Goal: Contribute content: Add original content to the website for others to see

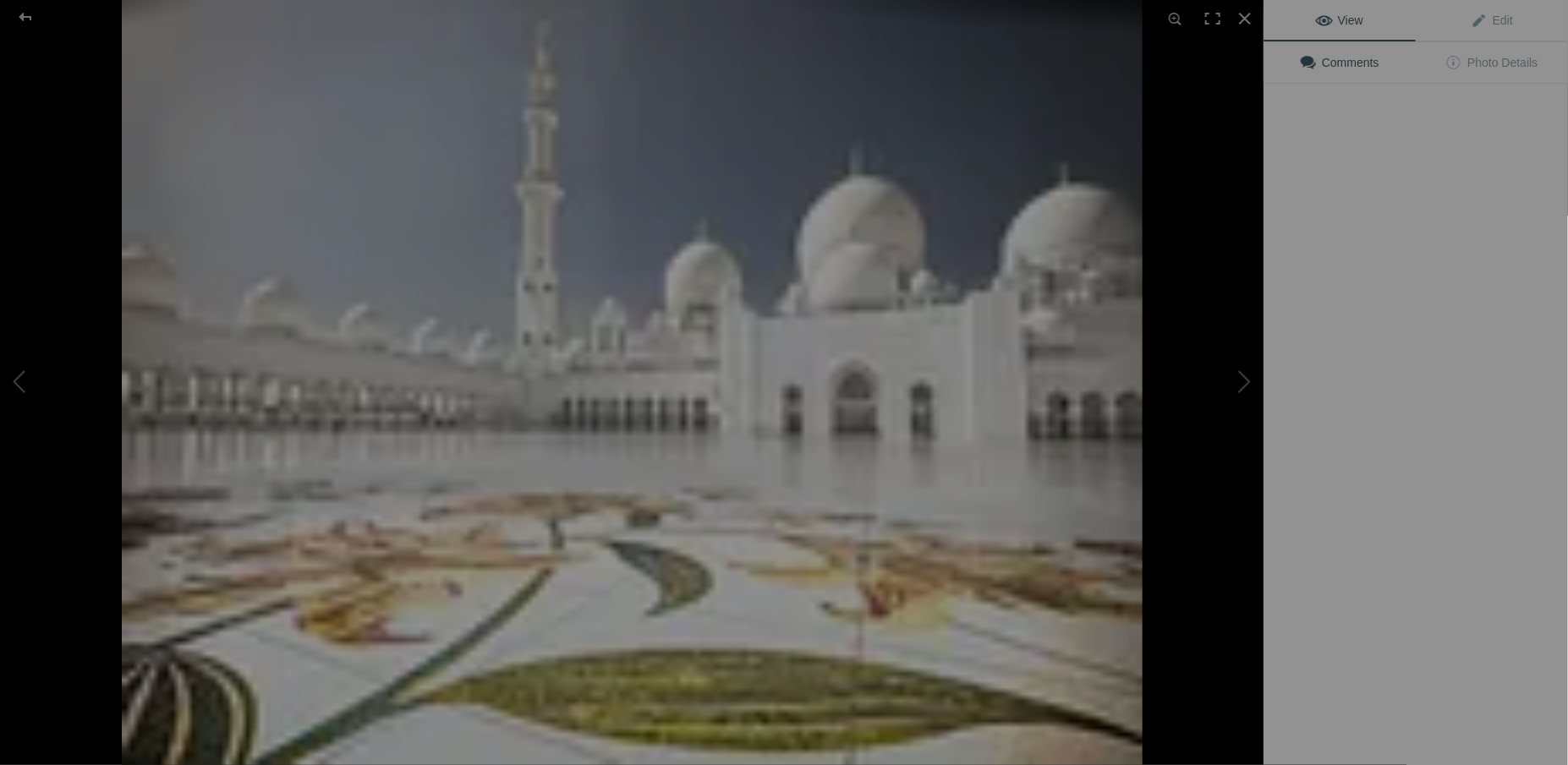
click at [581, 271] on img at bounding box center [632, 382] width 1021 height 765
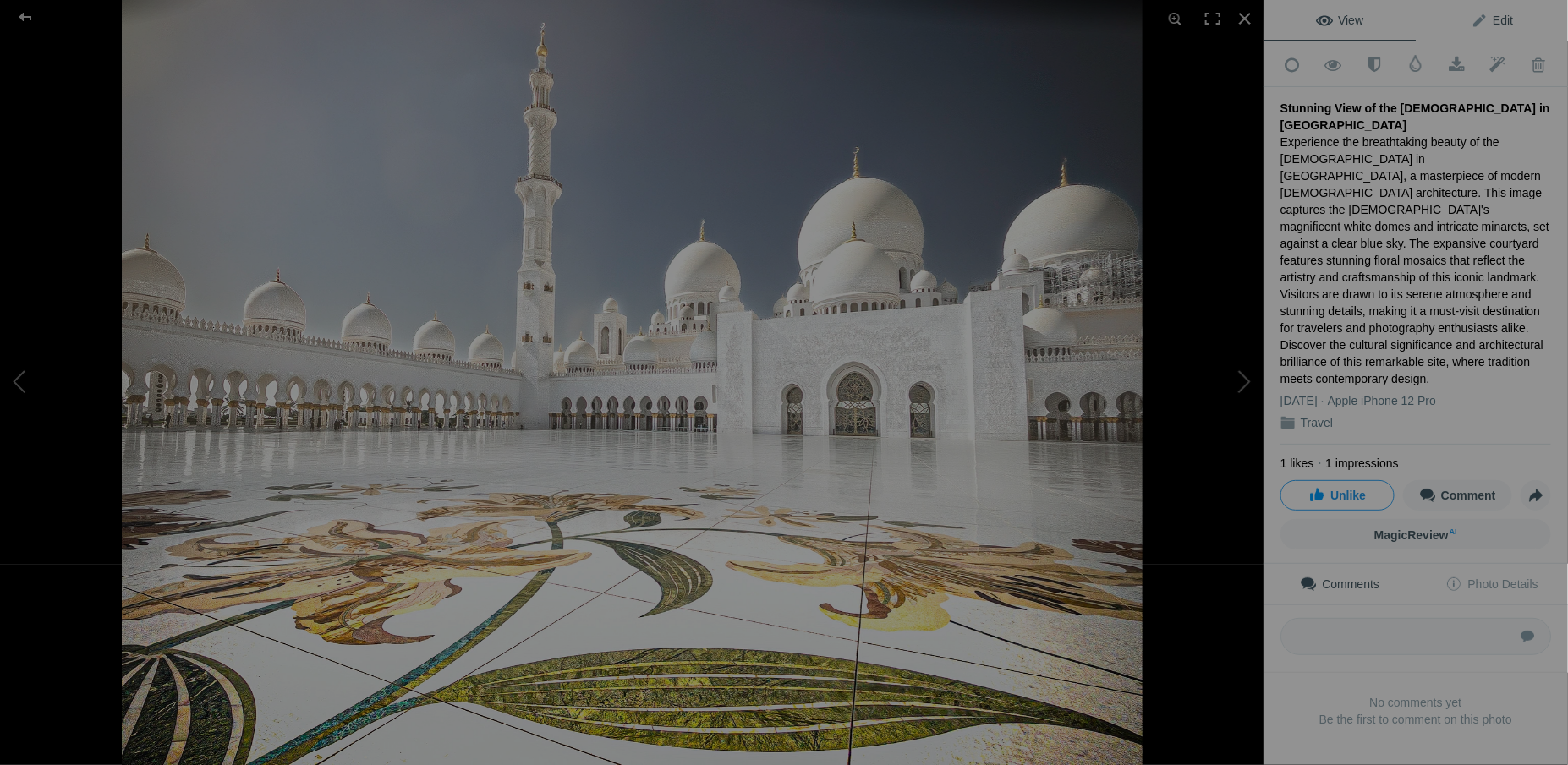
click at [1499, 20] on span "Edit" at bounding box center [1492, 19] width 42 height 13
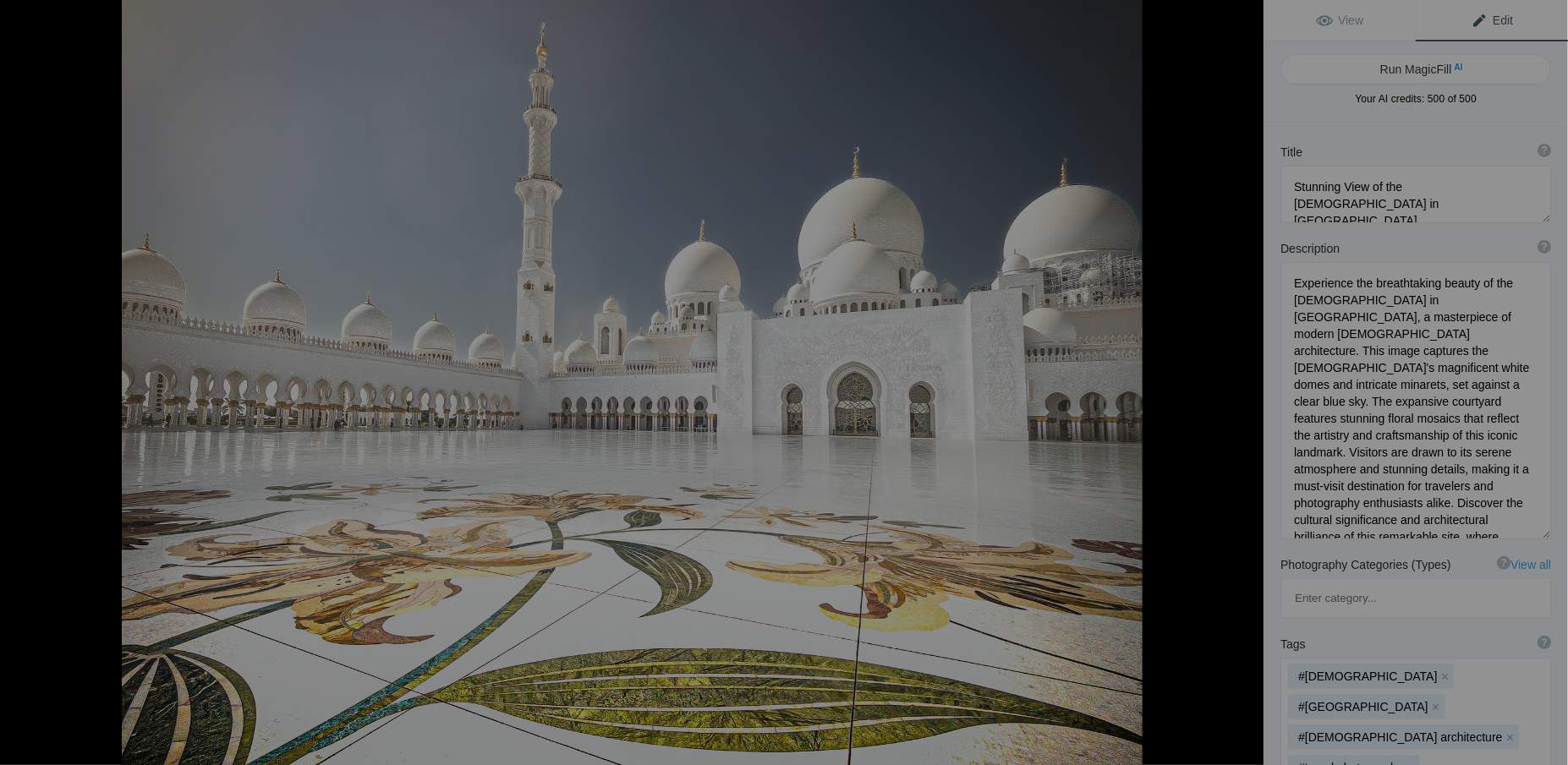
scroll to position [1, 0]
drag, startPoint x: 1344, startPoint y: 414, endPoint x: 1449, endPoint y: 464, distance: 116.3
click at [1449, 464] on textarea at bounding box center [1416, 401] width 271 height 278
click at [1402, 460] on textarea at bounding box center [1416, 401] width 271 height 278
drag, startPoint x: 1293, startPoint y: 285, endPoint x: 1506, endPoint y: 540, distance: 332.3
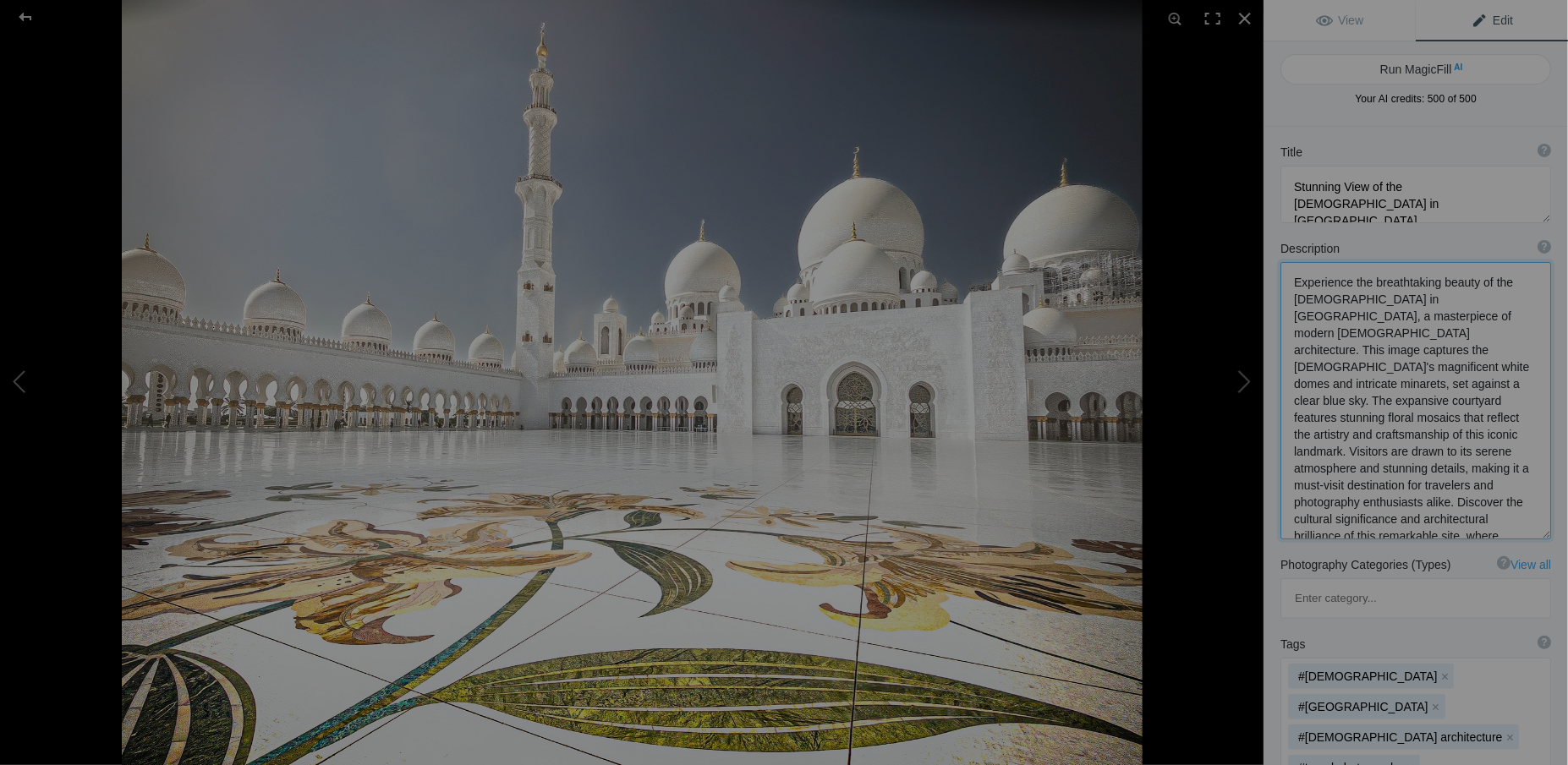
click at [1506, 540] on div "Description ? By adding more context around images, results can become much mor…" at bounding box center [1415, 390] width 305 height 316
click at [1249, 25] on div at bounding box center [1245, 18] width 37 height 37
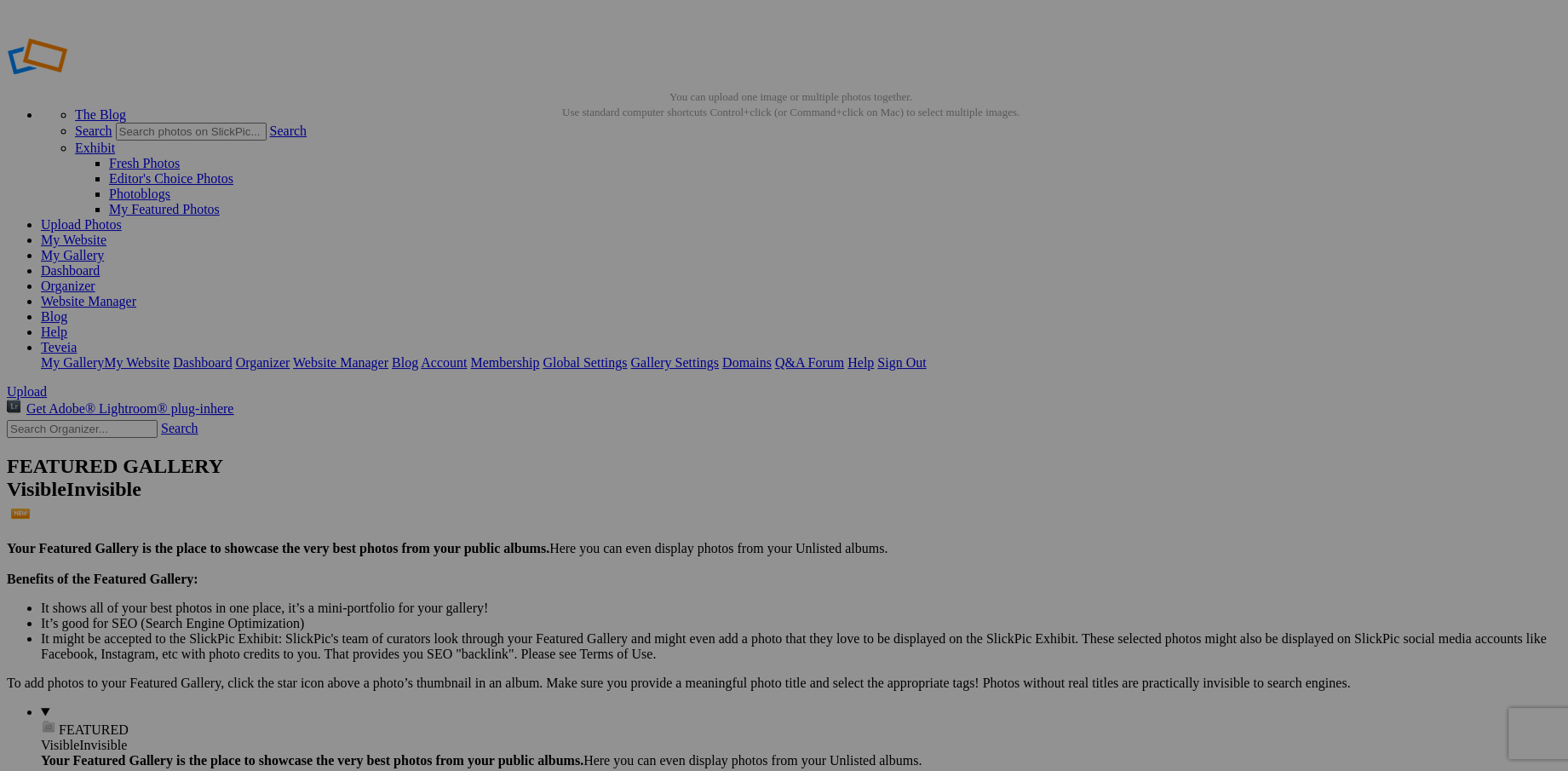
click at [790, 281] on img at bounding box center [778, 254] width 127 height 103
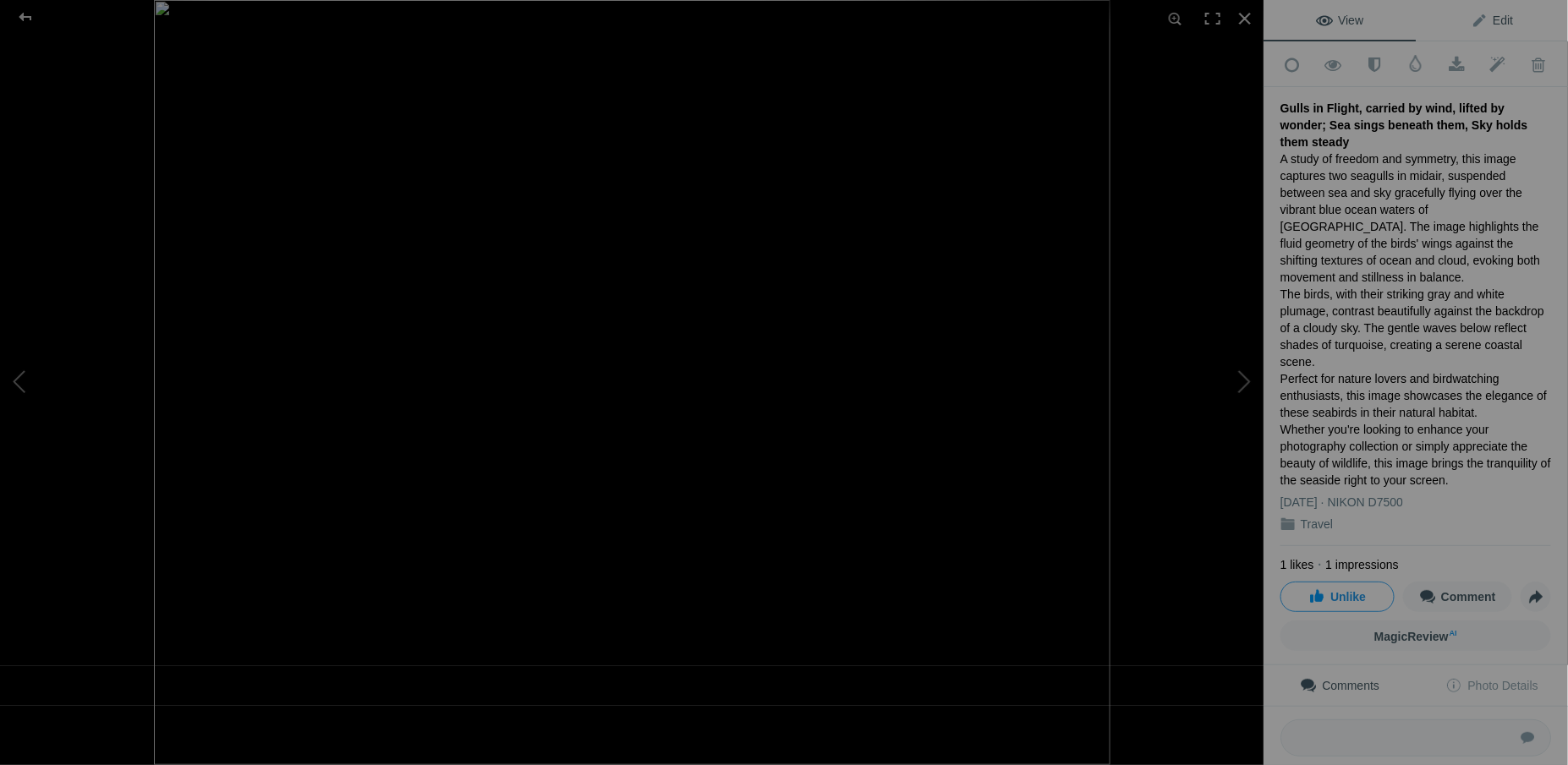
click at [1490, 22] on span "Edit" at bounding box center [1492, 19] width 42 height 13
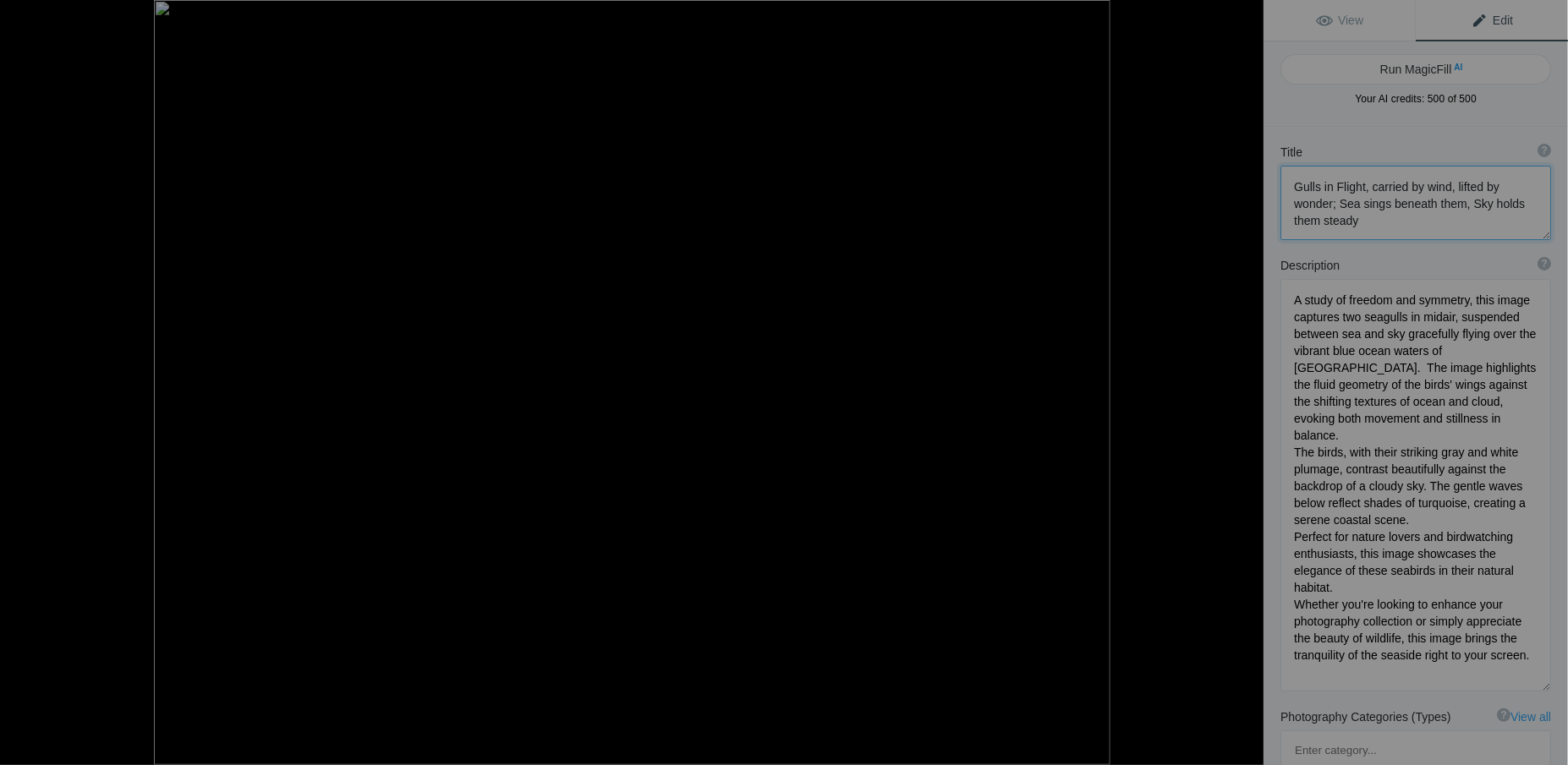
drag, startPoint x: 1293, startPoint y: 185, endPoint x: 1397, endPoint y: 218, distance: 109.1
click at [1397, 218] on textarea at bounding box center [1416, 203] width 271 height 75
click at [1442, 390] on textarea at bounding box center [1416, 486] width 271 height 413
drag, startPoint x: 1292, startPoint y: 303, endPoint x: 1412, endPoint y: 685, distance: 400.4
click at [1412, 685] on textarea at bounding box center [1416, 486] width 271 height 413
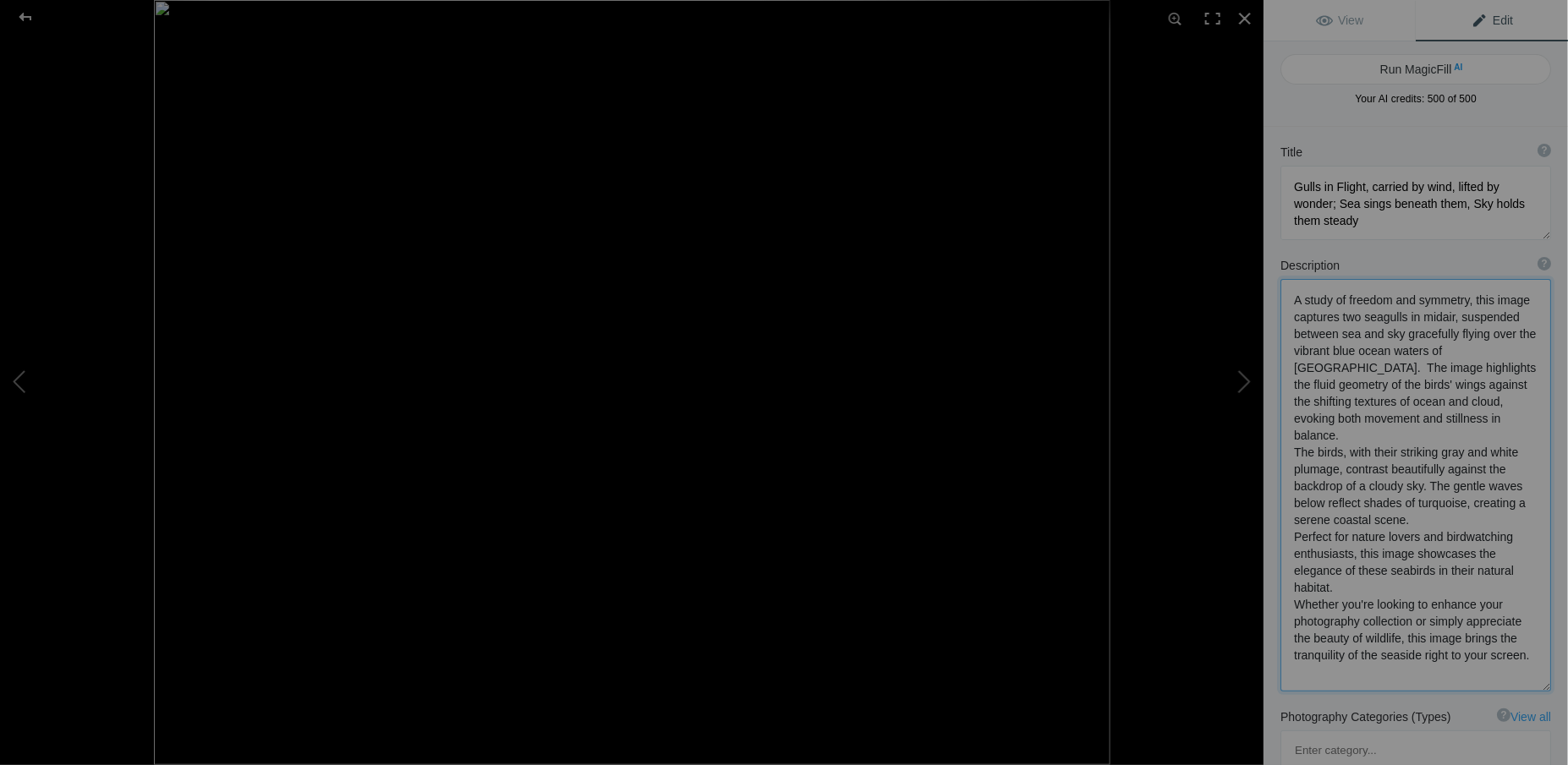
click at [1341, 374] on textarea at bounding box center [1416, 486] width 271 height 413
click at [1332, 367] on textarea at bounding box center [1416, 486] width 271 height 413
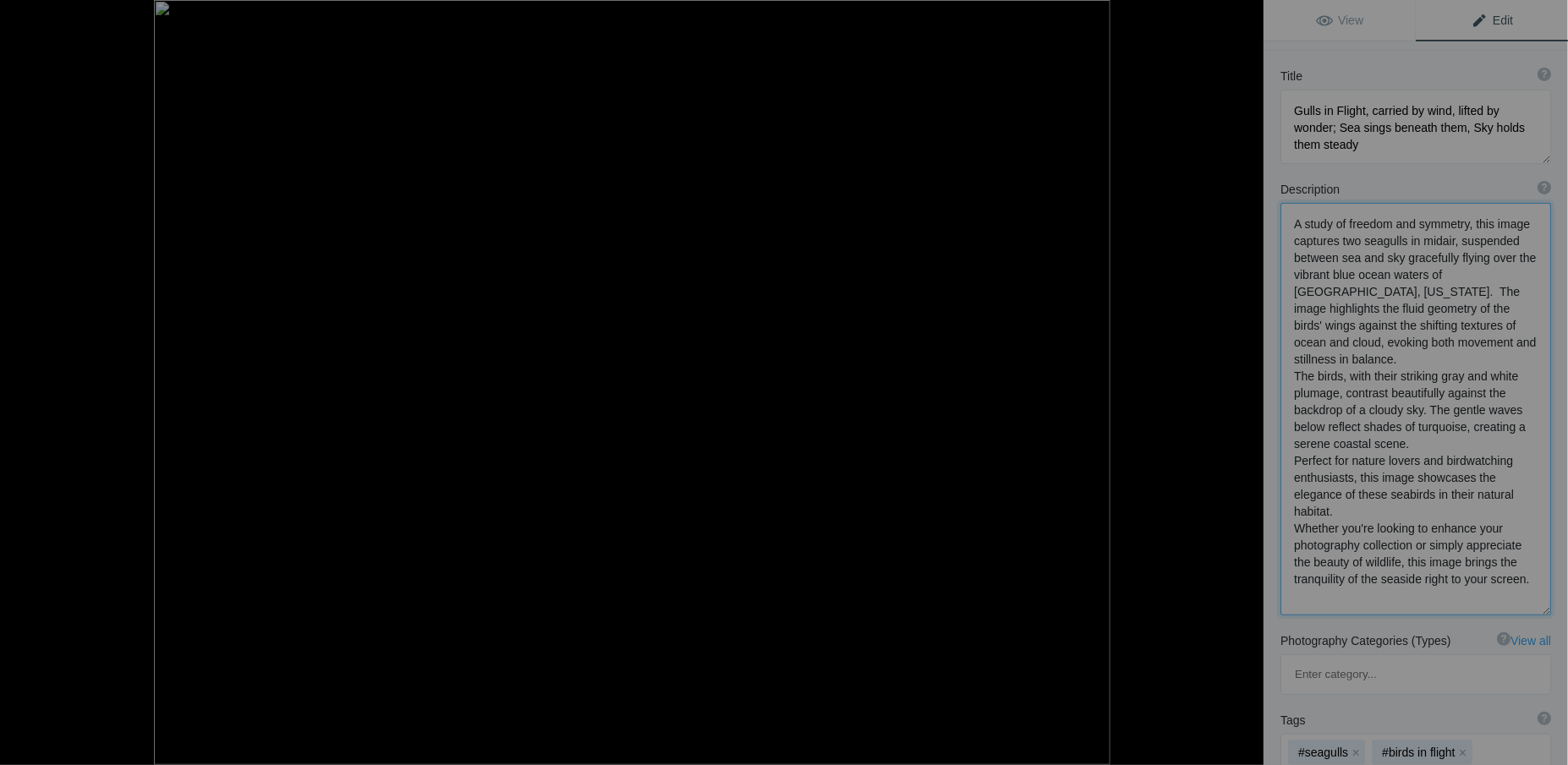
click at [1418, 442] on textarea at bounding box center [1416, 409] width 271 height 413
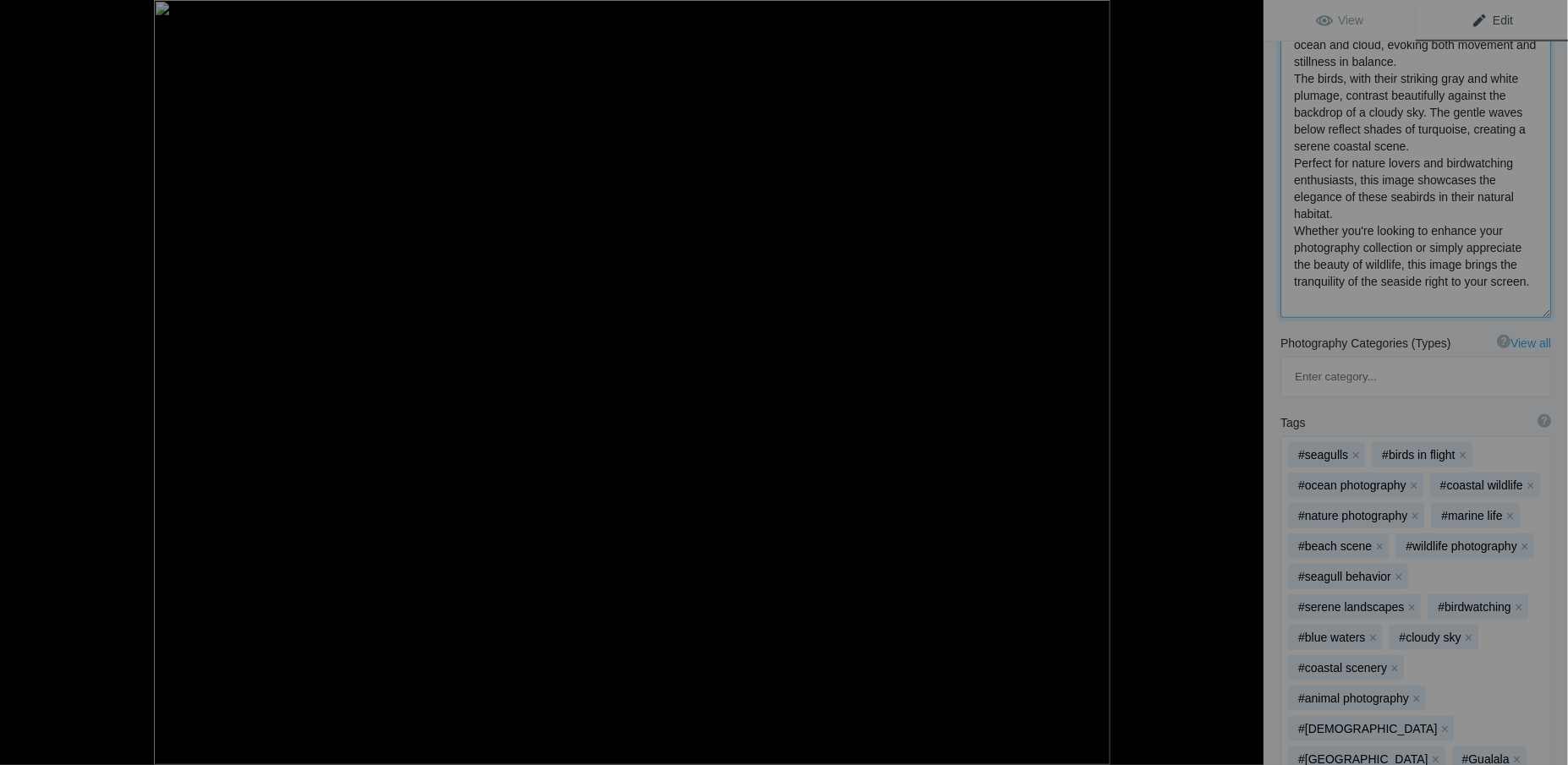
scroll to position [384, 0]
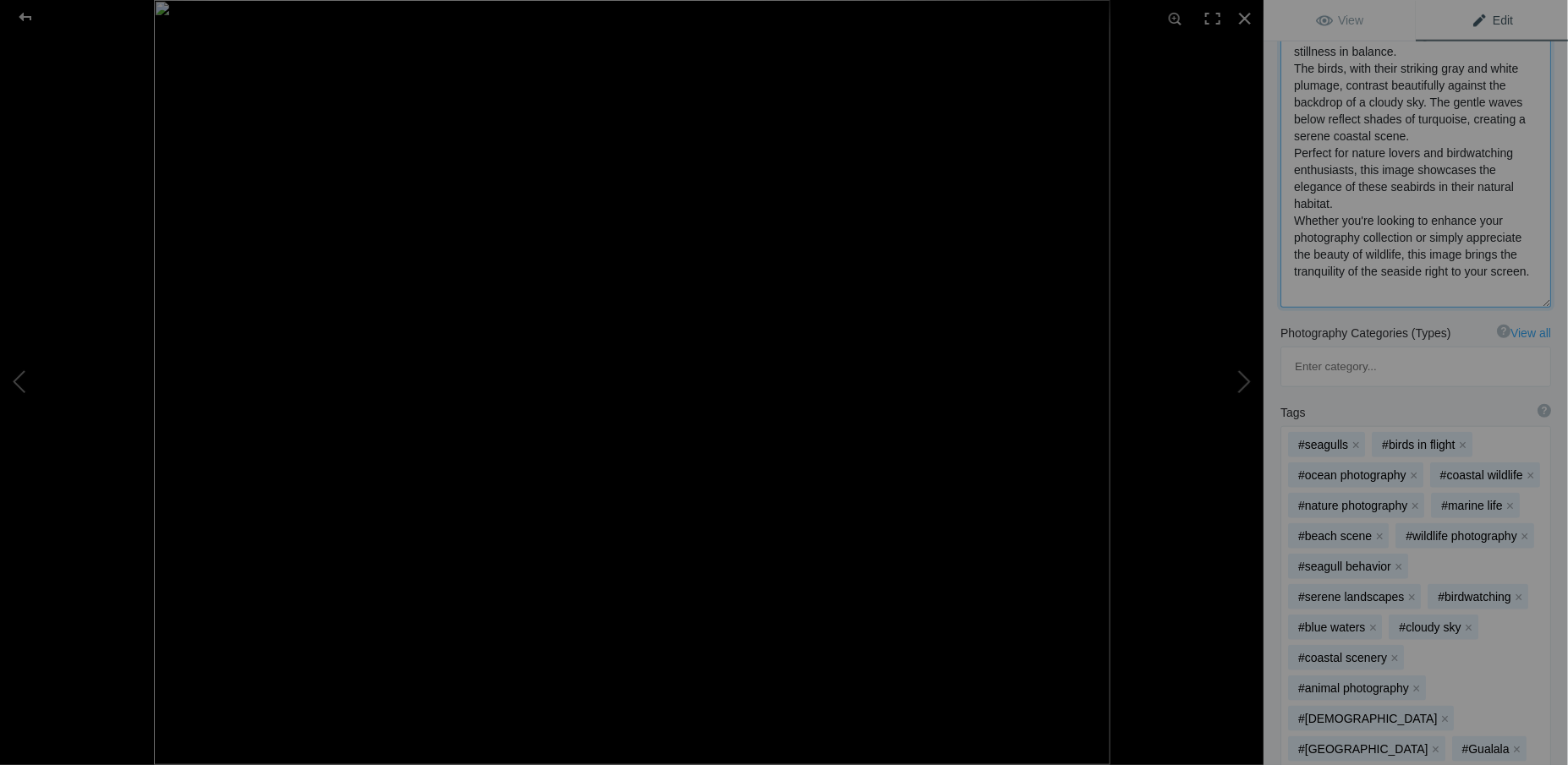
type textarea "A study of freedom and symmetry, this image captures two seagulls in midair, su…"
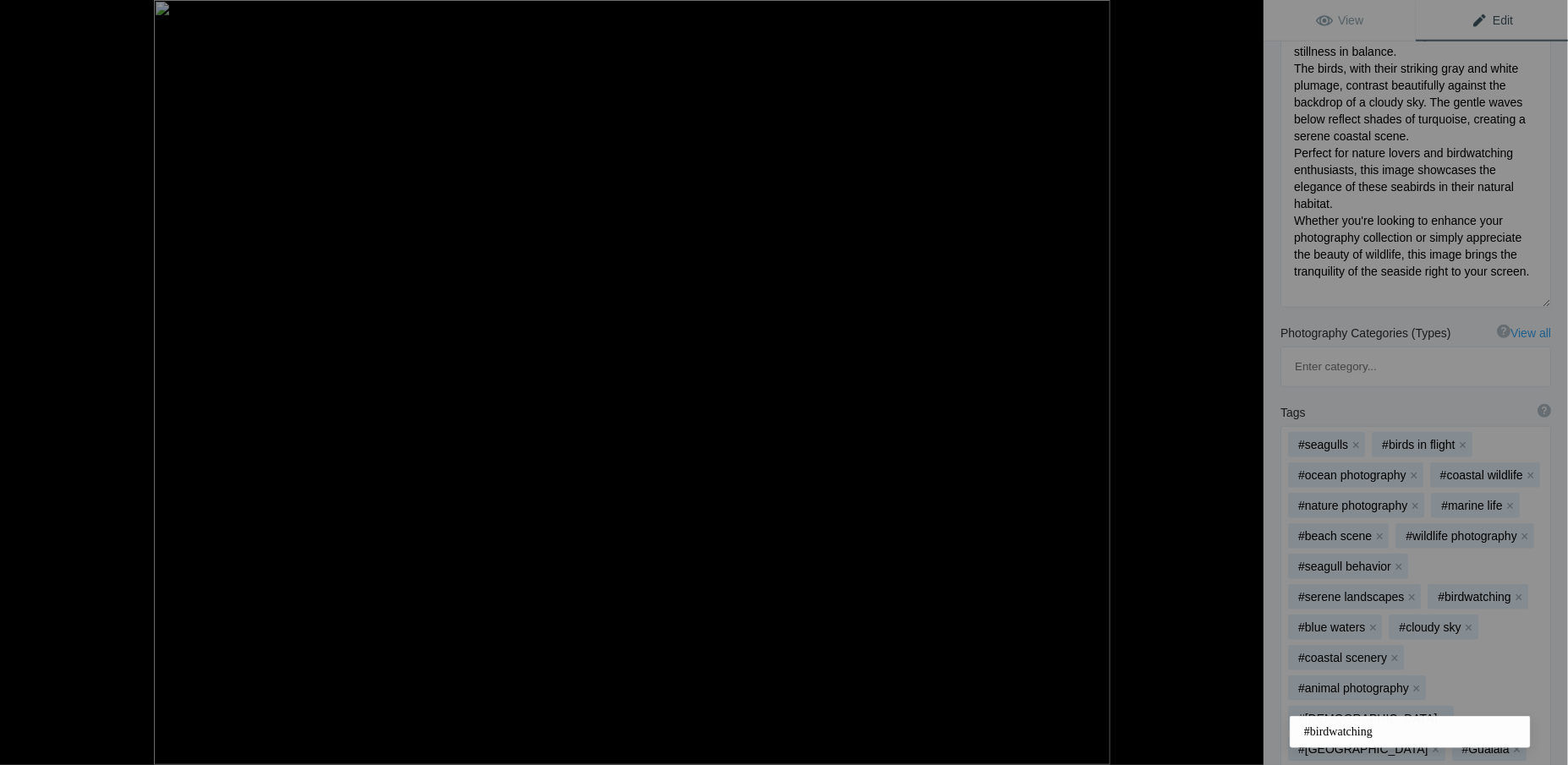
type input "birdwat"
drag, startPoint x: 1292, startPoint y: 153, endPoint x: 1364, endPoint y: 282, distance: 147.7
click at [1364, 282] on textarea at bounding box center [1416, 102] width 271 height 413
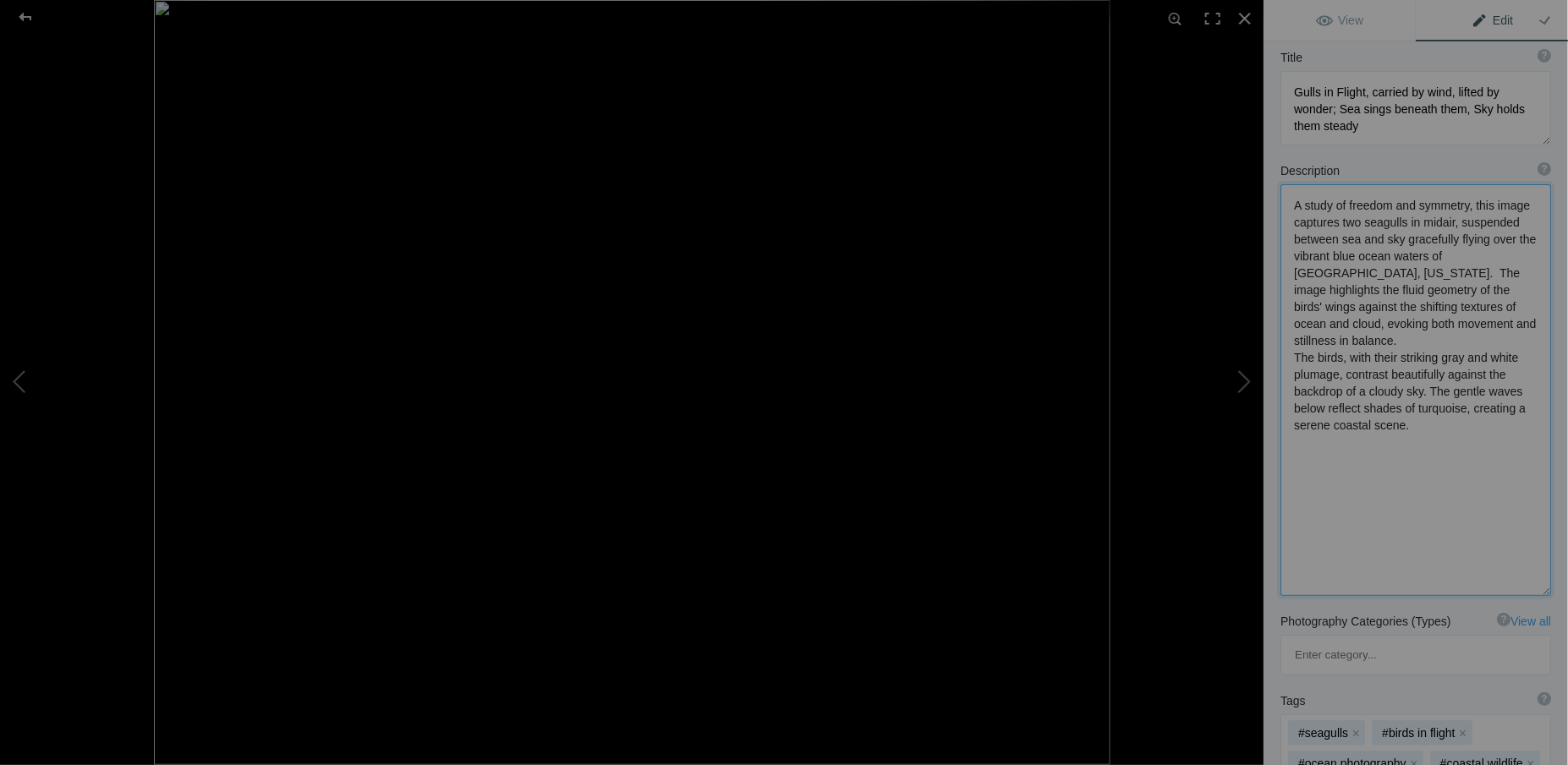
scroll to position [76, 0]
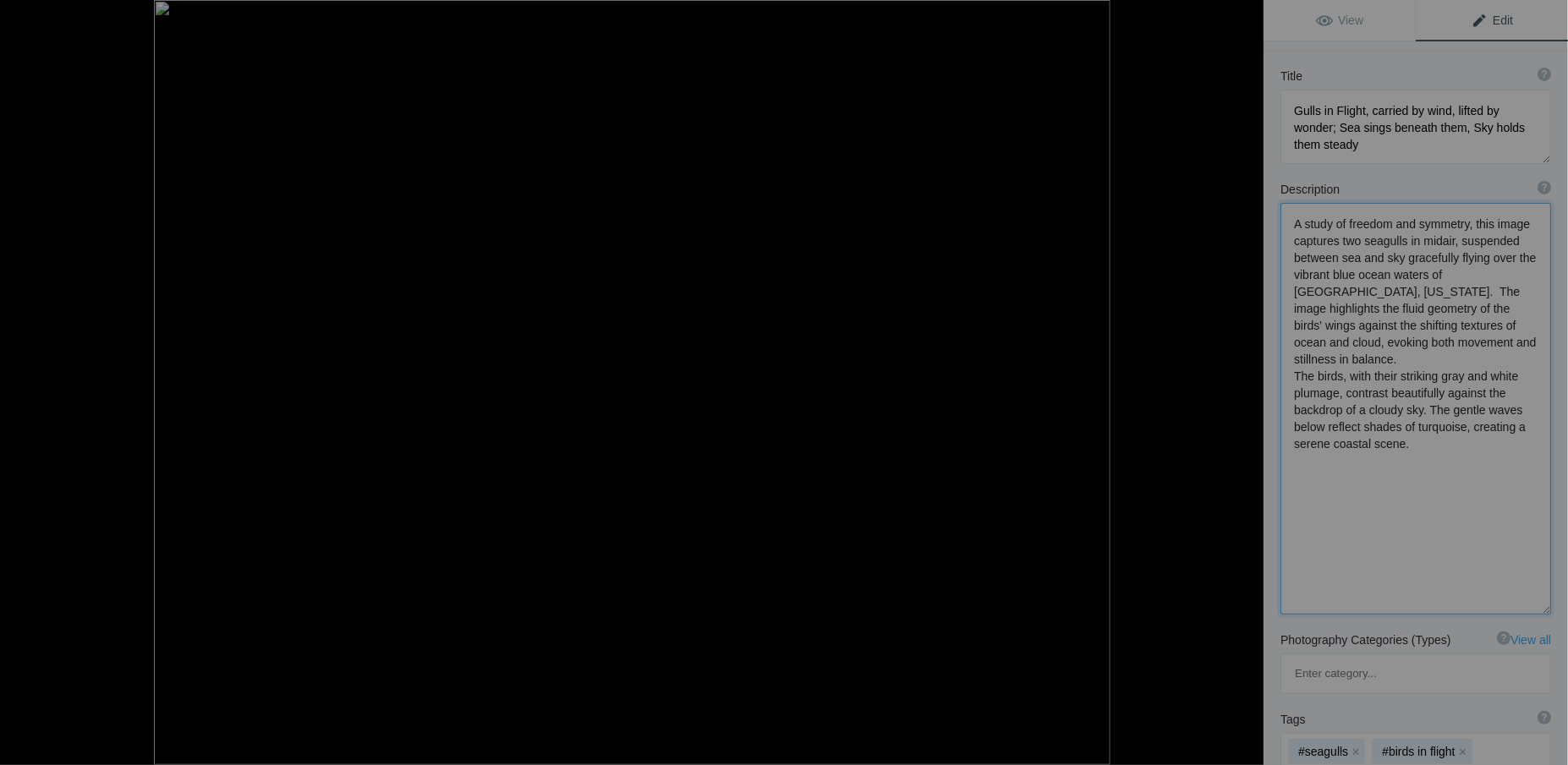
type textarea "A study of freedom and symmetry, this image captures two seagulls in midair, su…"
click at [1322, 490] on textarea at bounding box center [1416, 408] width 271 height 412
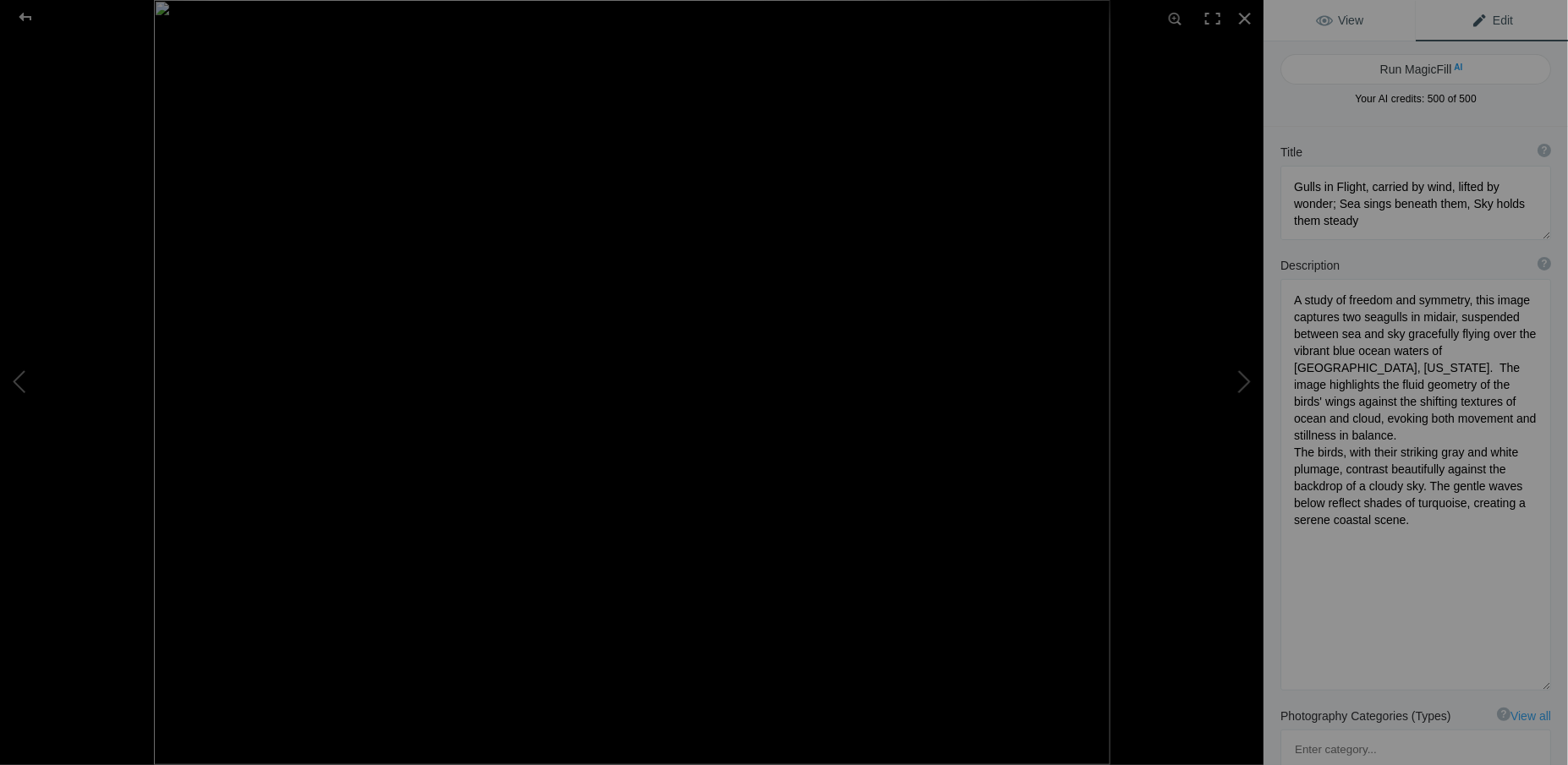
click at [1357, 25] on span "View" at bounding box center [1340, 19] width 47 height 13
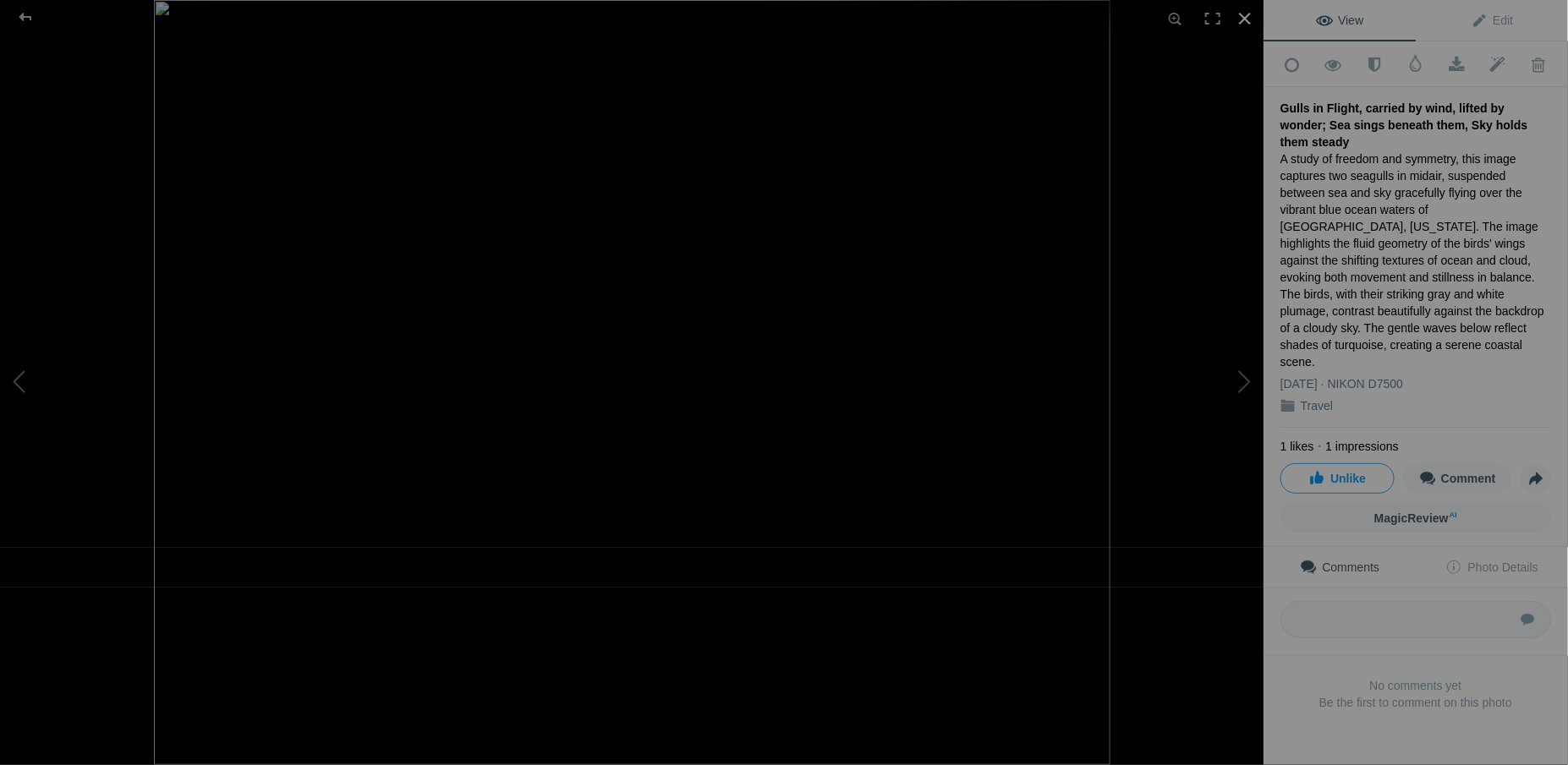
click at [1239, 21] on div at bounding box center [1245, 18] width 37 height 37
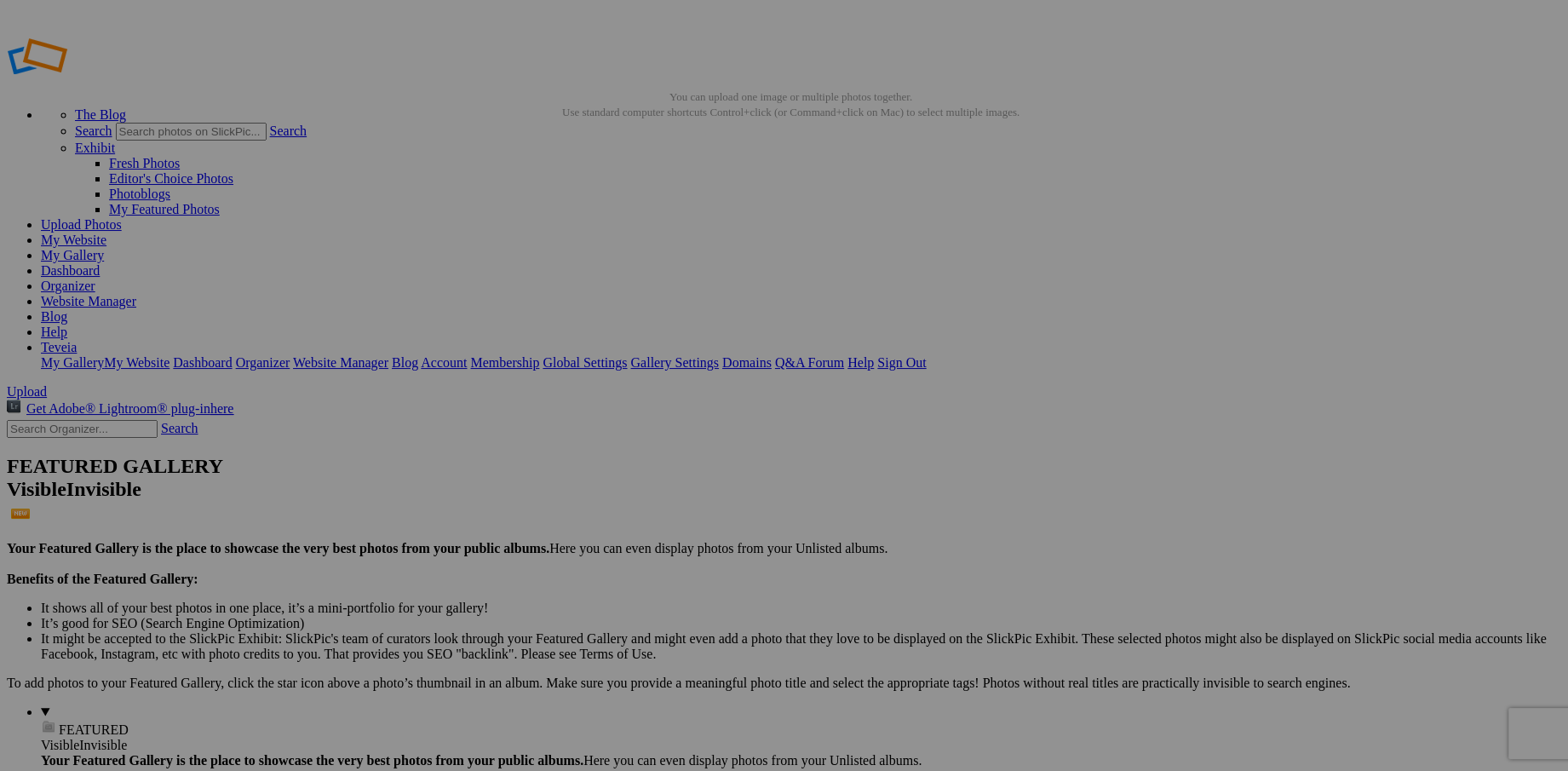
click at [106, 233] on link "My Website" at bounding box center [73, 240] width 65 height 14
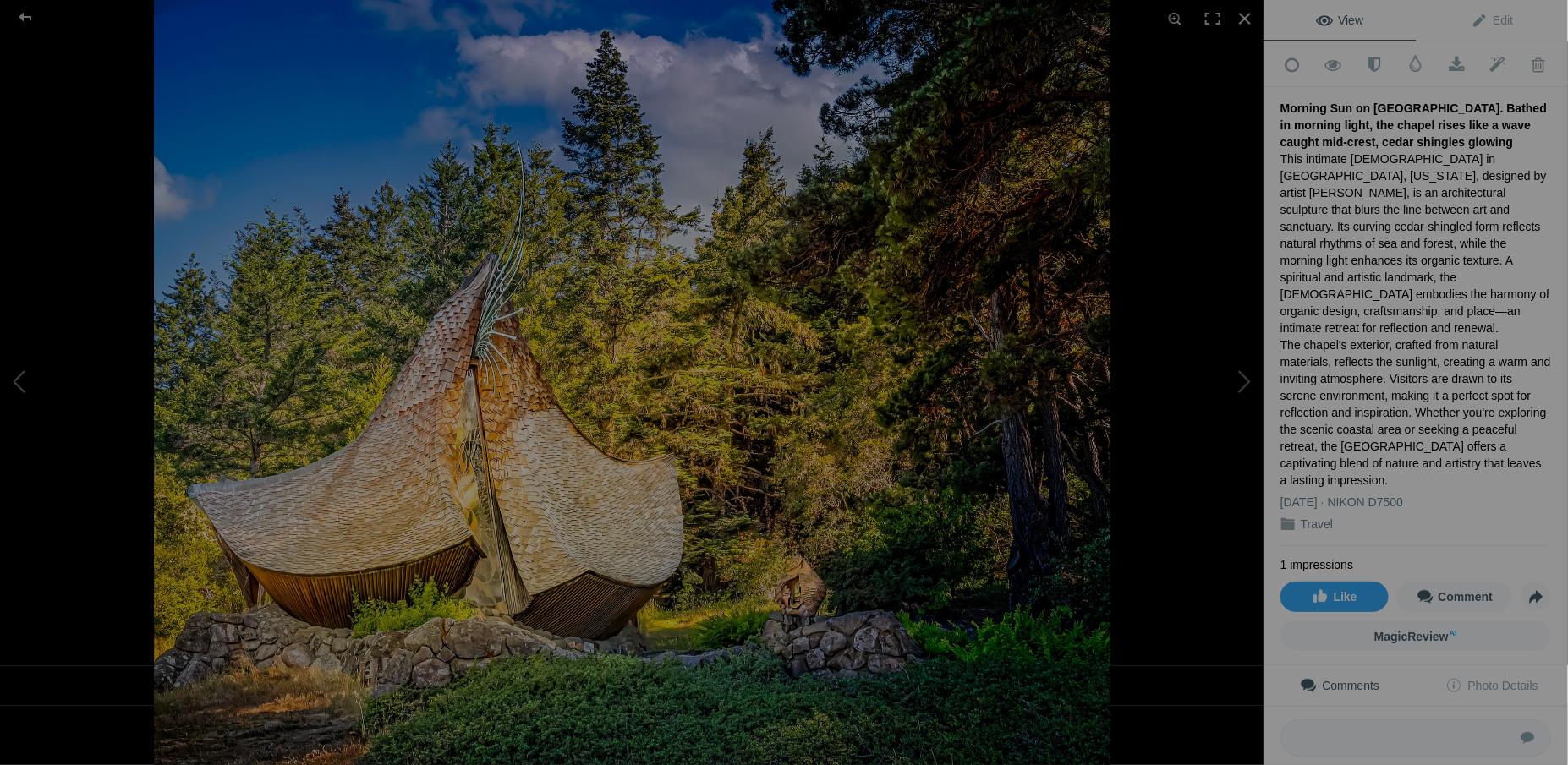
click at [1282, 104] on div "Morning Sun on Sea Ranch Chapel. Bathed in morning light, the chapel rises like…" at bounding box center [1416, 126] width 271 height 51
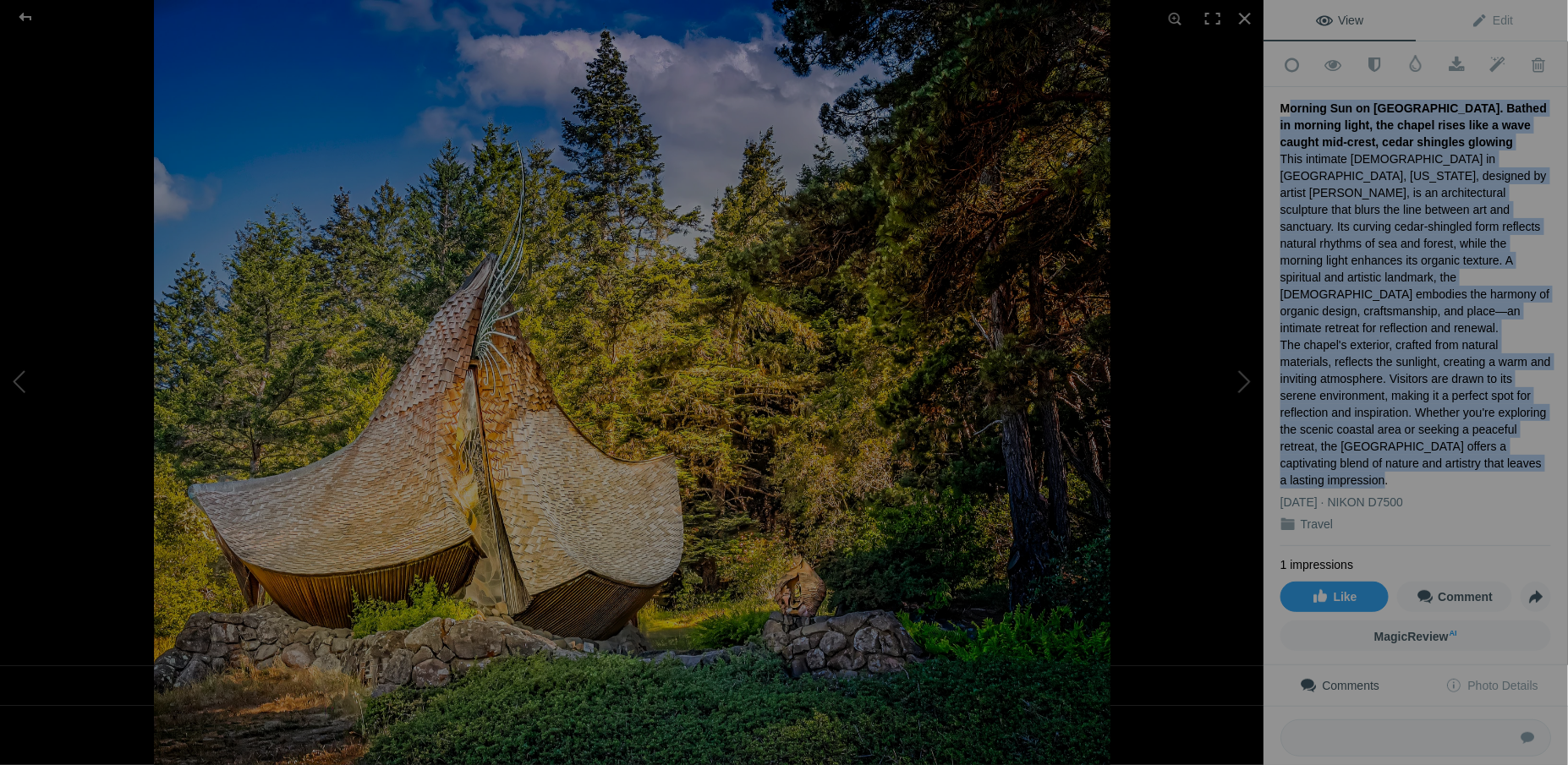
drag, startPoint x: 1281, startPoint y: 104, endPoint x: 1507, endPoint y: 420, distance: 388.5
click at [1507, 420] on div "Morning Sun on Sea Ranch Chapel. Bathed in morning light, the chapel rises like…" at bounding box center [1416, 316] width 271 height 459
drag, startPoint x: 1507, startPoint y: 420, endPoint x: 1422, endPoint y: 350, distance: 110.1
copy div "Morning Sun on Sea Ranch Chapel. Bathed in morning light, the chapel rises like…"
click at [1357, 322] on div "This intimate chapel in Sea Ranch, California, designed by artist James Hubbell…" at bounding box center [1416, 319] width 271 height 338
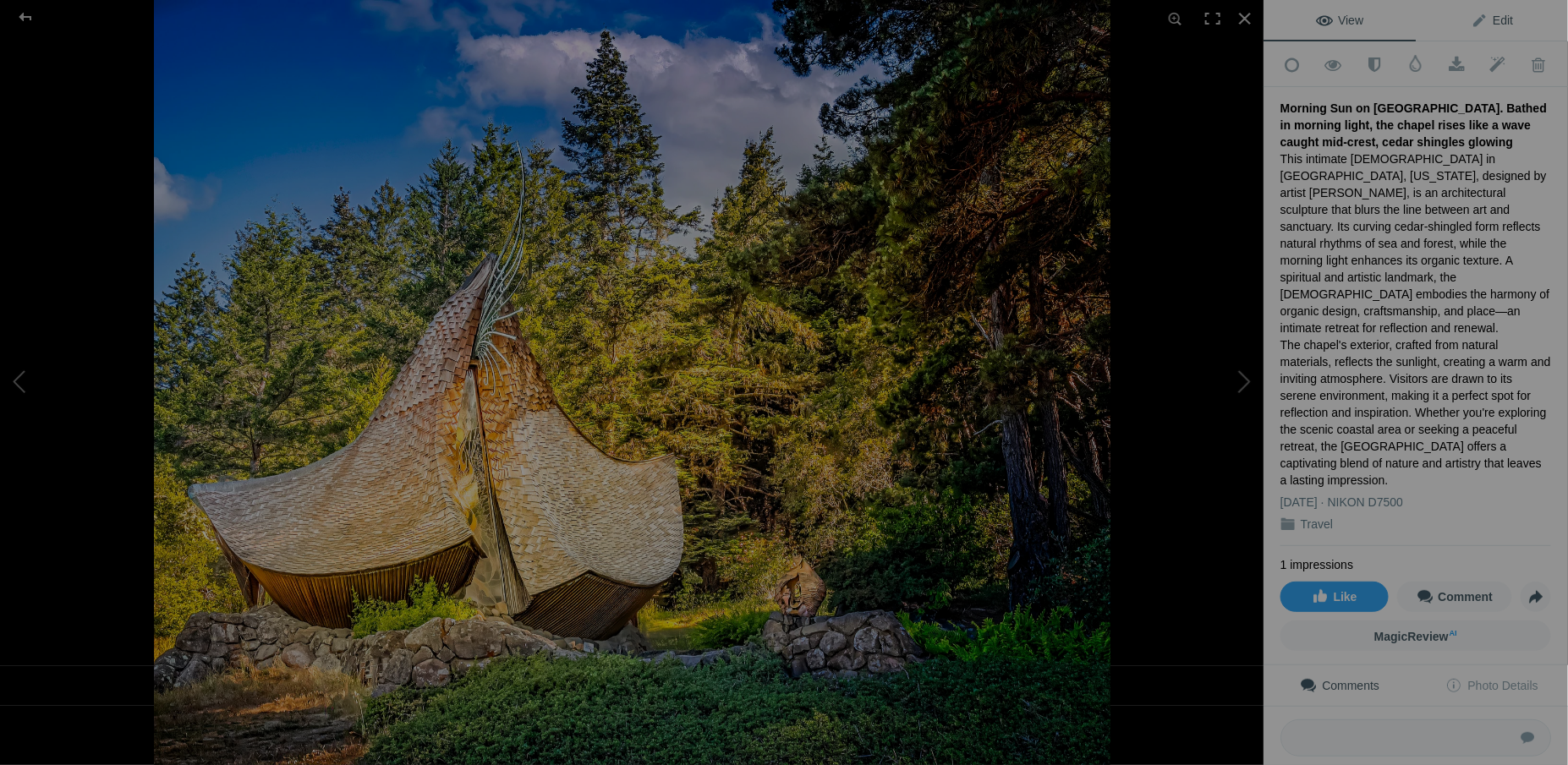
click at [1499, 25] on span "Edit" at bounding box center [1492, 19] width 42 height 13
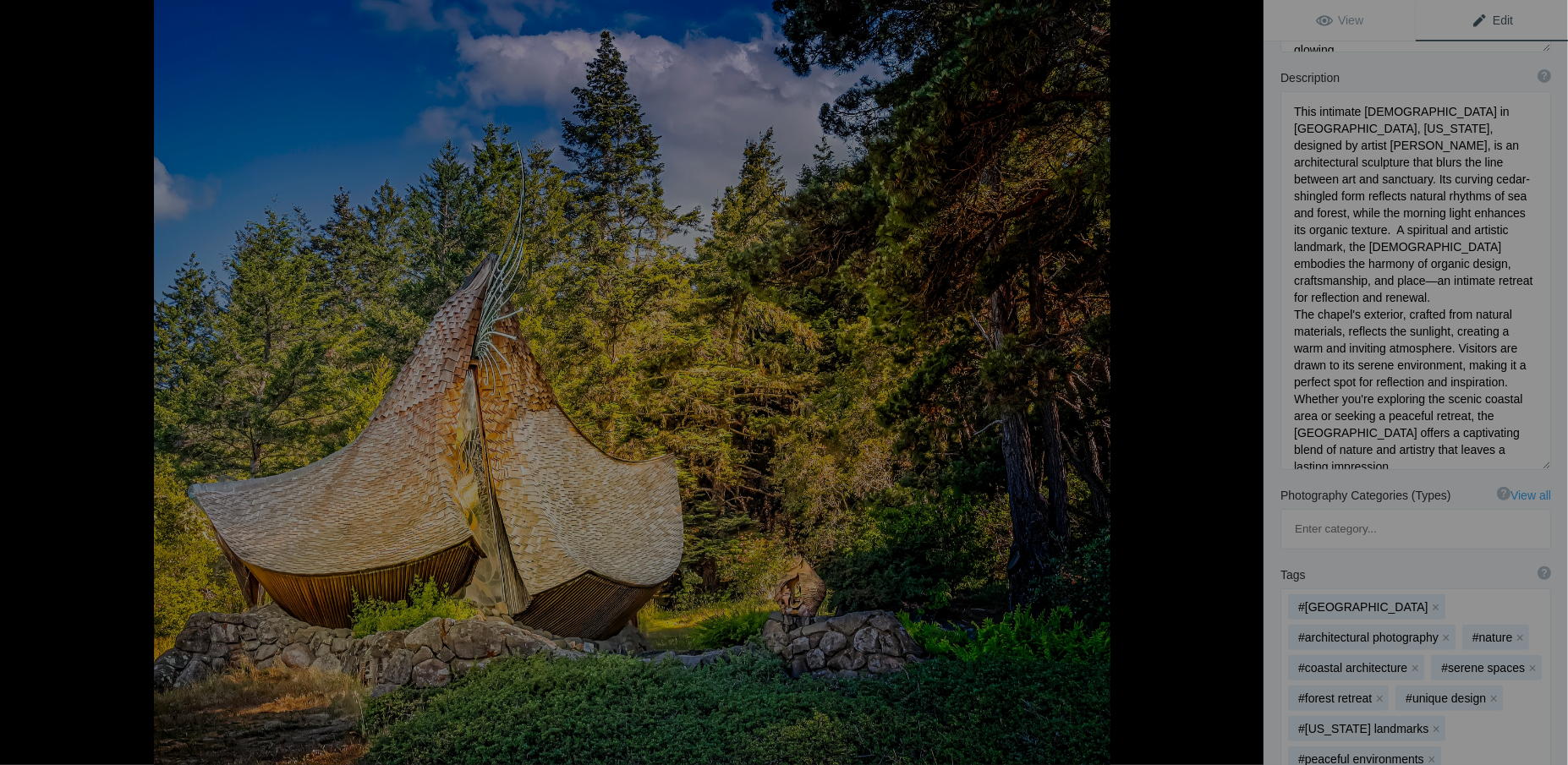
scroll to position [153, 0]
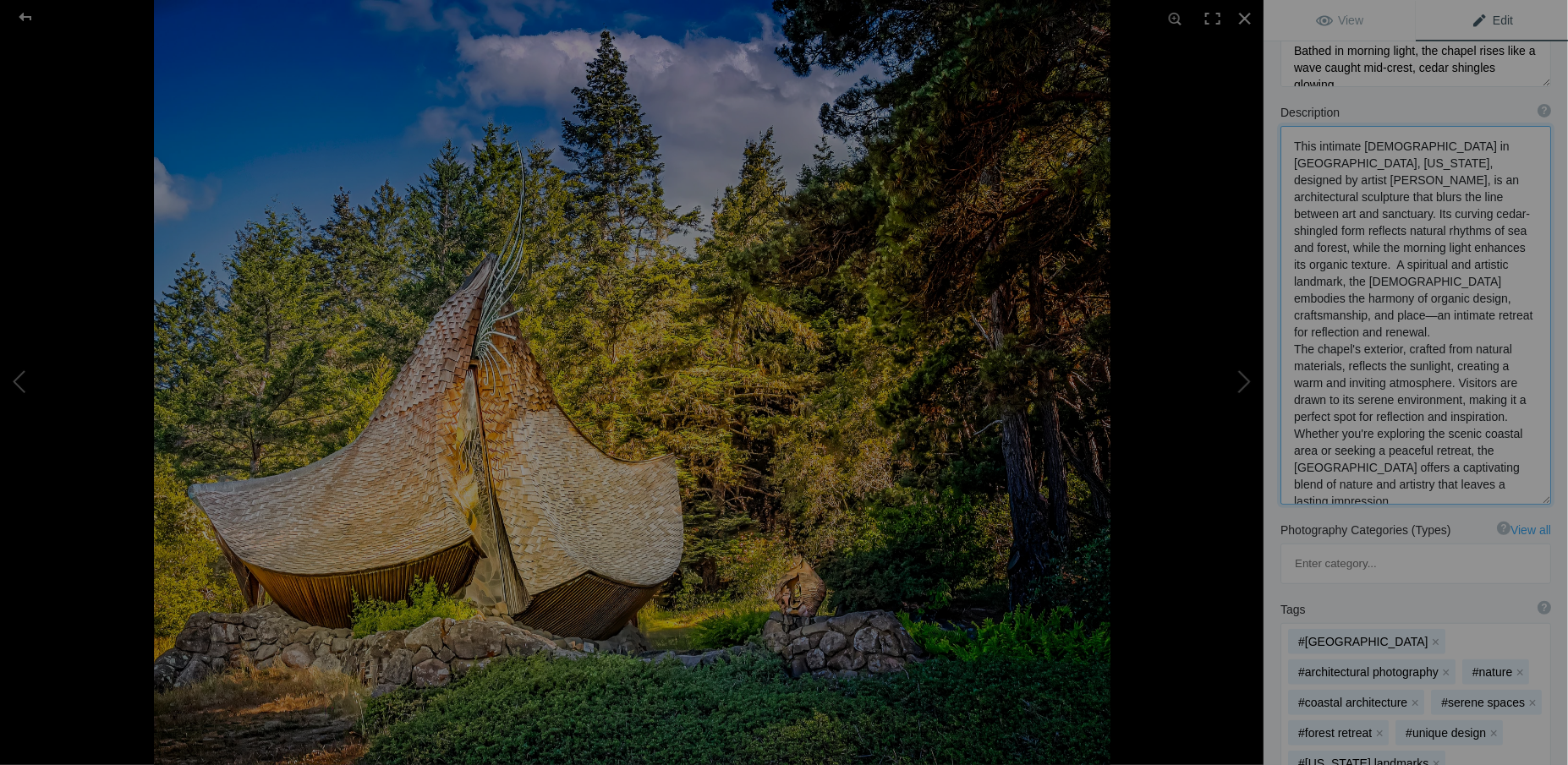
drag, startPoint x: 1333, startPoint y: 180, endPoint x: 1442, endPoint y: 165, distance: 110.0
click at [1442, 165] on textarea at bounding box center [1416, 314] width 271 height 379
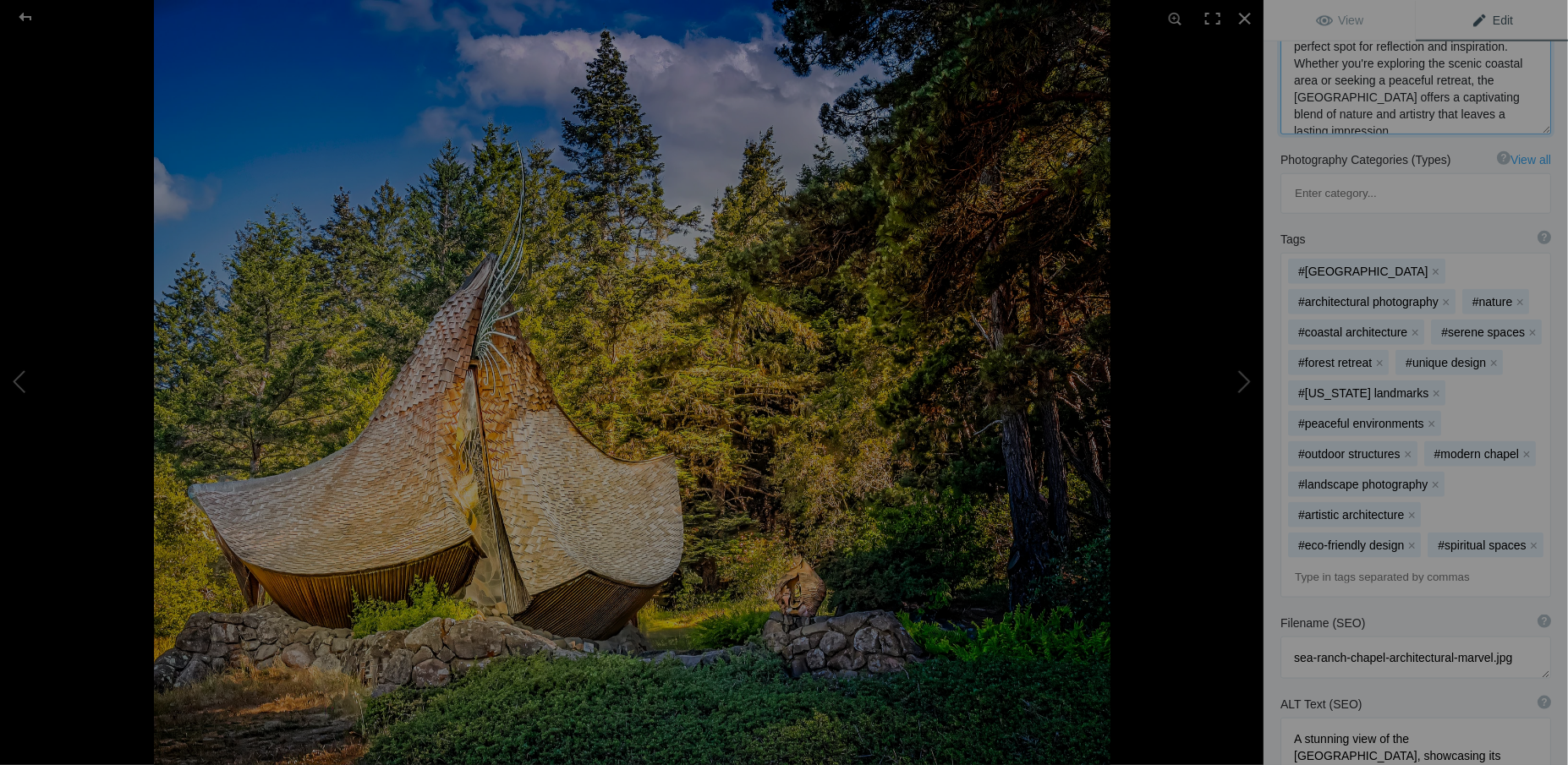
scroll to position [538, 0]
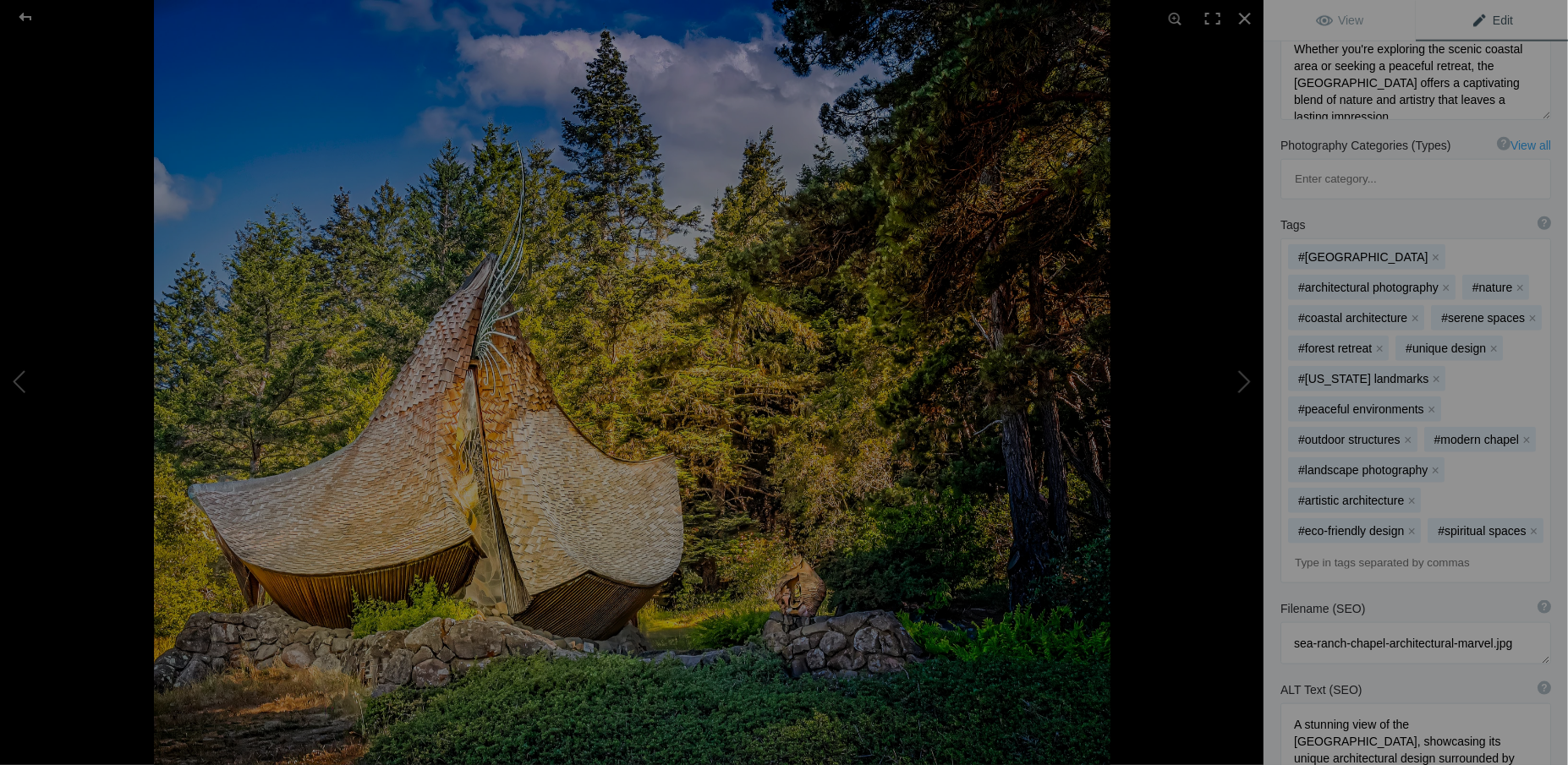
click at [1369, 572] on input at bounding box center [1415, 563] width 252 height 31
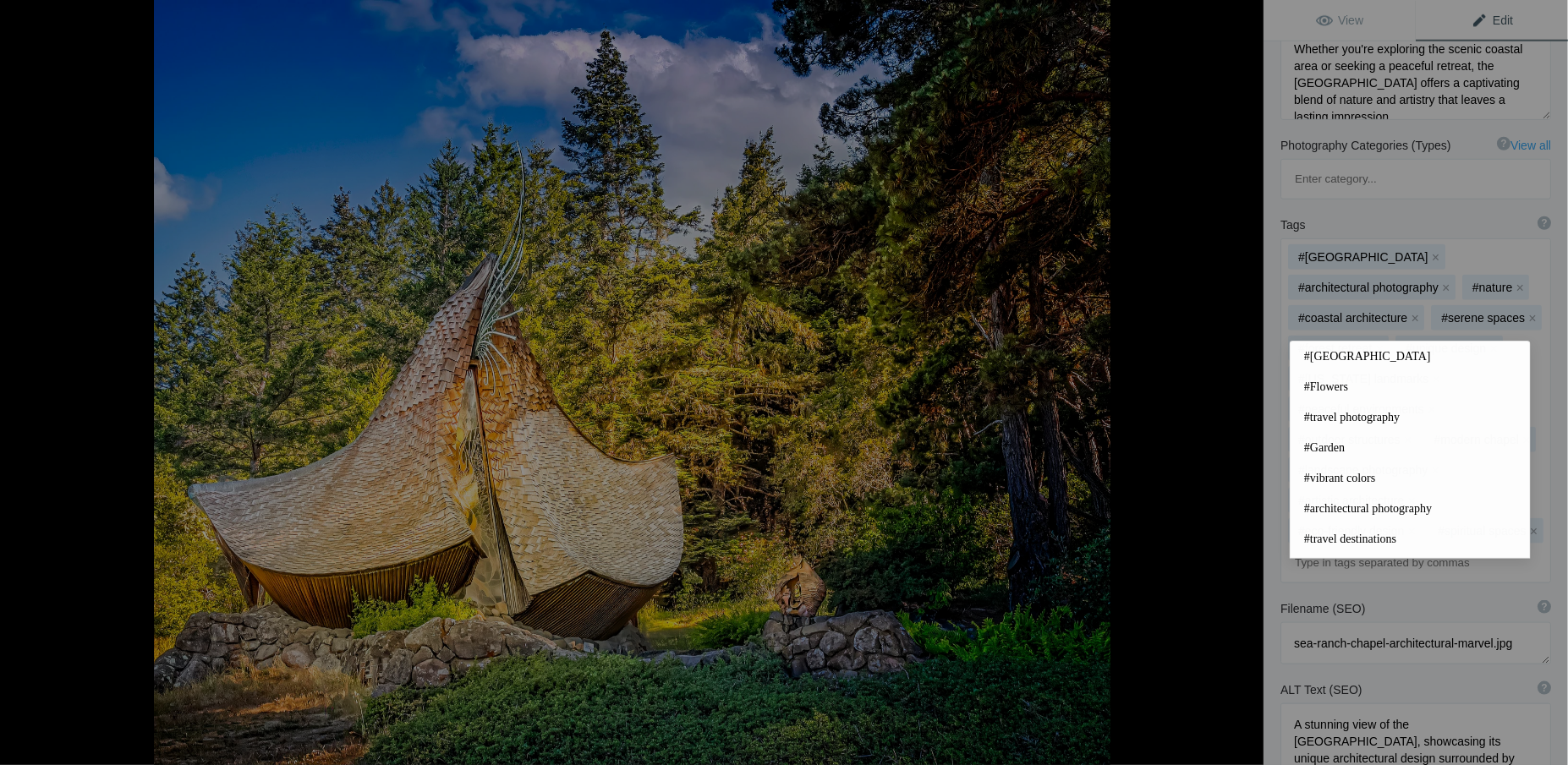
paste input "James Hubbell"
type input "James Hubbell"
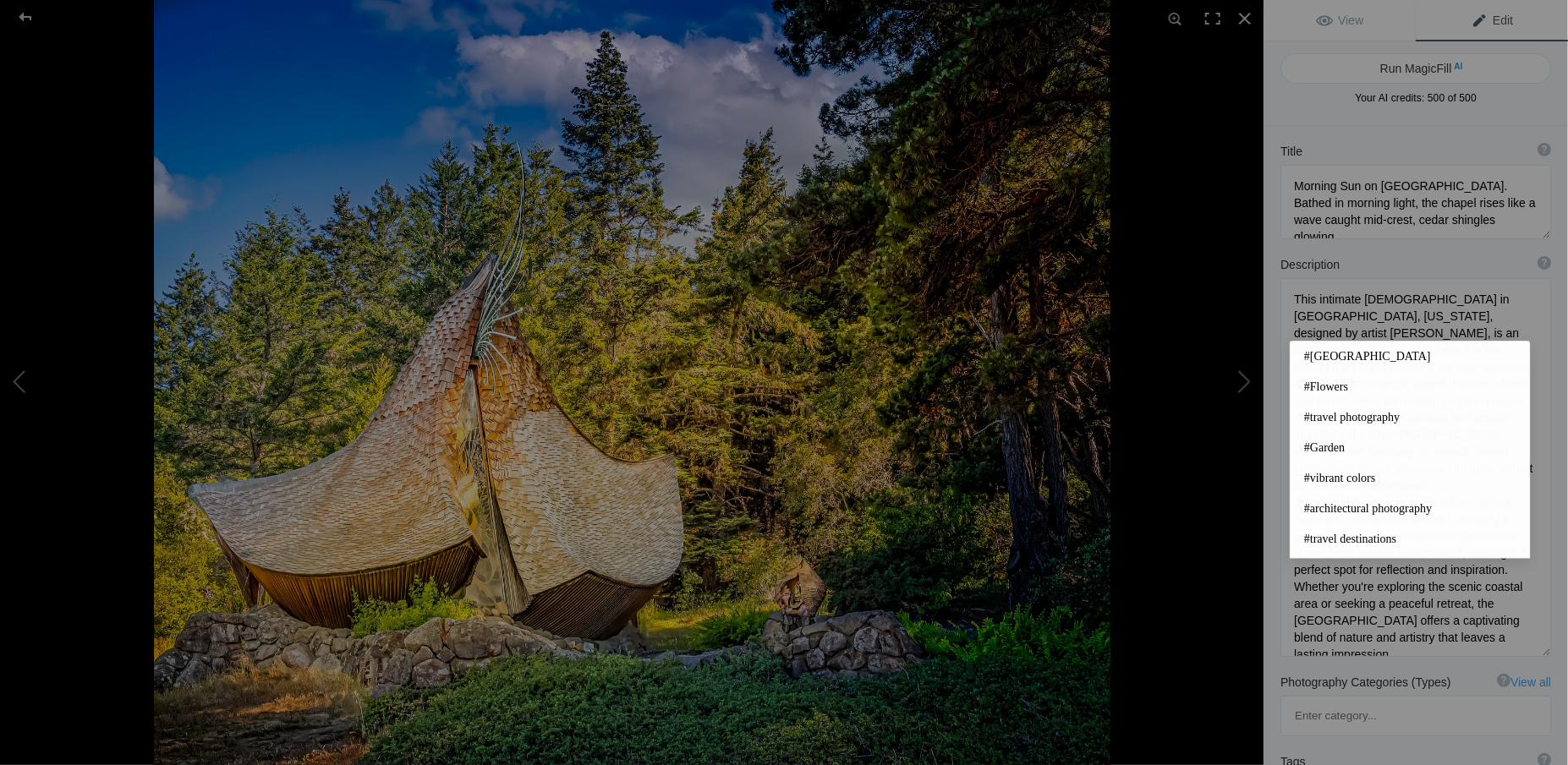
scroll to position [0, 0]
click at [1498, 313] on textarea at bounding box center [1416, 468] width 271 height 379
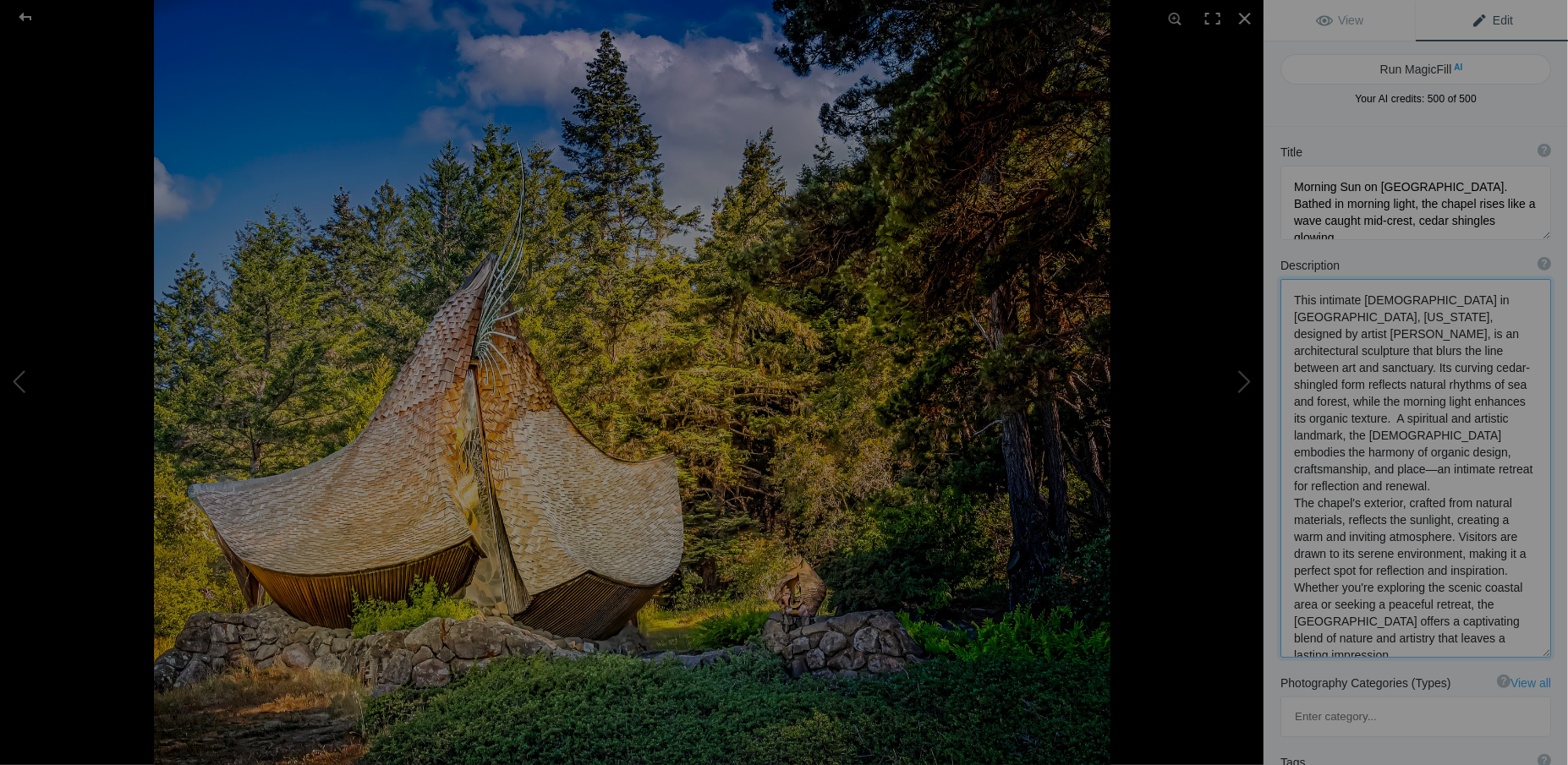
click at [1436, 317] on textarea at bounding box center [1416, 468] width 271 height 379
click at [1442, 316] on textarea at bounding box center [1416, 468] width 271 height 379
click at [1499, 353] on textarea at bounding box center [1416, 468] width 271 height 379
type textarea "This intimate chapel in Sea Ranch, California, designed by artist, James Hubbel…"
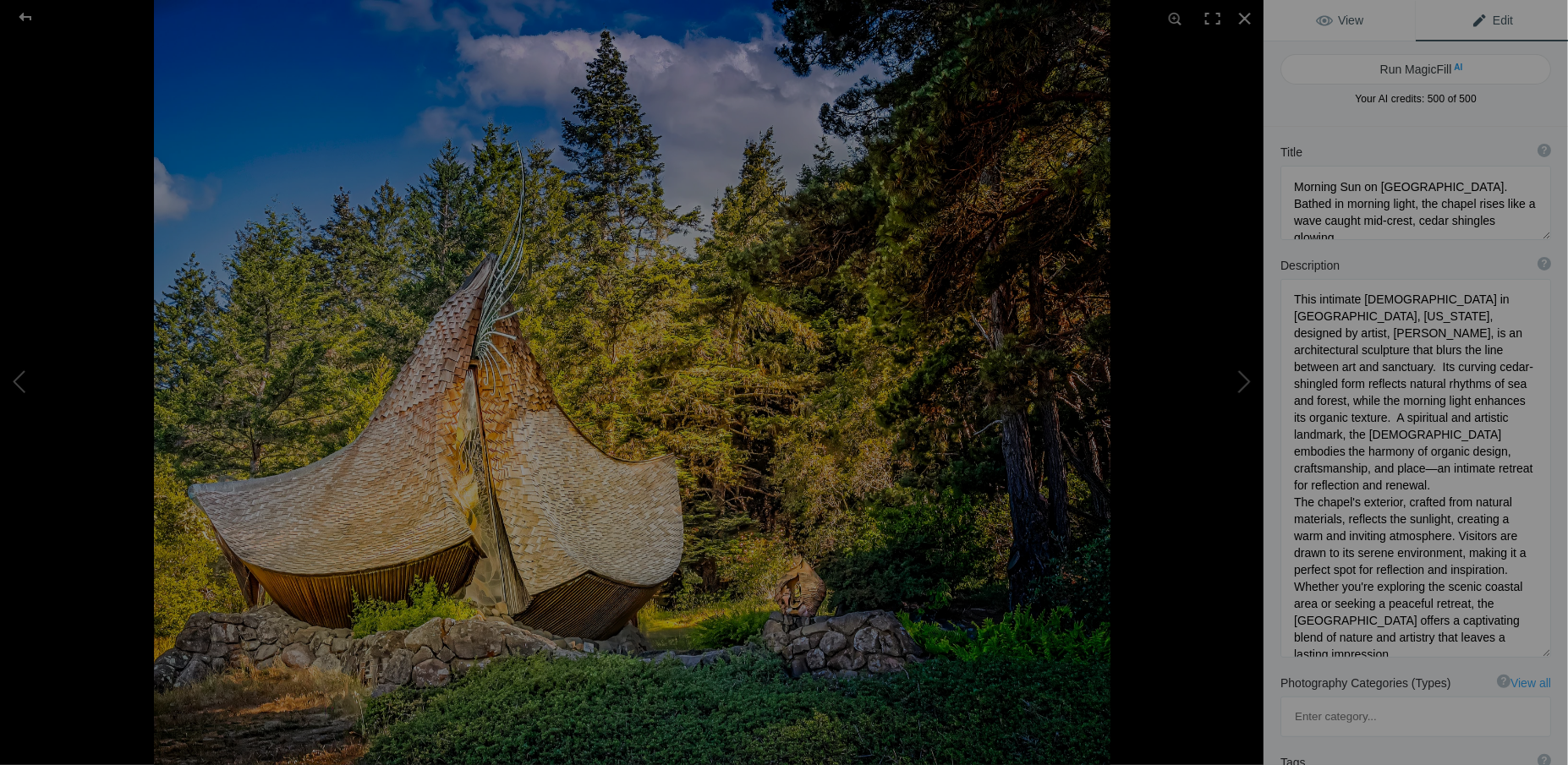
click at [1352, 22] on span "View" at bounding box center [1340, 19] width 47 height 13
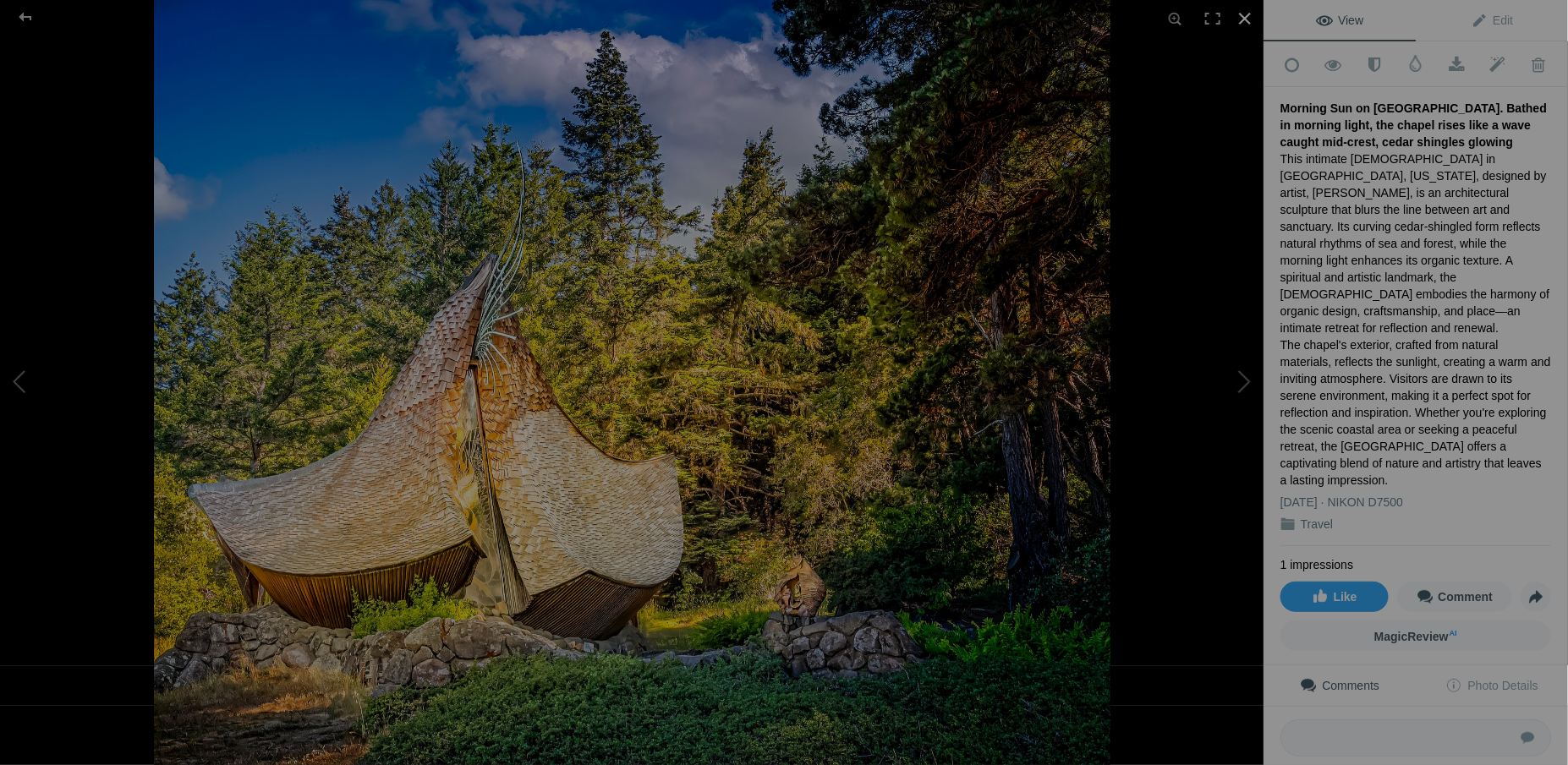
click at [1239, 22] on div at bounding box center [1245, 18] width 37 height 37
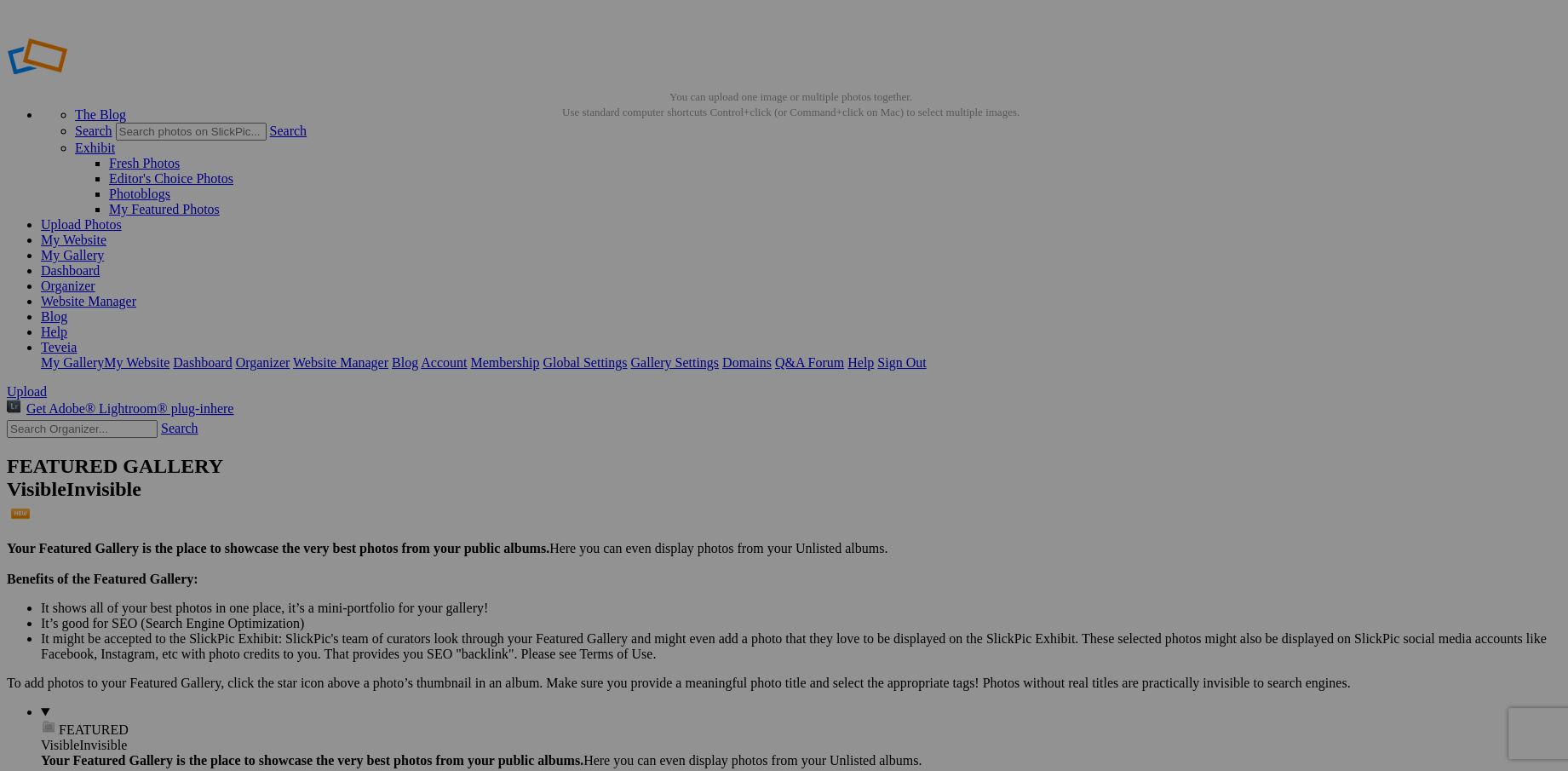
click at [106, 233] on link "My Website" at bounding box center [73, 240] width 65 height 14
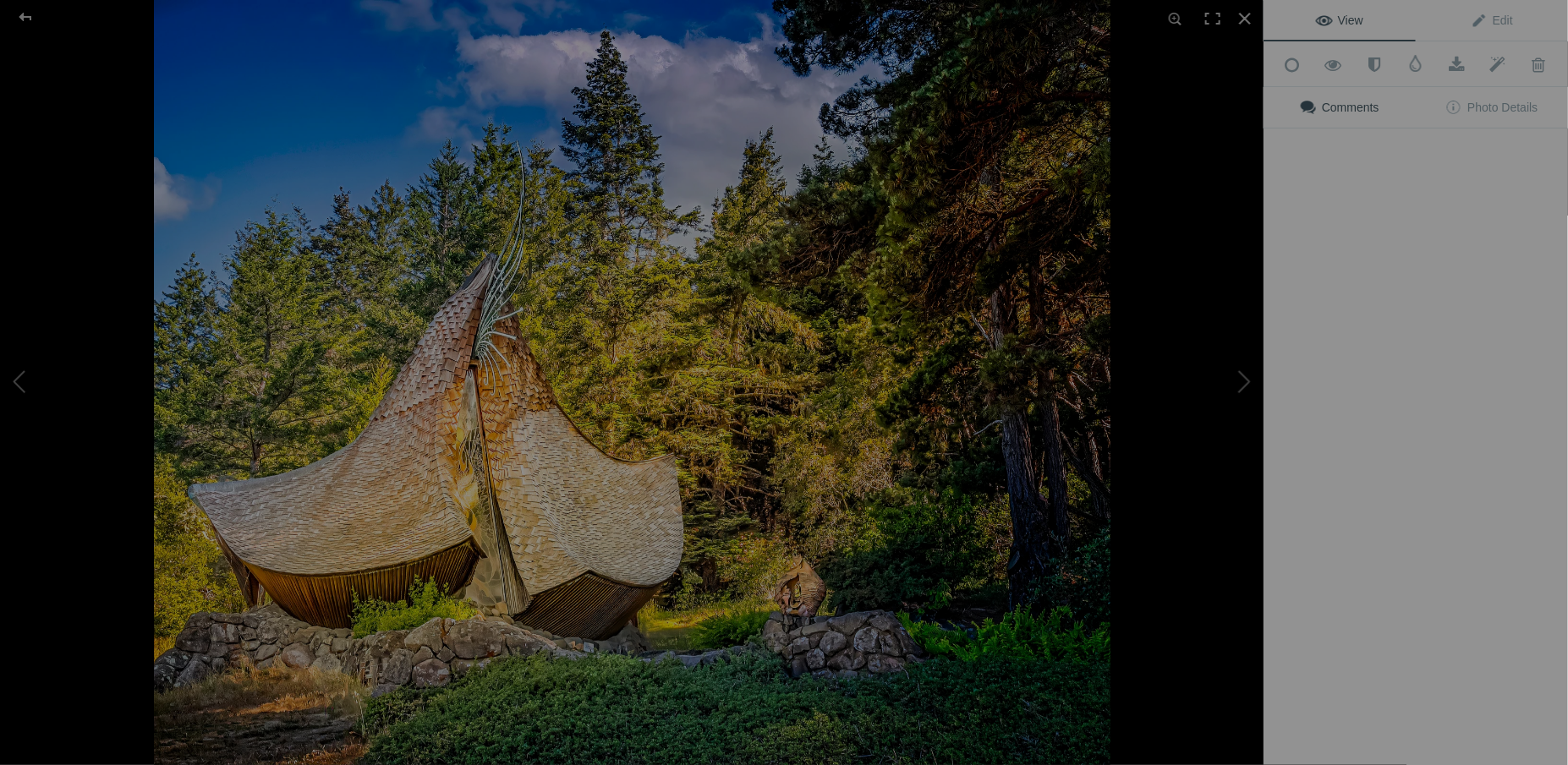
click at [914, 257] on img at bounding box center [632, 382] width 957 height 765
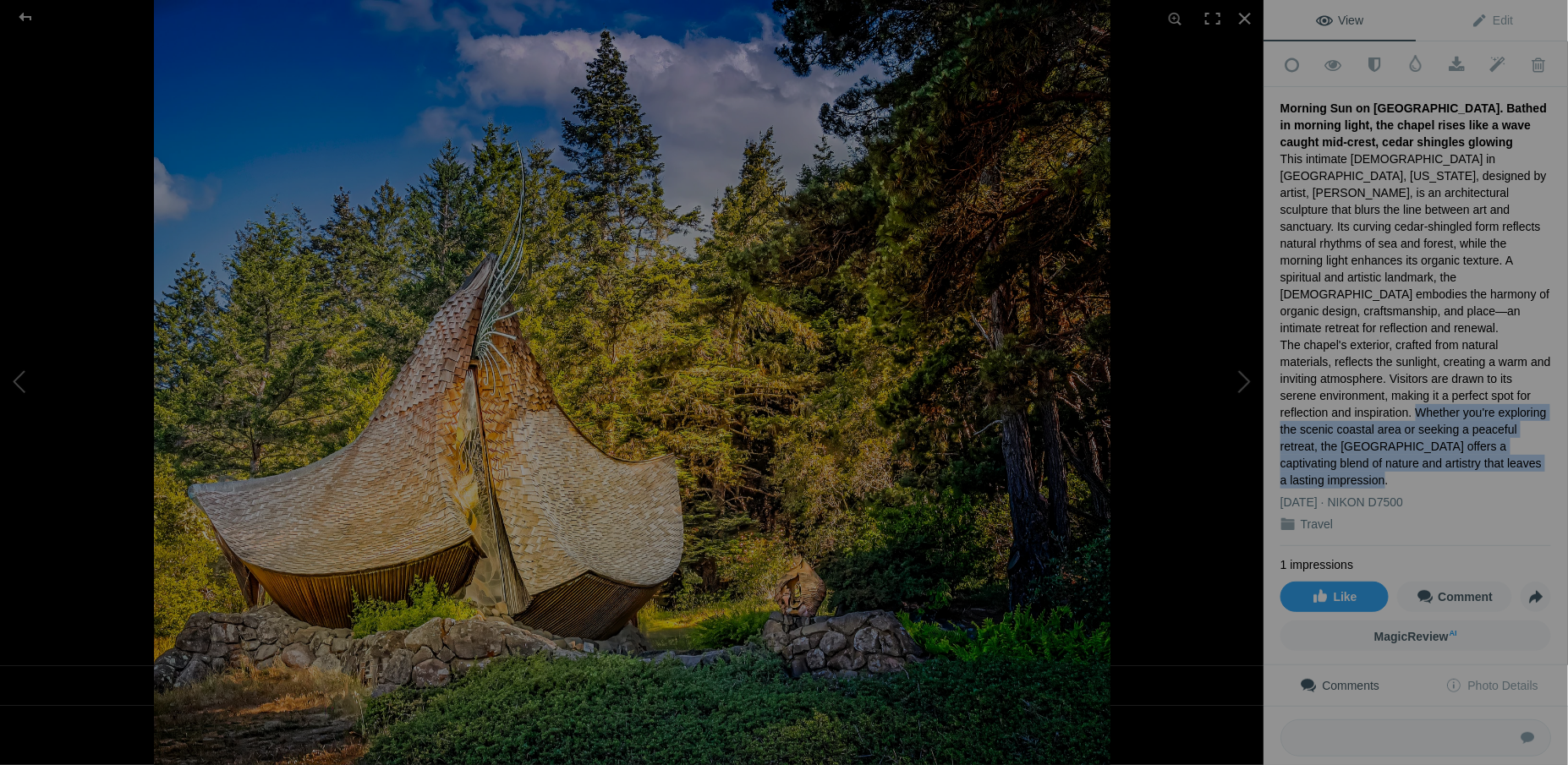
drag, startPoint x: 1357, startPoint y: 371, endPoint x: 1511, endPoint y: 429, distance: 164.6
click at [1511, 429] on div "This intimate chapel in Sea Ranch, California, designed by artist, James Hubbel…" at bounding box center [1416, 319] width 271 height 338
click at [1500, 26] on link "Edit" at bounding box center [1492, 20] width 152 height 40
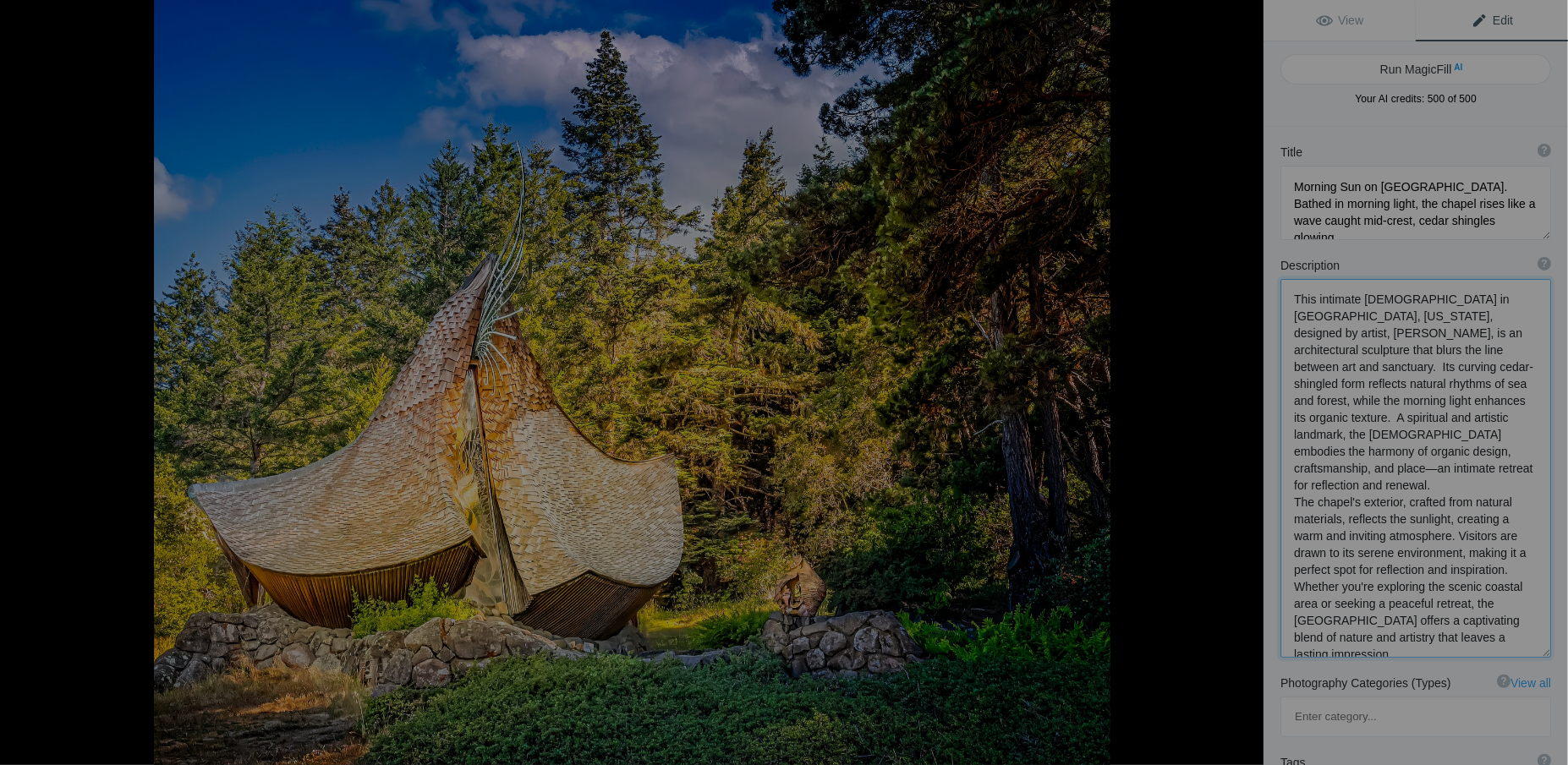
drag, startPoint x: 1296, startPoint y: 572, endPoint x: 1397, endPoint y: 633, distance: 118.0
click at [1397, 633] on textarea at bounding box center [1416, 468] width 271 height 379
type textarea "This intimate chapel in Sea Ranch, California, designed by artist, James Hubbel…"
click at [1339, 15] on span "View" at bounding box center [1340, 19] width 47 height 13
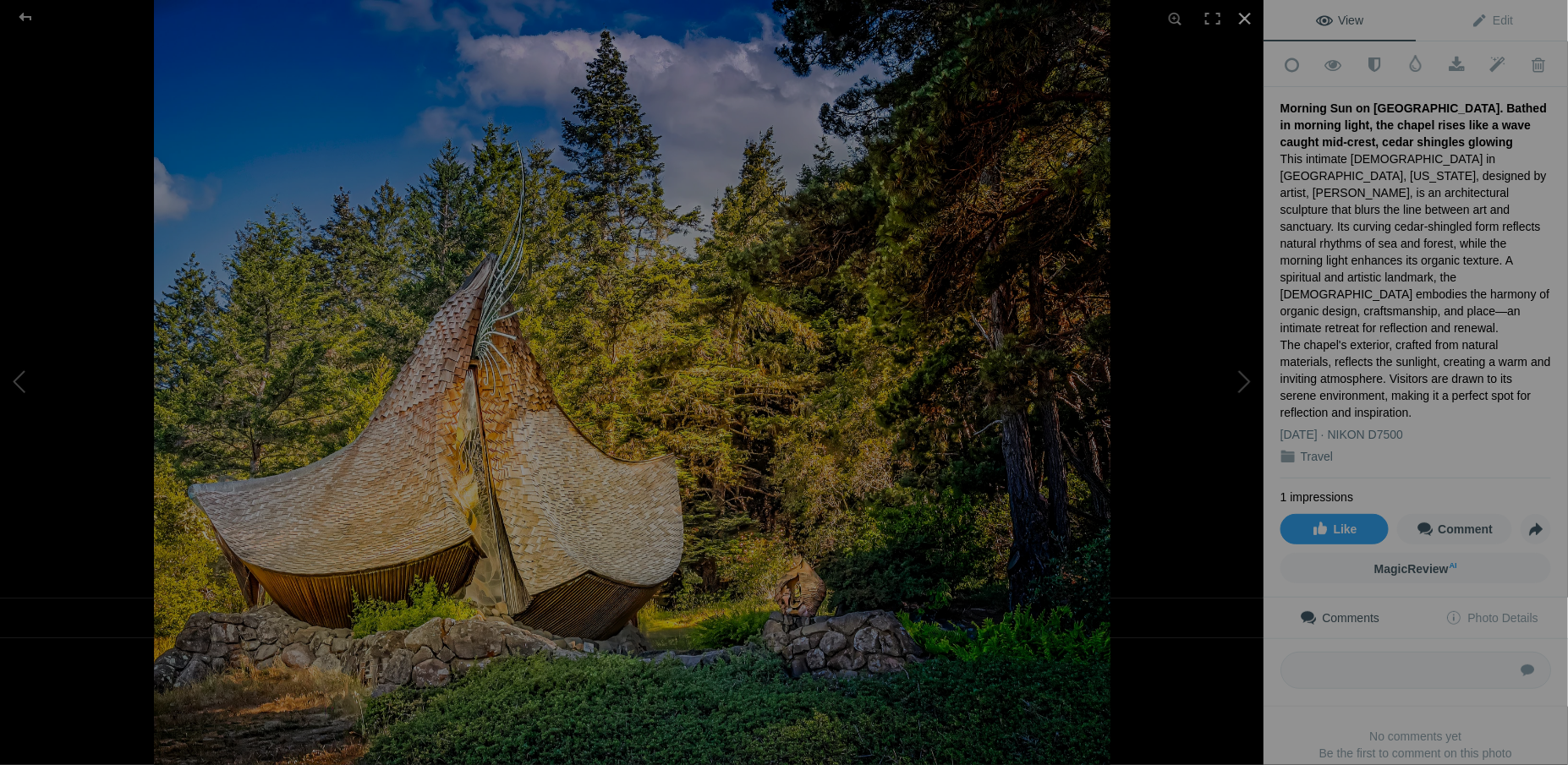
click at [1241, 17] on div at bounding box center [1245, 18] width 37 height 37
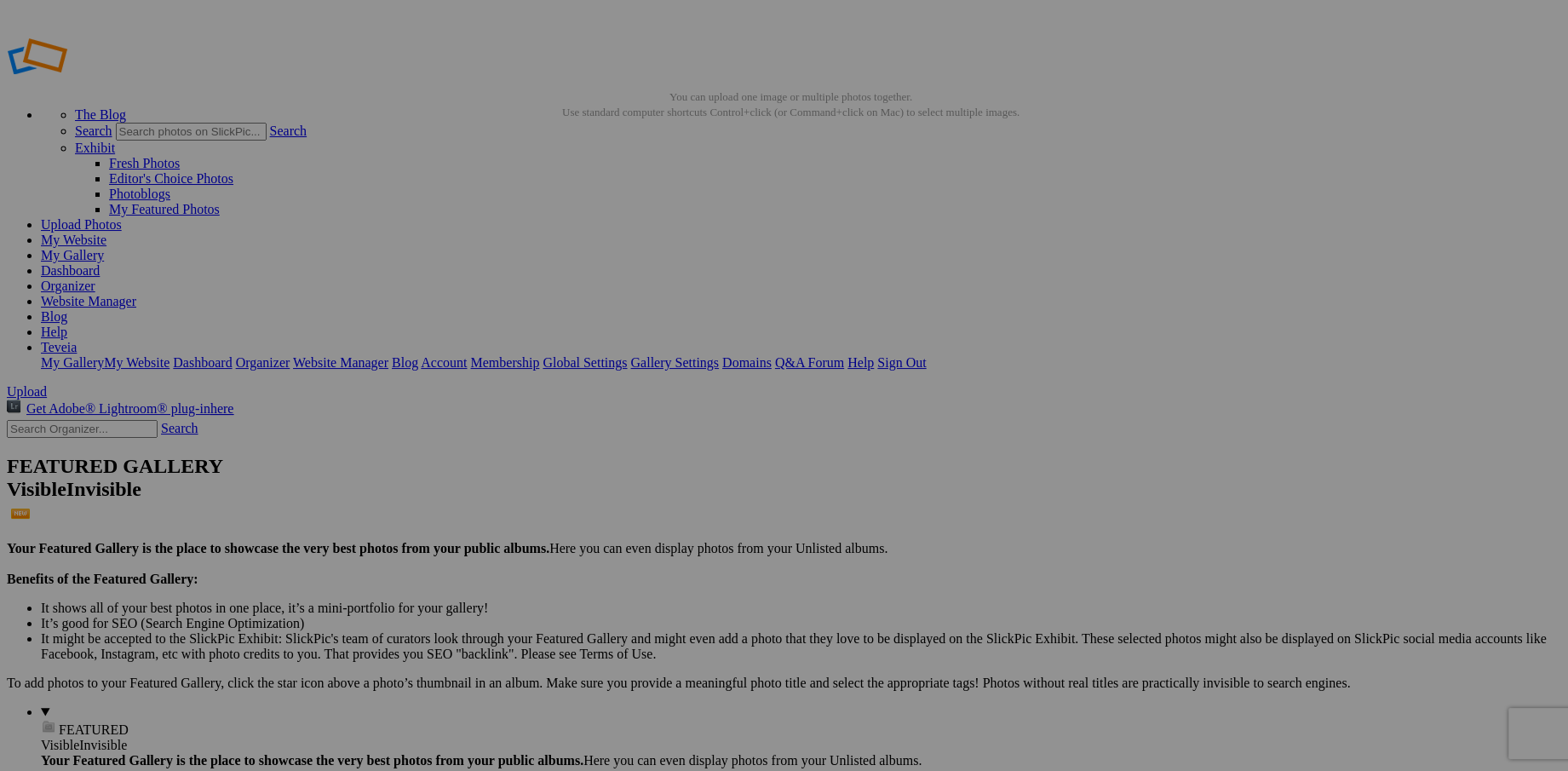
click at [106, 233] on link "My Website" at bounding box center [73, 240] width 65 height 14
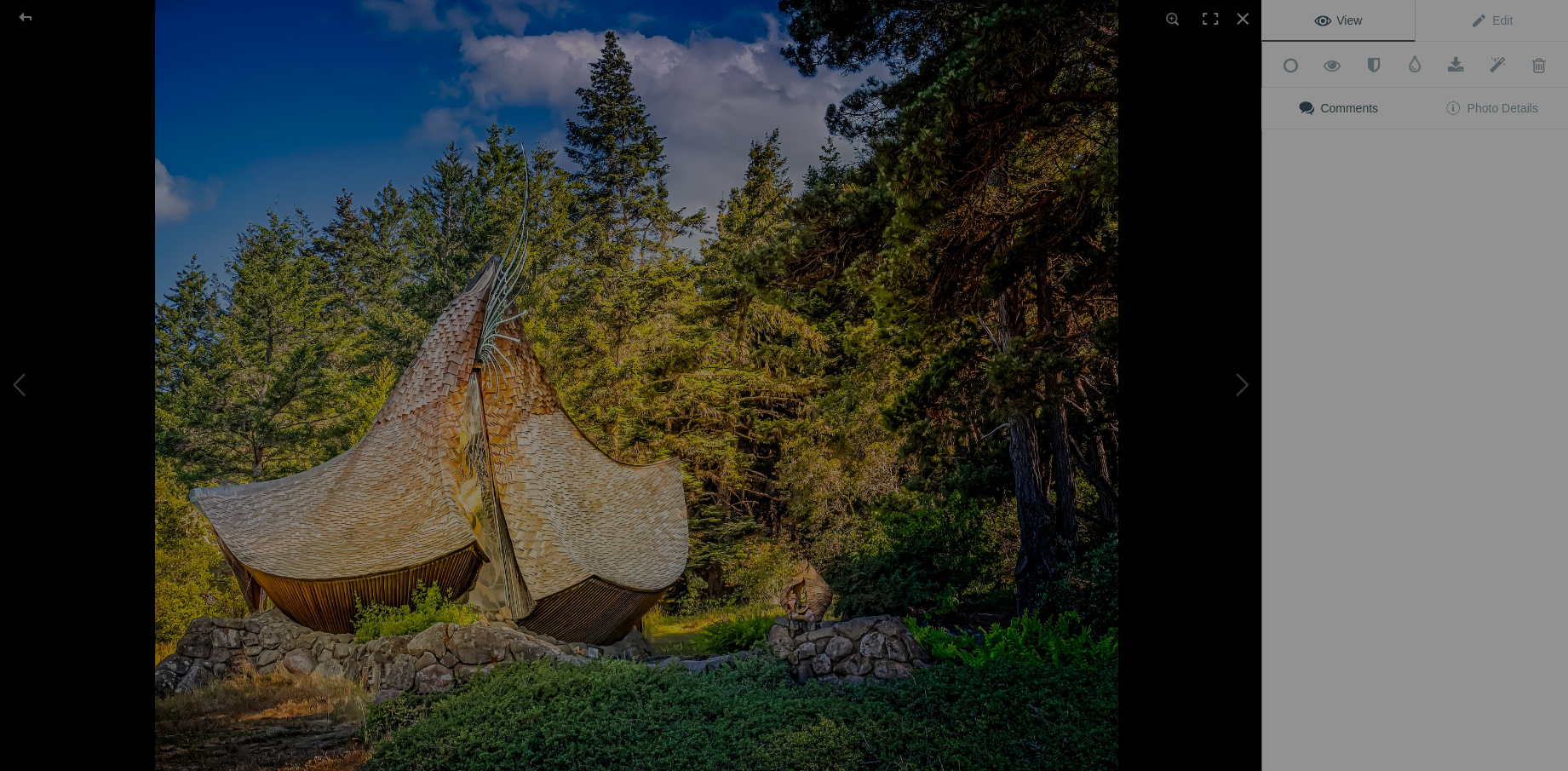
click at [900, 258] on img at bounding box center [636, 385] width 964 height 771
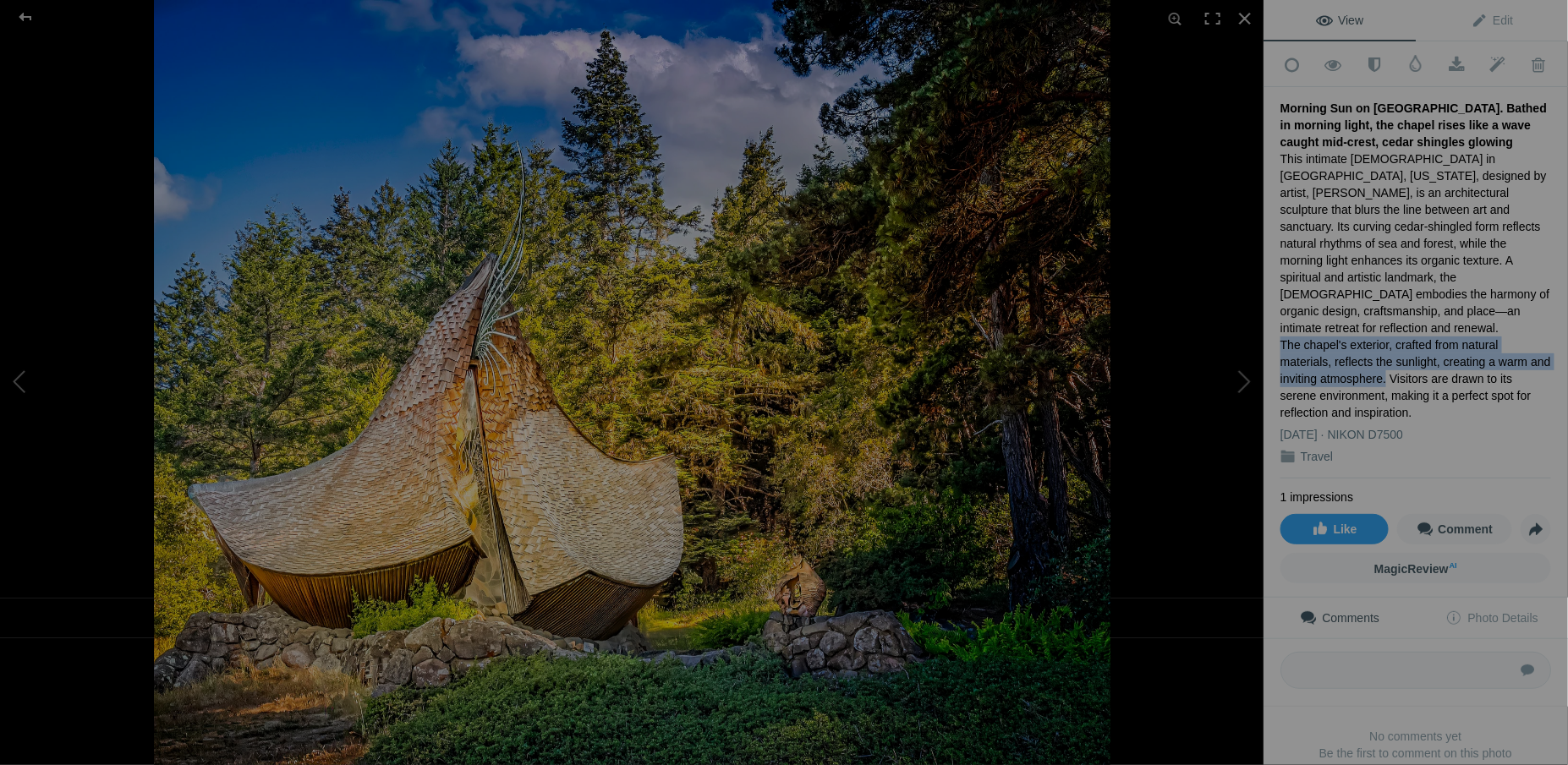
drag, startPoint x: 1281, startPoint y: 305, endPoint x: 1342, endPoint y: 335, distance: 68.0
click at [1342, 335] on div "This intimate chapel in Sea Ranch, California, designed by artist, James Hubbel…" at bounding box center [1416, 285] width 271 height 271
click at [1489, 18] on span "Edit" at bounding box center [1492, 19] width 42 height 13
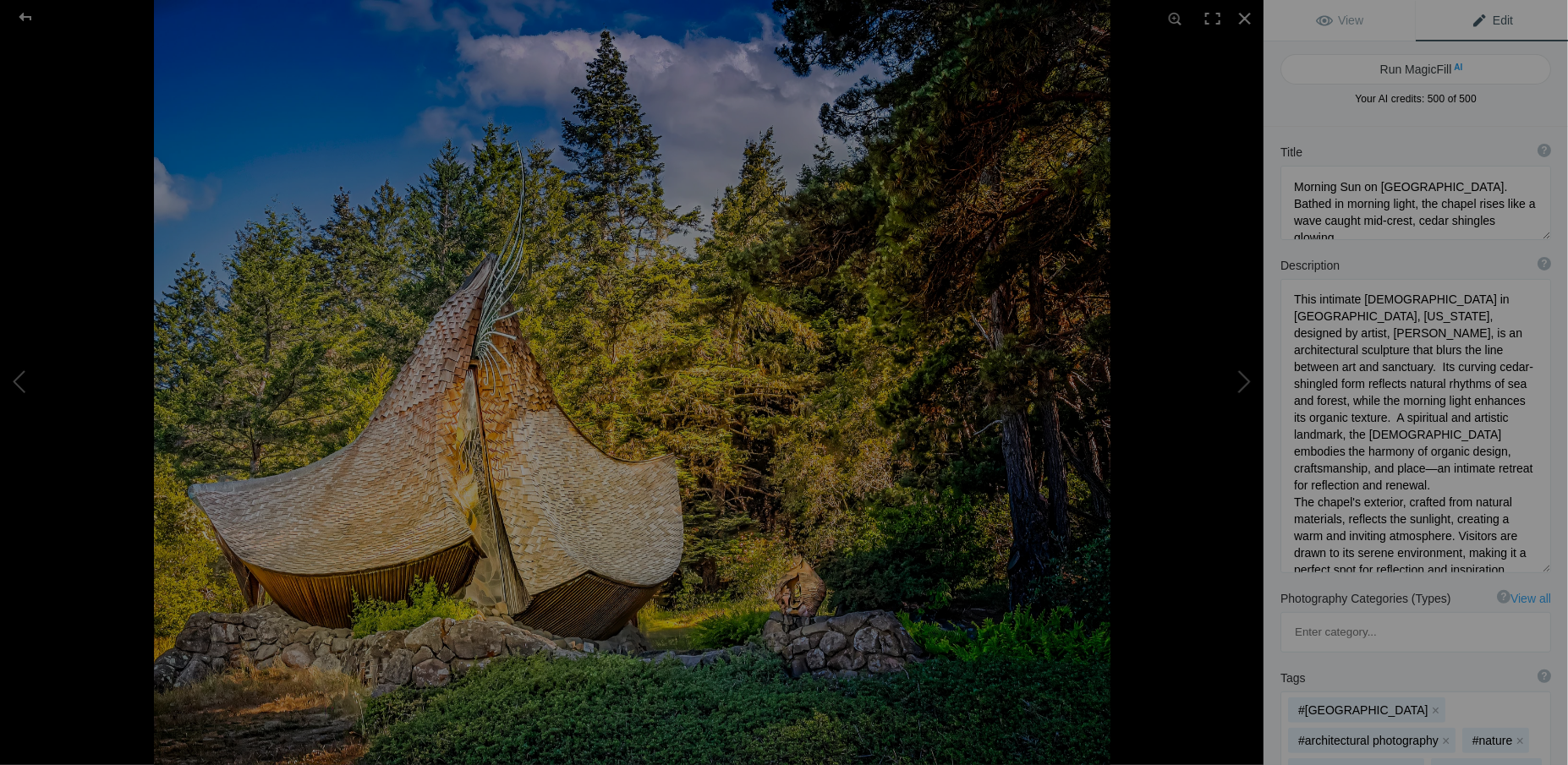
scroll to position [76, 0]
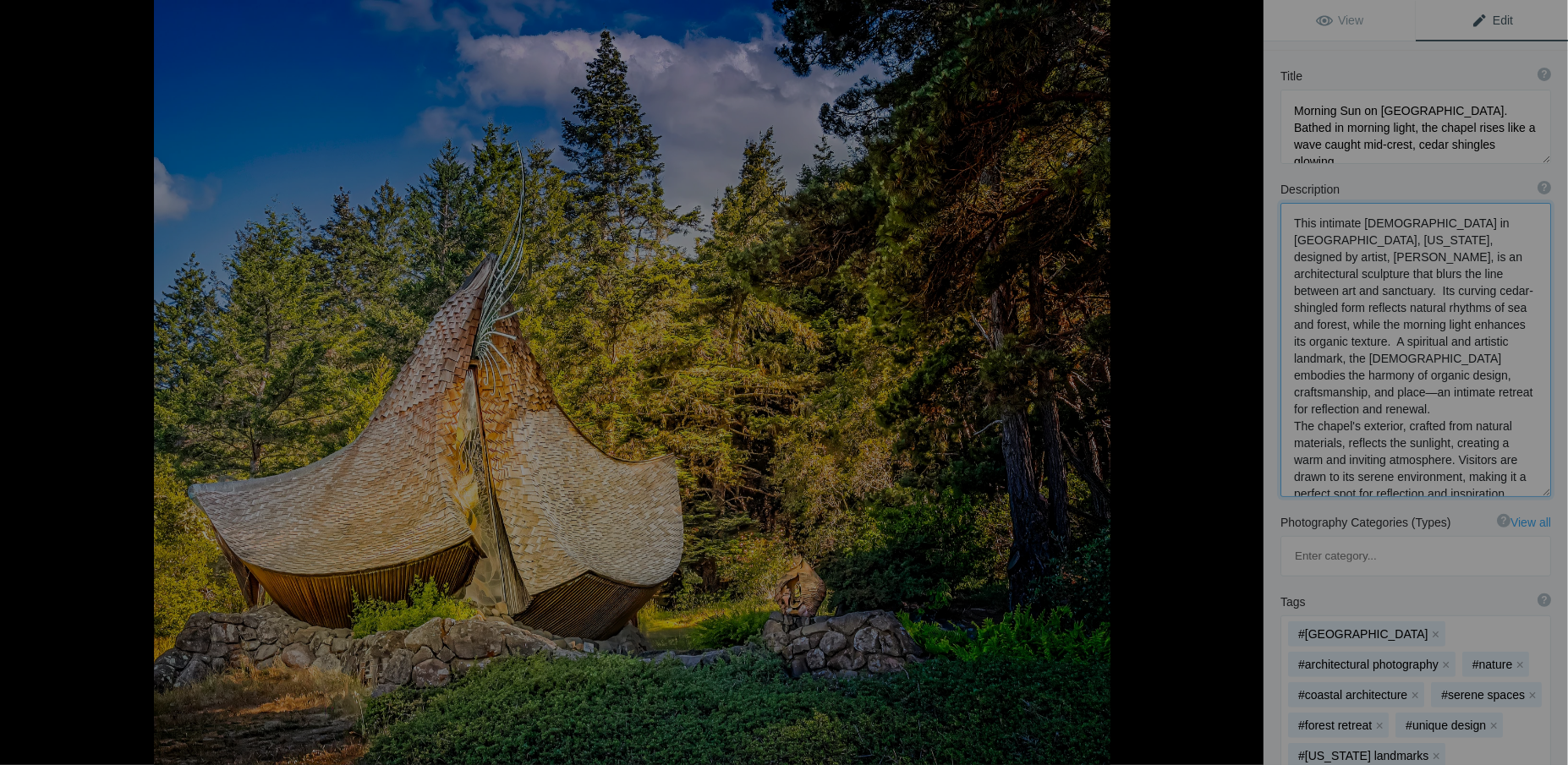
drag, startPoint x: 1297, startPoint y: 410, endPoint x: 1446, endPoint y: 440, distance: 152.0
click at [1446, 440] on textarea at bounding box center [1416, 350] width 271 height 294
type textarea "This intimate chapel in Sea Ranch, California, designed by artist, James Hubbel…"
click at [1355, 18] on span "View" at bounding box center [1340, 19] width 47 height 13
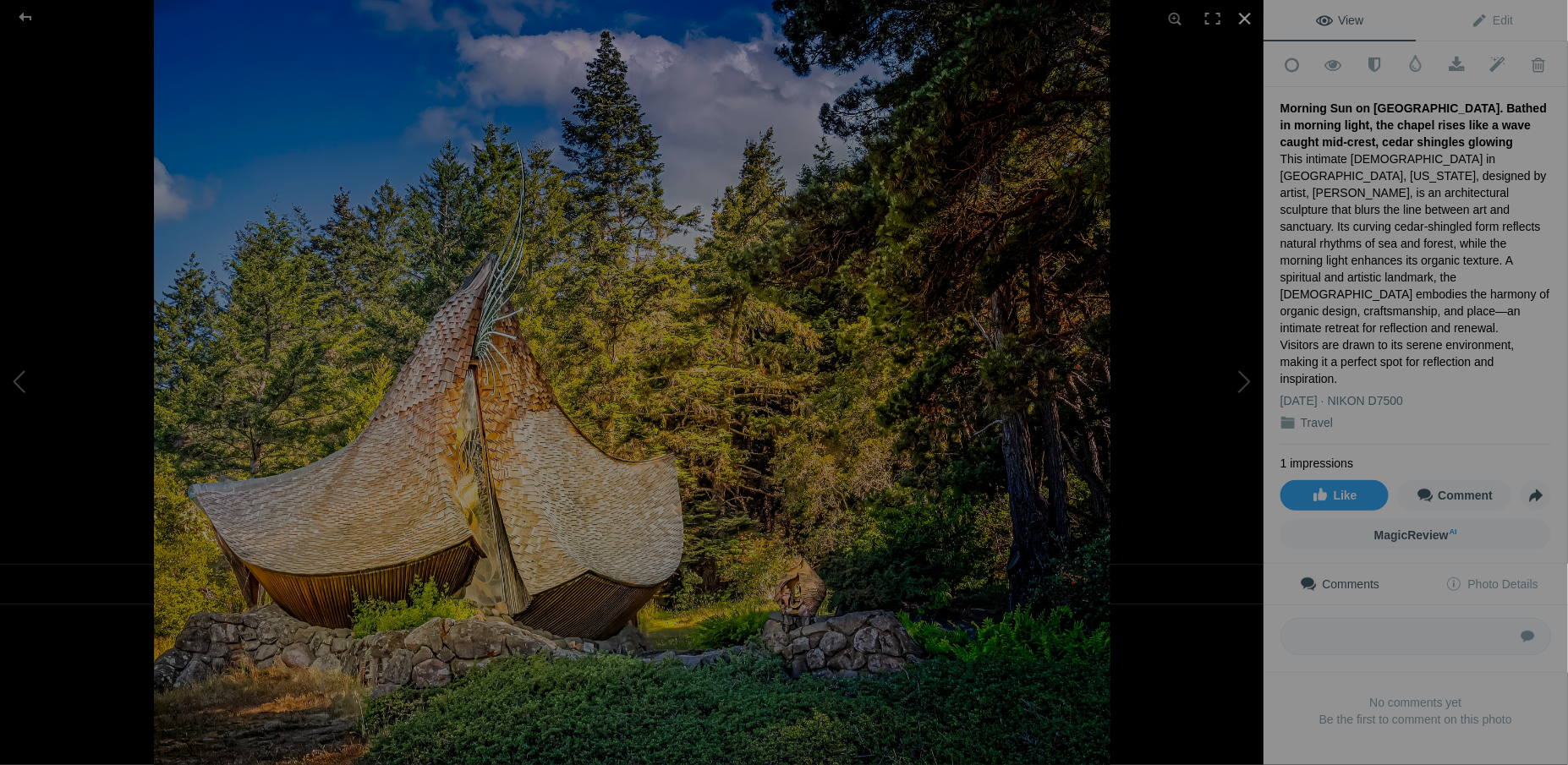
click at [1244, 15] on div at bounding box center [1245, 18] width 37 height 37
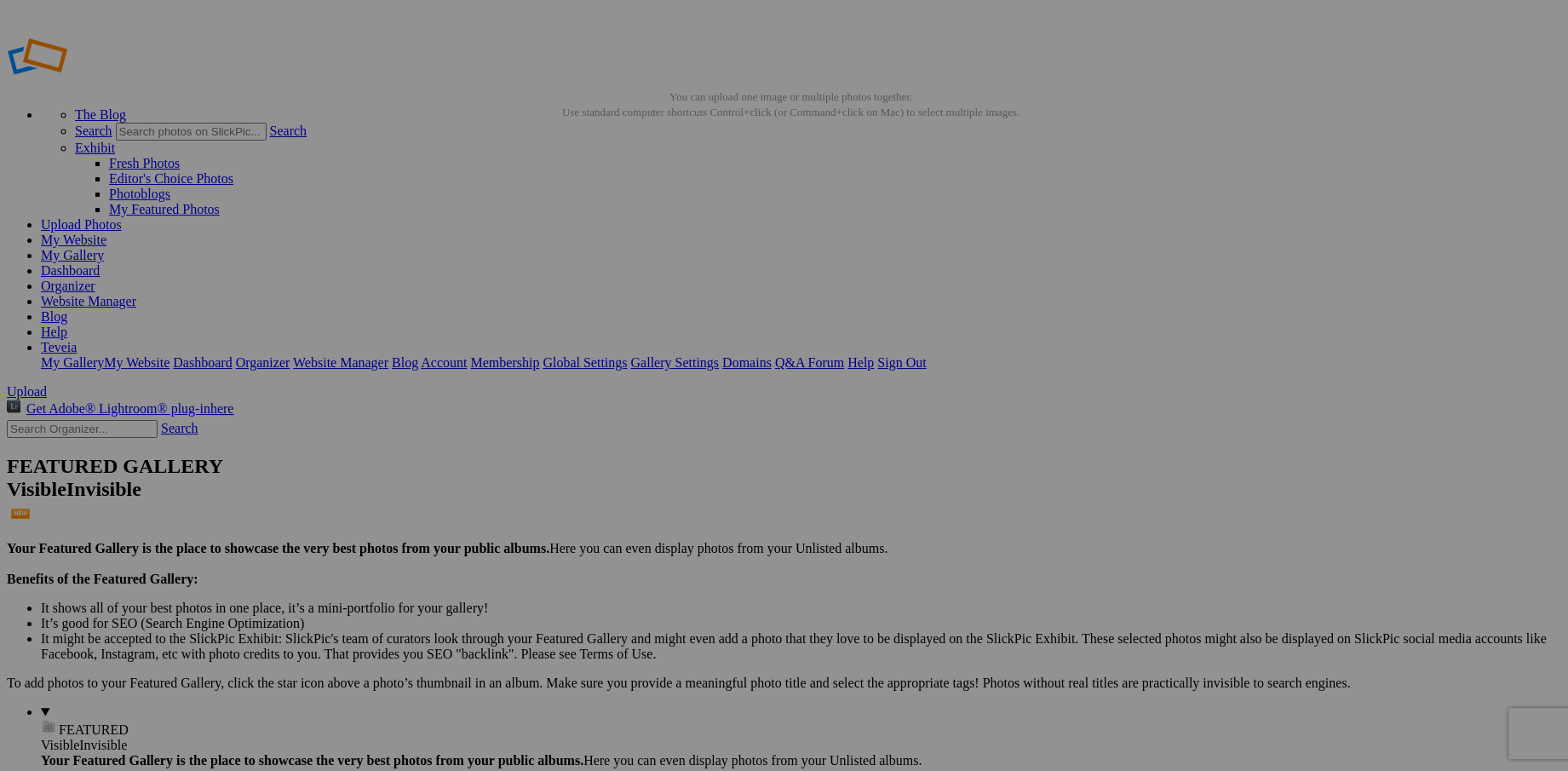
click at [106, 233] on link "My Website" at bounding box center [73, 240] width 65 height 14
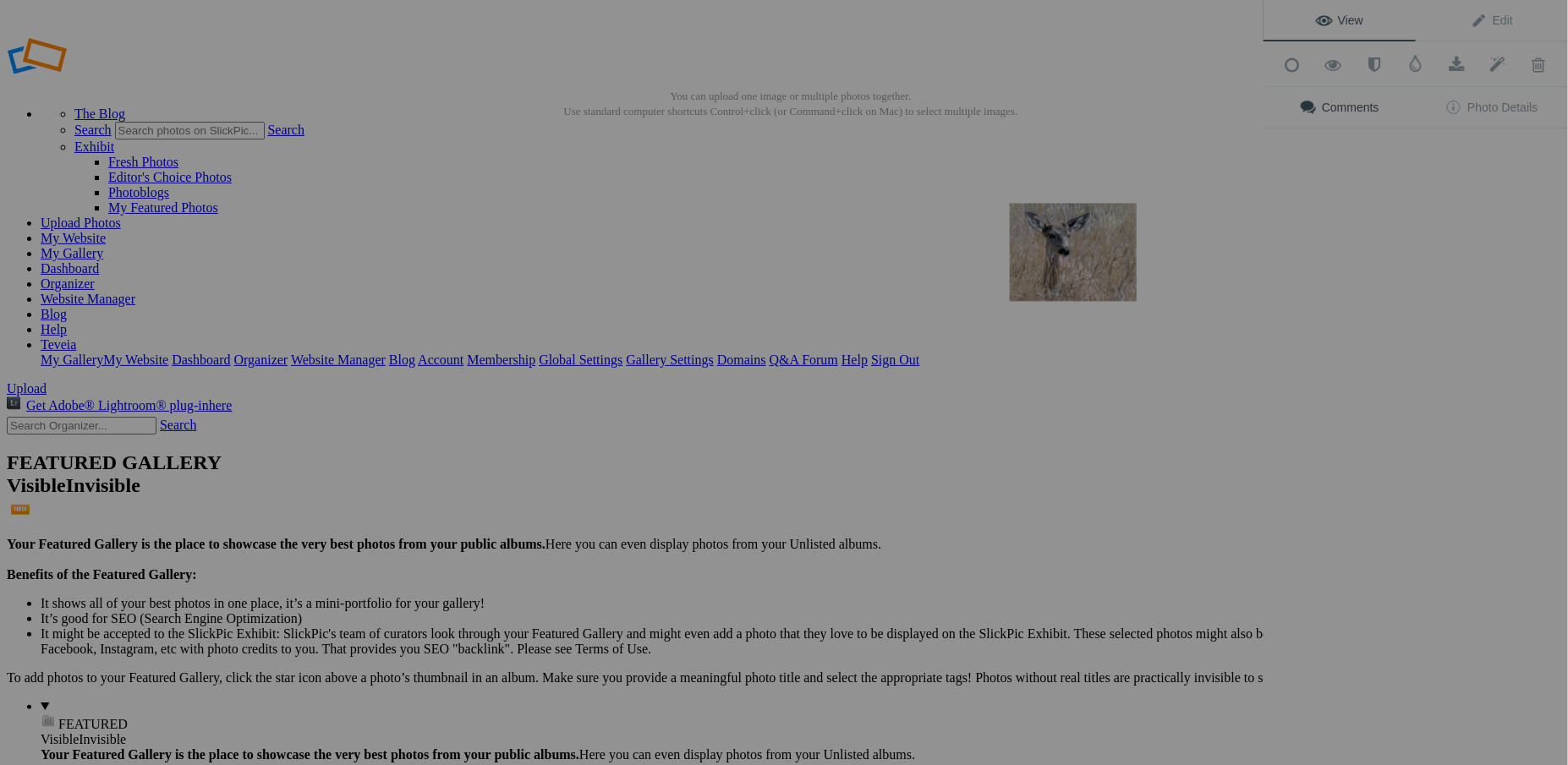
click at [1031, 278] on img at bounding box center [1073, 253] width 126 height 98
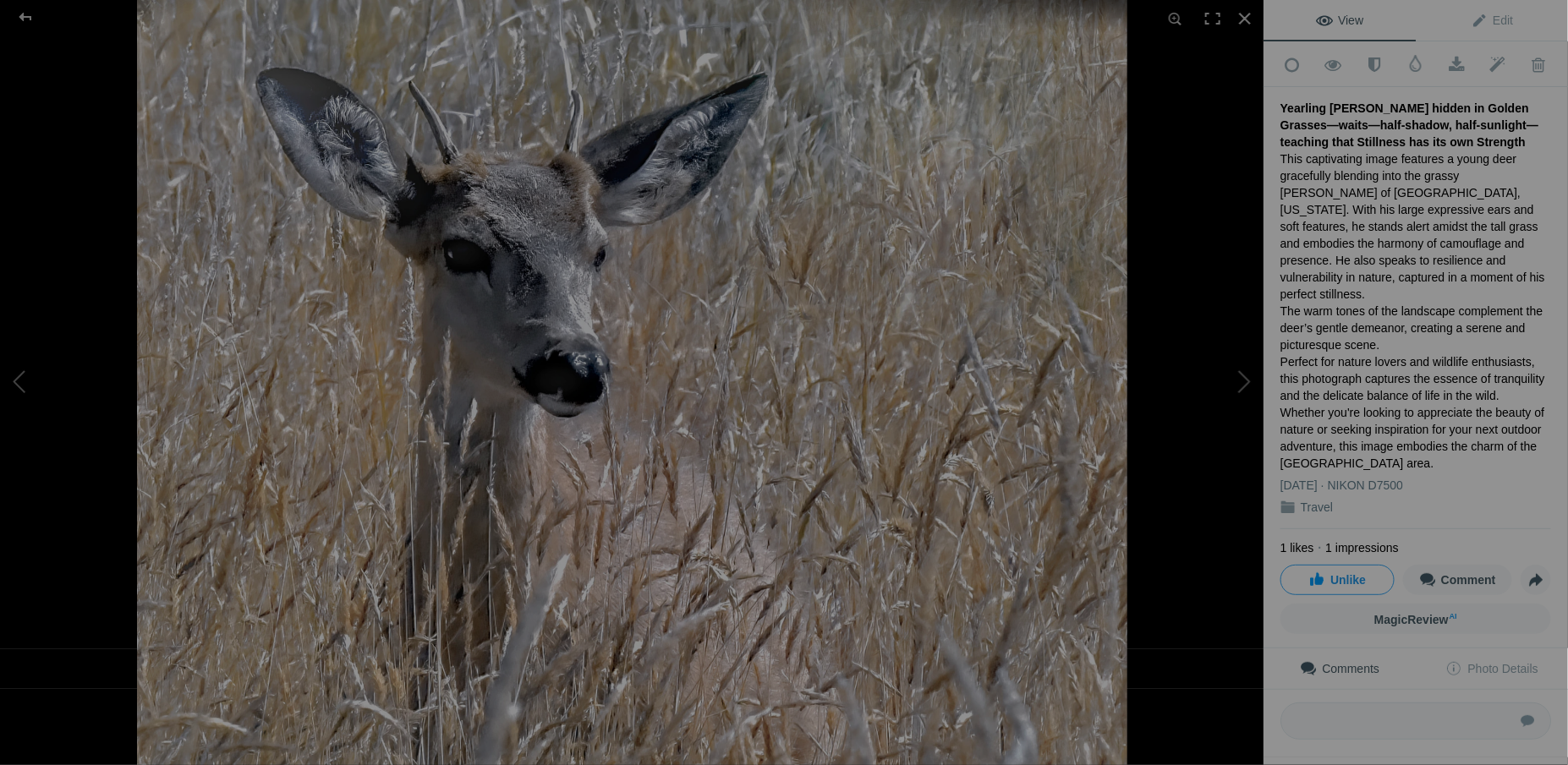
click at [1281, 102] on div "Yearling Spiker hidden in Golden Grasses—waits—half-shadow, half-sunlight—teach…" at bounding box center [1416, 126] width 271 height 51
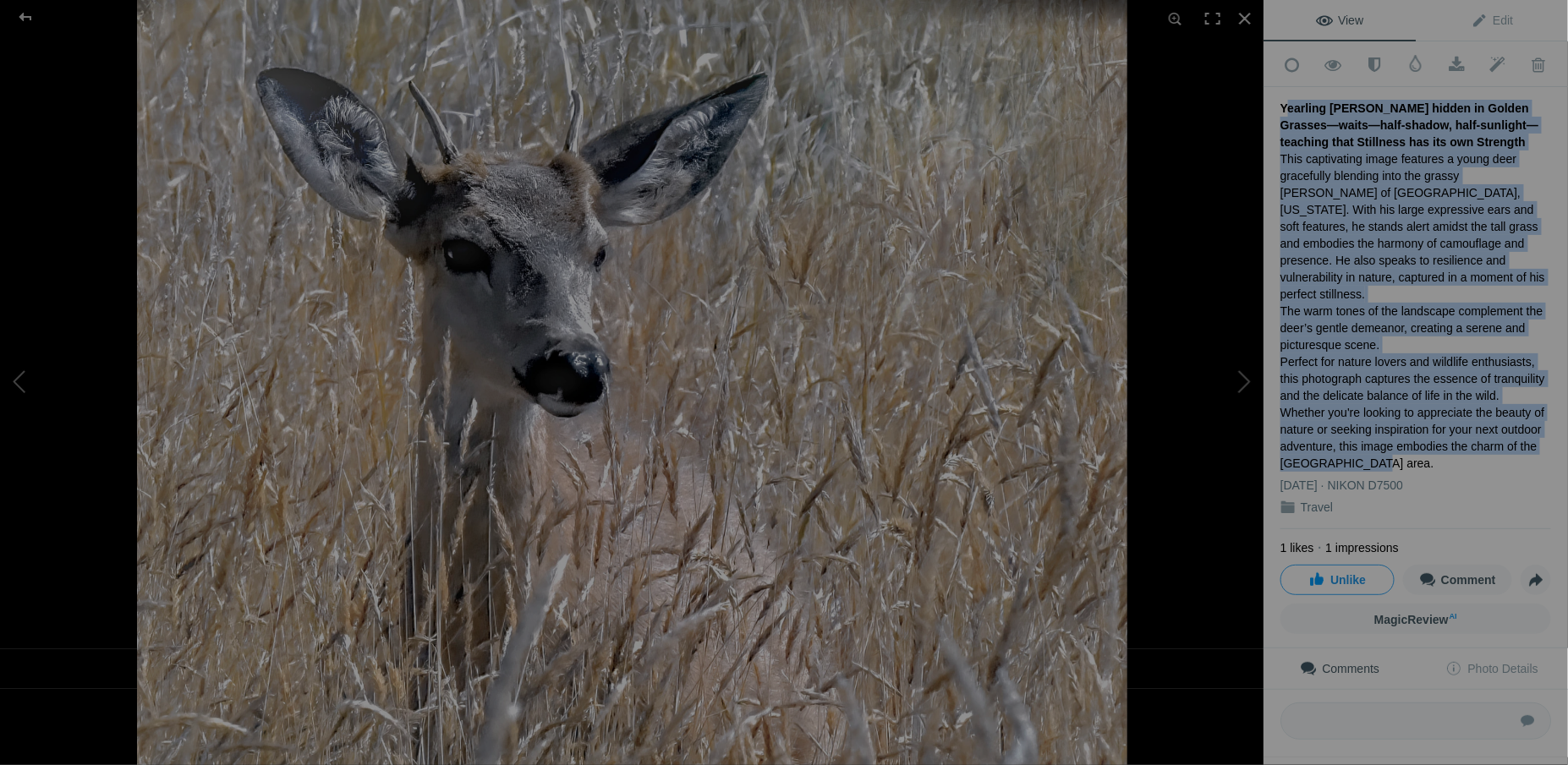
drag, startPoint x: 1281, startPoint y: 102, endPoint x: 1376, endPoint y: 435, distance: 346.3
click at [1376, 435] on div "Yearling Spiker hidden in Golden Grasses—waits—half-shadow, half-sunlight—teach…" at bounding box center [1416, 308] width 271 height 443
drag, startPoint x: 1376, startPoint y: 435, endPoint x: 1355, endPoint y: 386, distance: 53.3
copy div "Yearling Spiker hidden in Golden Grasses—waits—half-shadow, half-sunlight—teach…"
click at [1367, 361] on div "This captivating image features a young deer gracefully blending into the grass…" at bounding box center [1416, 311] width 271 height 321
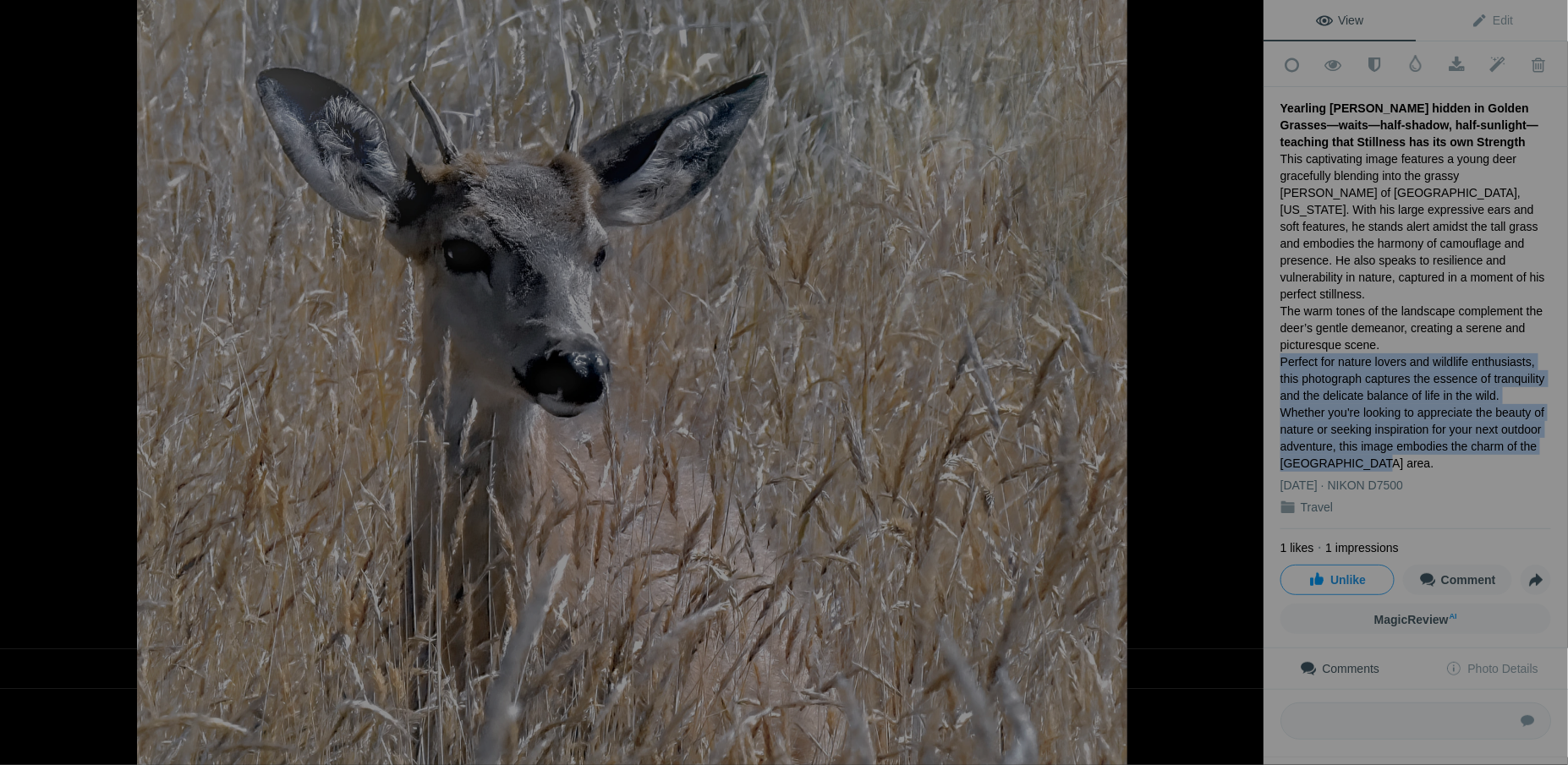
drag, startPoint x: 1281, startPoint y: 338, endPoint x: 1378, endPoint y: 435, distance: 137.2
click at [1378, 435] on div "This captivating image features a young deer gracefully blending into the grass…" at bounding box center [1416, 311] width 271 height 321
click at [1367, 440] on div "This captivating image features a young deer gracefully blending into the grass…" at bounding box center [1416, 311] width 271 height 321
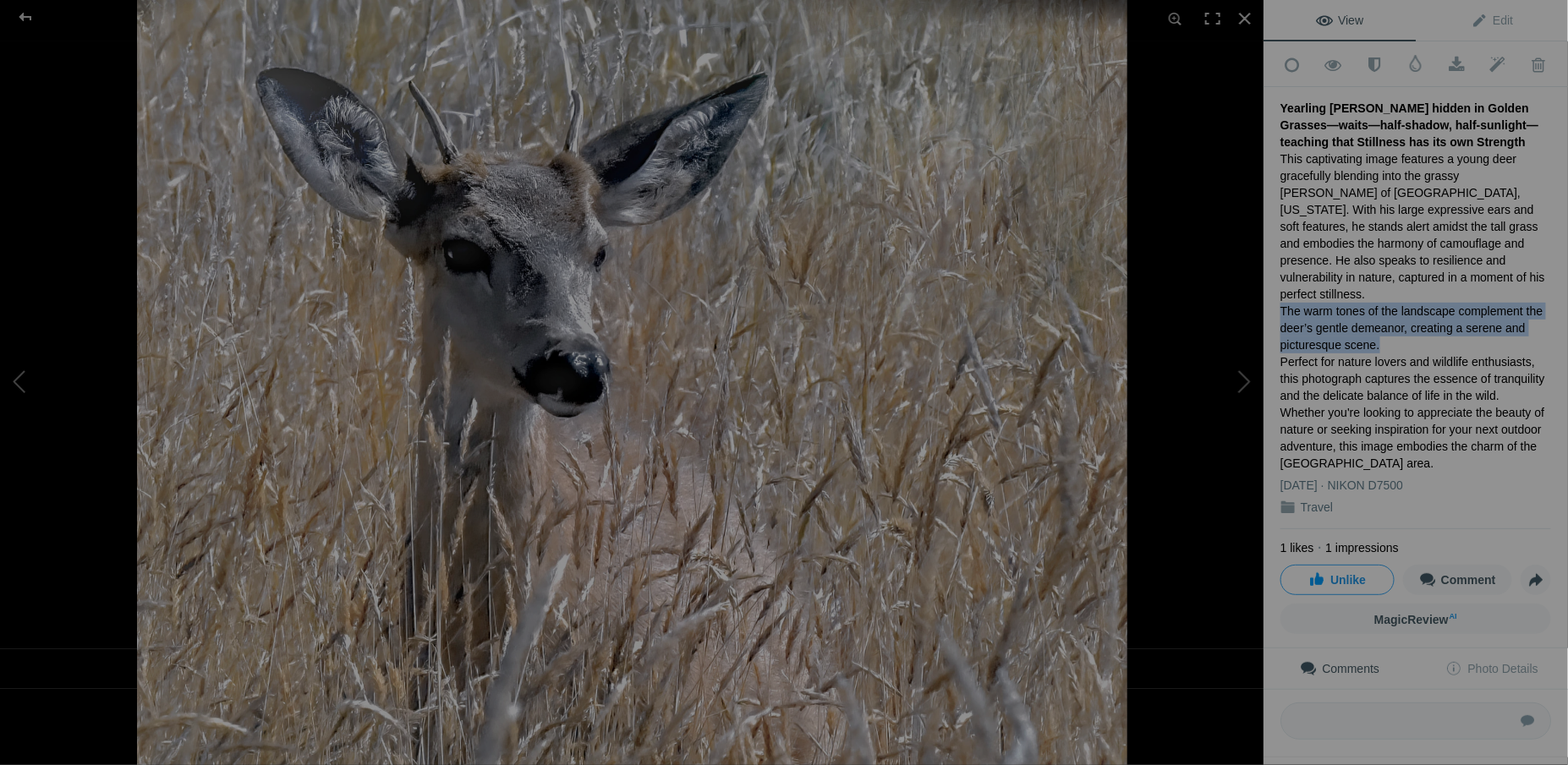
drag, startPoint x: 1283, startPoint y: 286, endPoint x: 1394, endPoint y: 319, distance: 115.8
click at [1394, 319] on div "This captivating image features a young deer gracefully blending into the grass…" at bounding box center [1416, 311] width 271 height 321
click at [1501, 15] on span "Edit" at bounding box center [1492, 19] width 42 height 13
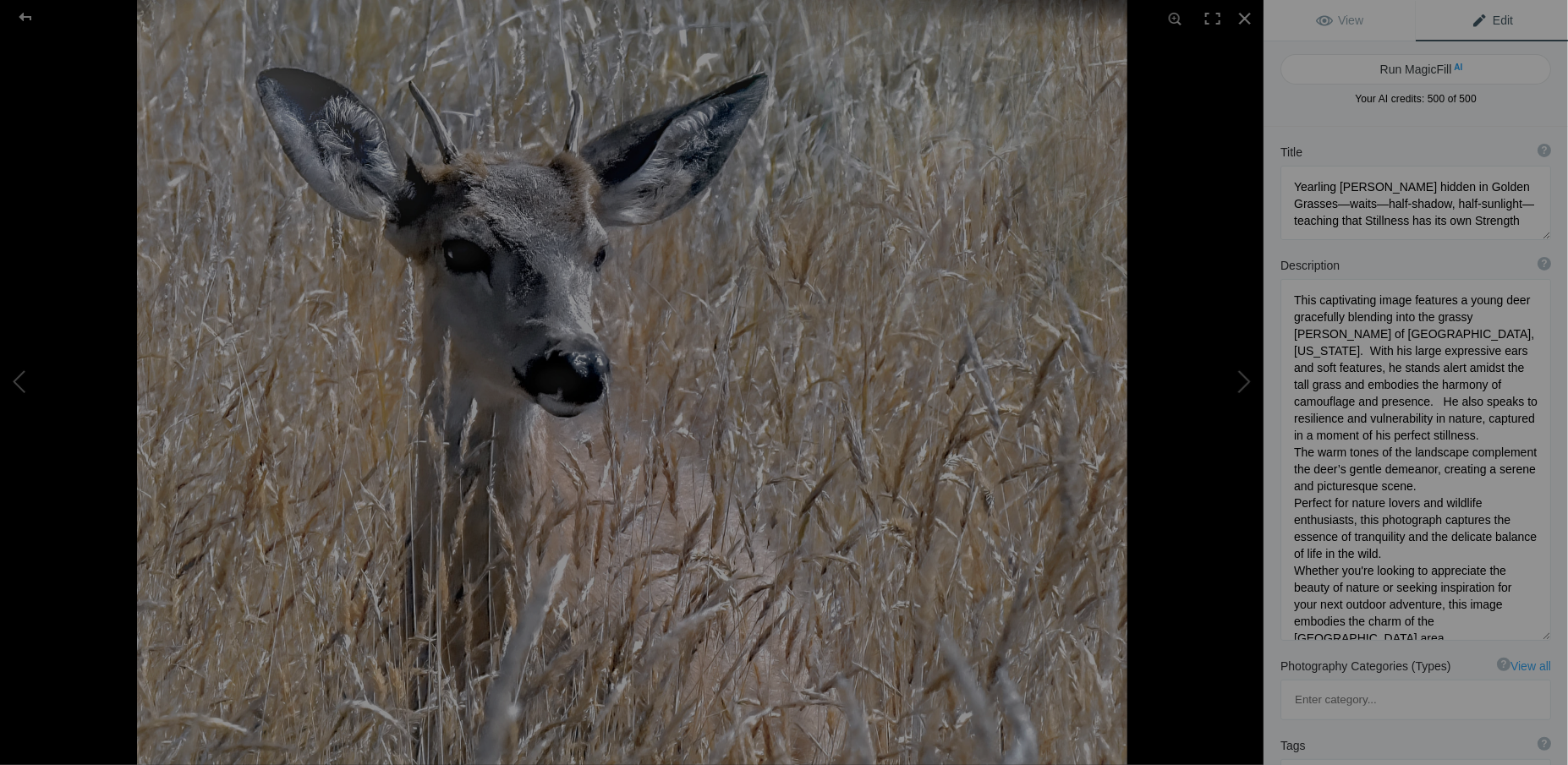
scroll to position [1, 0]
drag, startPoint x: 1294, startPoint y: 449, endPoint x: 1504, endPoint y: 483, distance: 212.7
click at [1504, 483] on textarea at bounding box center [1416, 460] width 271 height 362
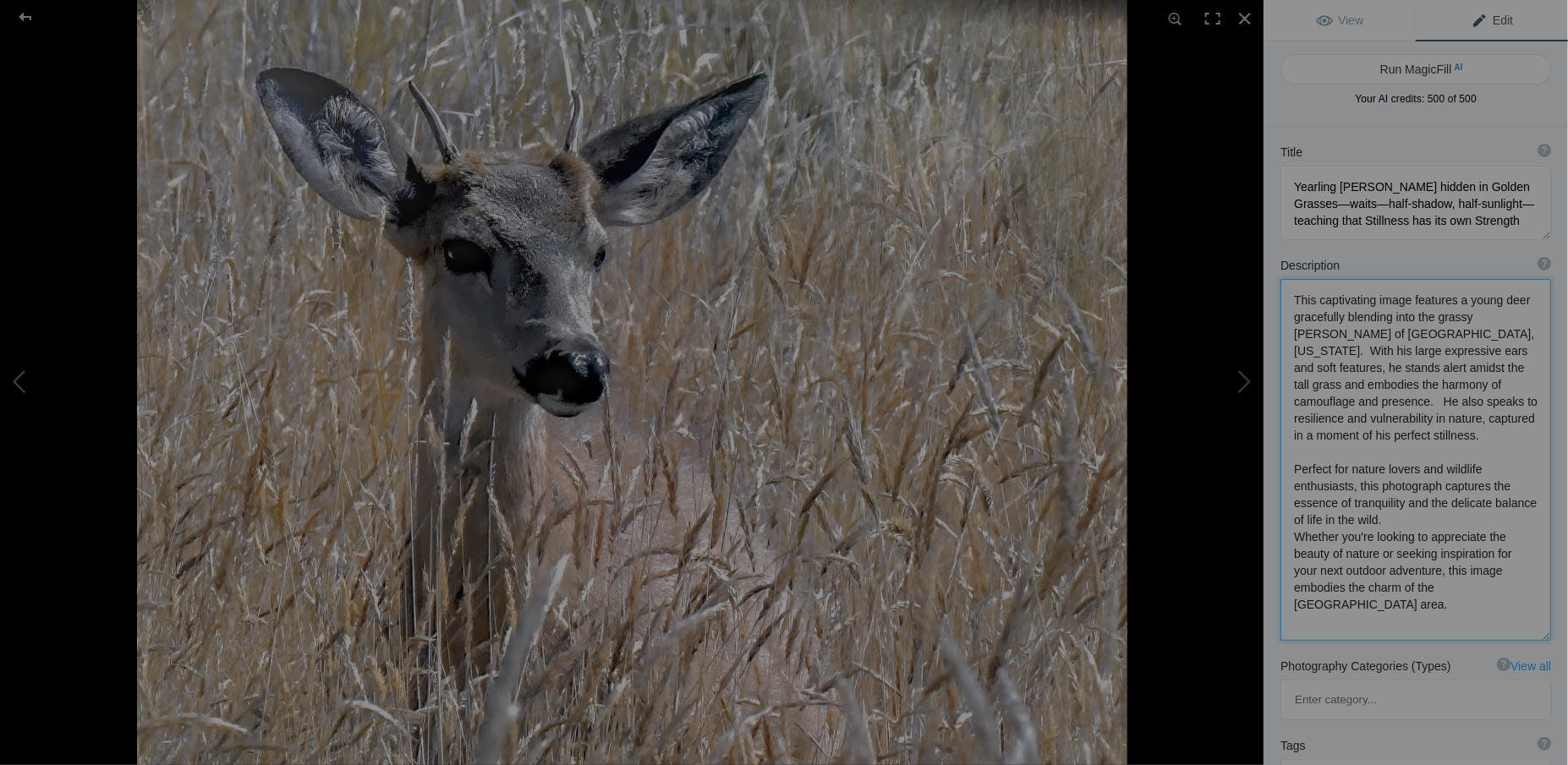
scroll to position [0, 0]
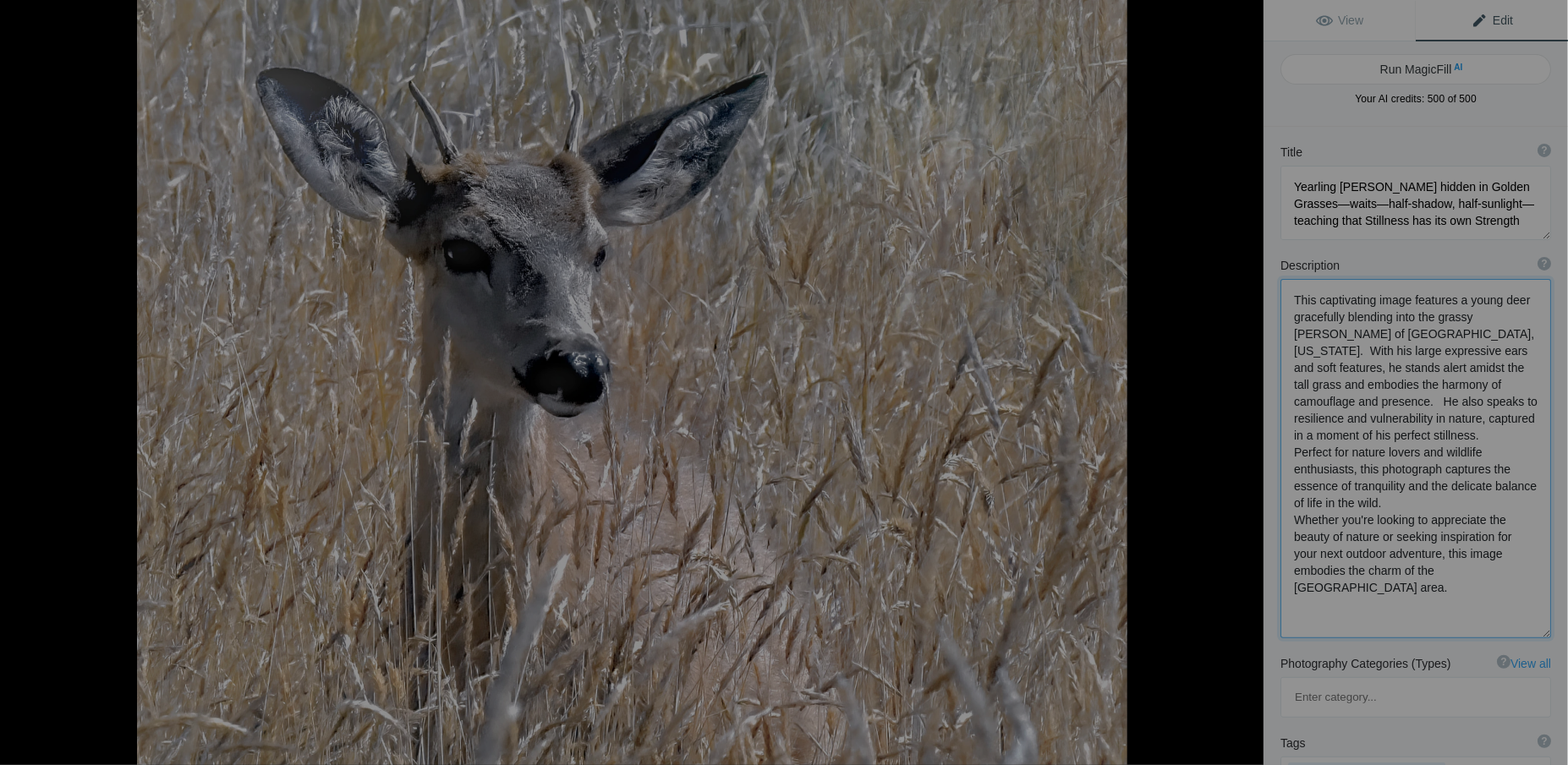
drag, startPoint x: 1293, startPoint y: 455, endPoint x: 1396, endPoint y: 534, distance: 129.8
click at [1416, 548] on textarea at bounding box center [1416, 458] width 271 height 359
click at [1367, 487] on textarea at bounding box center [1416, 458] width 271 height 359
drag, startPoint x: 1294, startPoint y: 448, endPoint x: 1375, endPoint y: 467, distance: 83.2
click at [1375, 467] on textarea at bounding box center [1416, 458] width 271 height 359
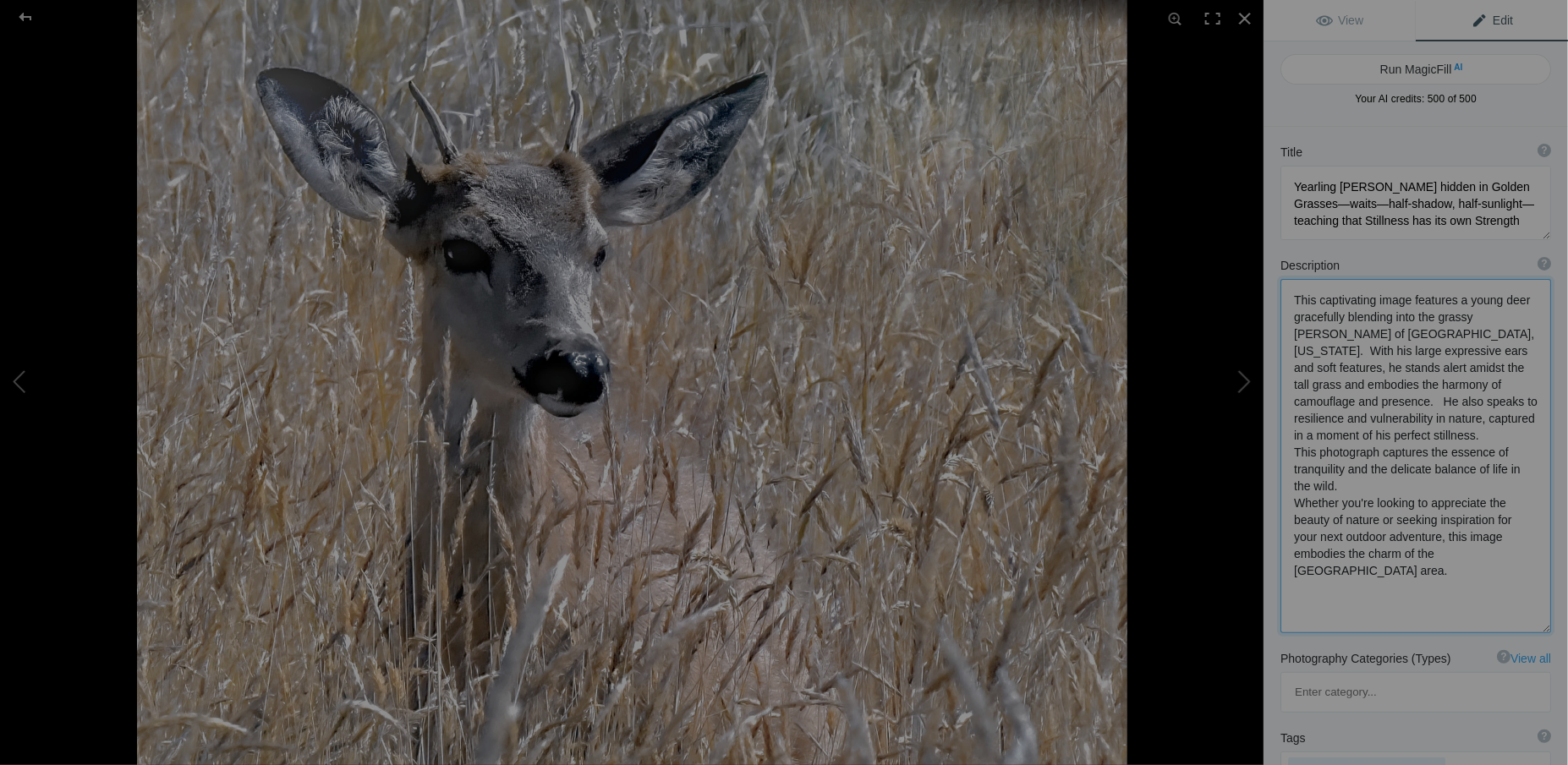
click at [1330, 487] on textarea at bounding box center [1416, 456] width 271 height 354
drag, startPoint x: 1363, startPoint y: 485, endPoint x: 1511, endPoint y: 534, distance: 155.9
click at [1511, 534] on textarea at bounding box center [1416, 454] width 271 height 350
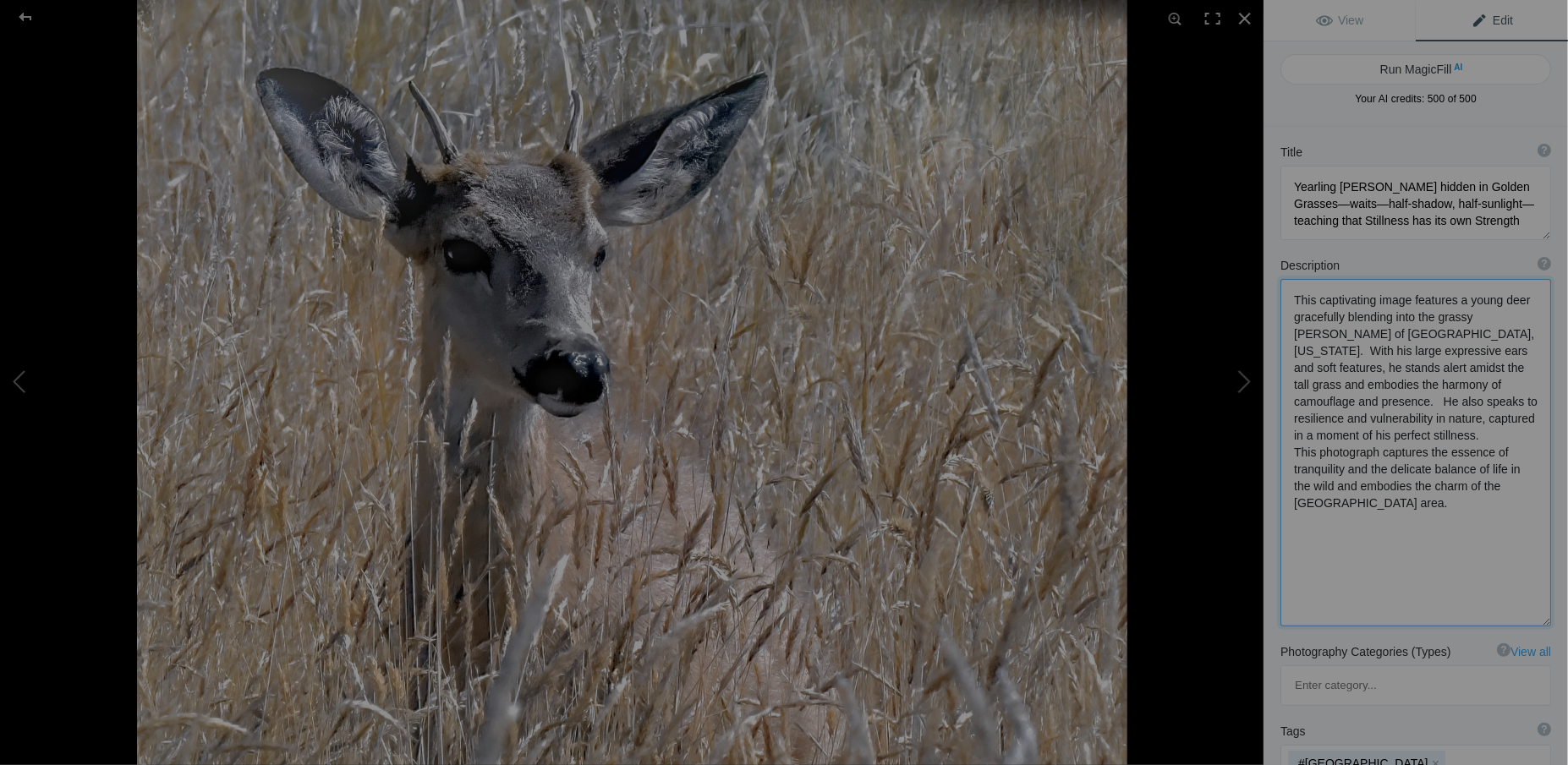
drag, startPoint x: 1348, startPoint y: 468, endPoint x: 1336, endPoint y: 482, distance: 18.4
click at [1336, 482] on textarea at bounding box center [1416, 453] width 271 height 348
click at [1488, 471] on textarea at bounding box center [1416, 452] width 271 height 347
type textarea "This captivating image features a young deer gracefully blending into the grass…"
click at [1244, 20] on div at bounding box center [1245, 18] width 37 height 37
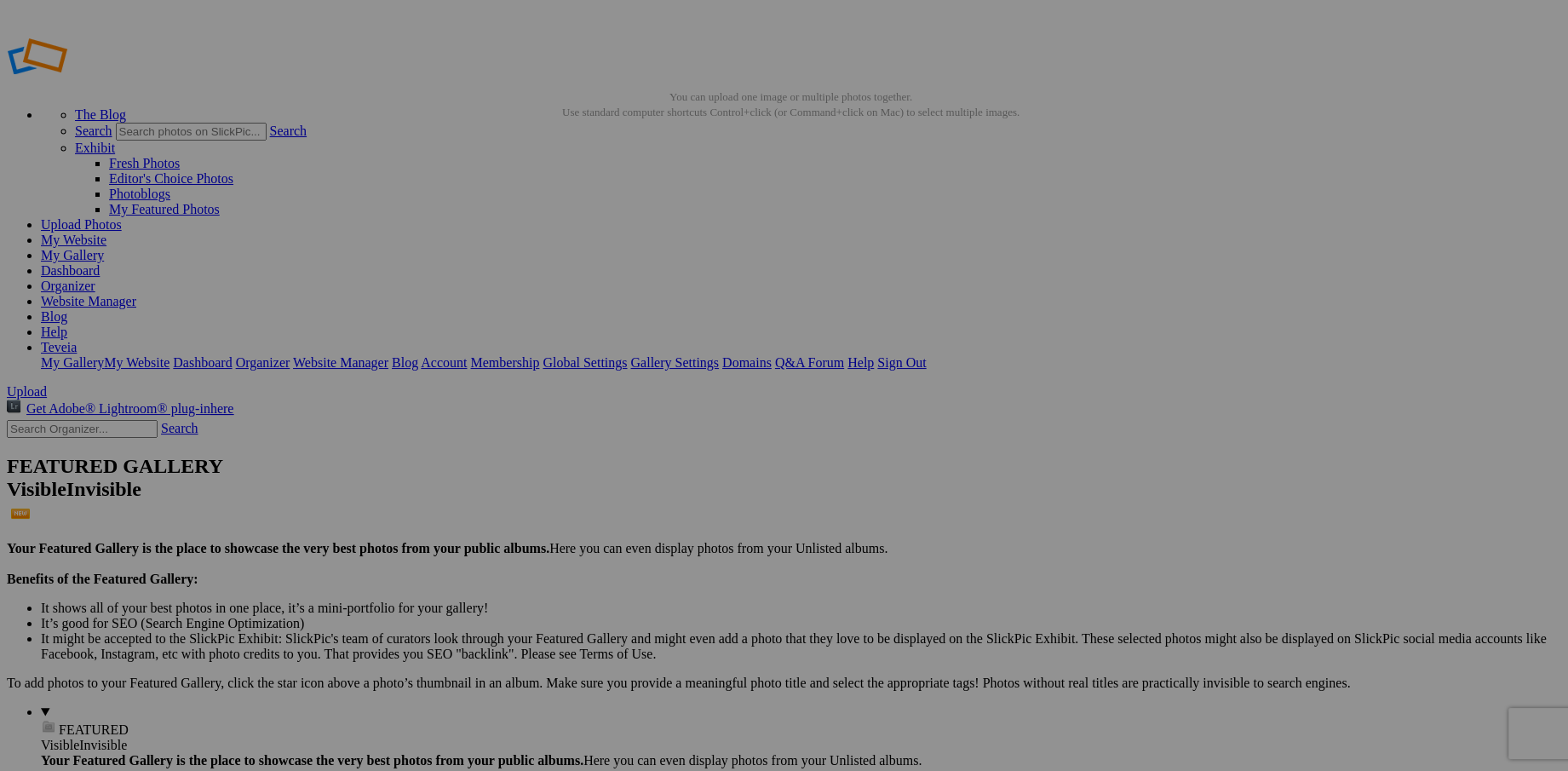
click at [106, 233] on link "My Website" at bounding box center [73, 240] width 65 height 14
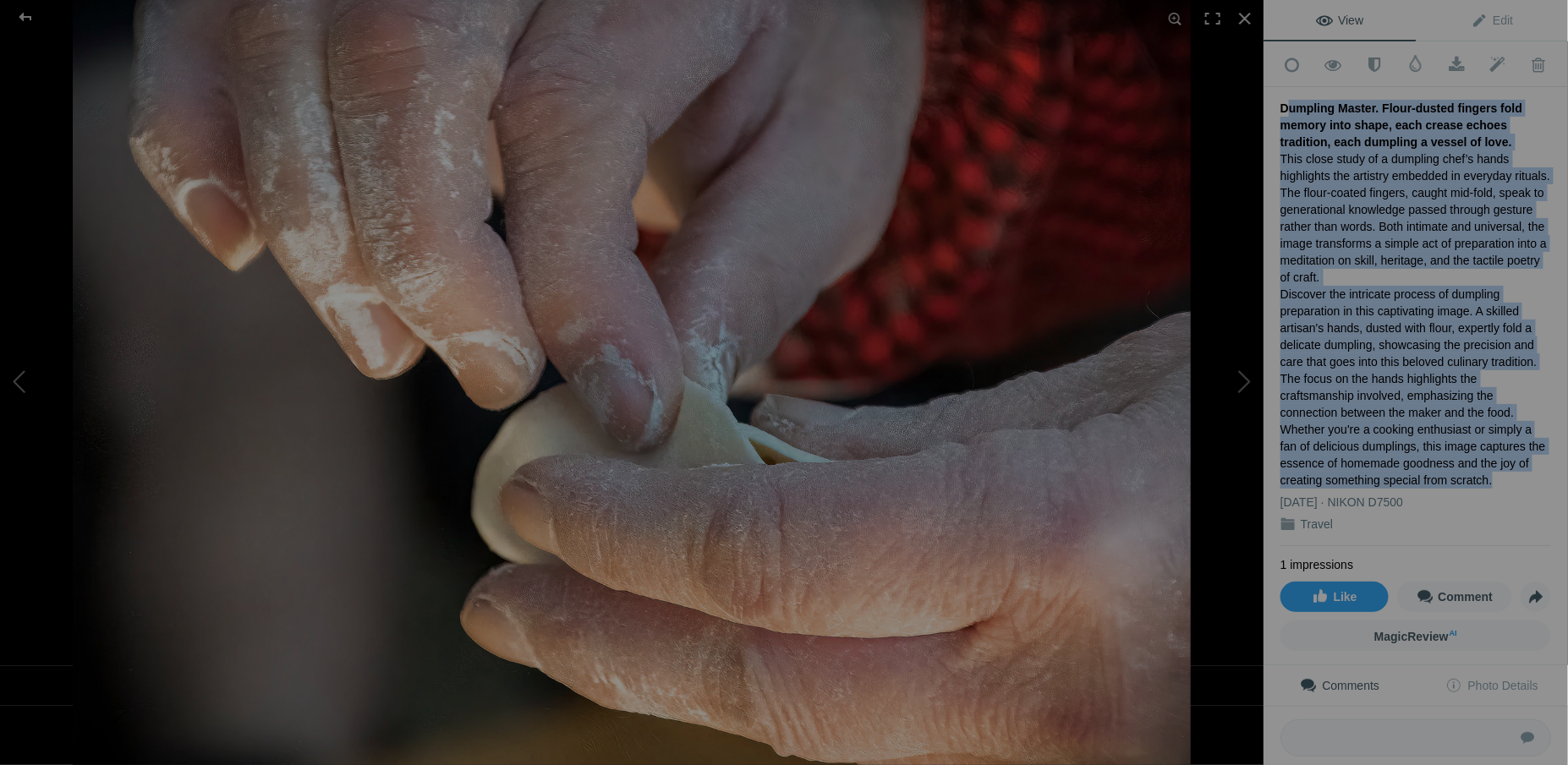
drag, startPoint x: 1282, startPoint y: 102, endPoint x: 1511, endPoint y: 466, distance: 430.0
click at [1511, 466] on div "Dumpling Master. Flour-dusted fingers fold memory into shape, each crease echoe…" at bounding box center [1416, 316] width 271 height 459
copy div "Dumpling Master. Flour-dusted fingers fold memory into shape, each crease echoe…"
click at [1327, 309] on div "This close study of a dumpling chef’s hands highlights the artistry embedded in…" at bounding box center [1416, 319] width 271 height 338
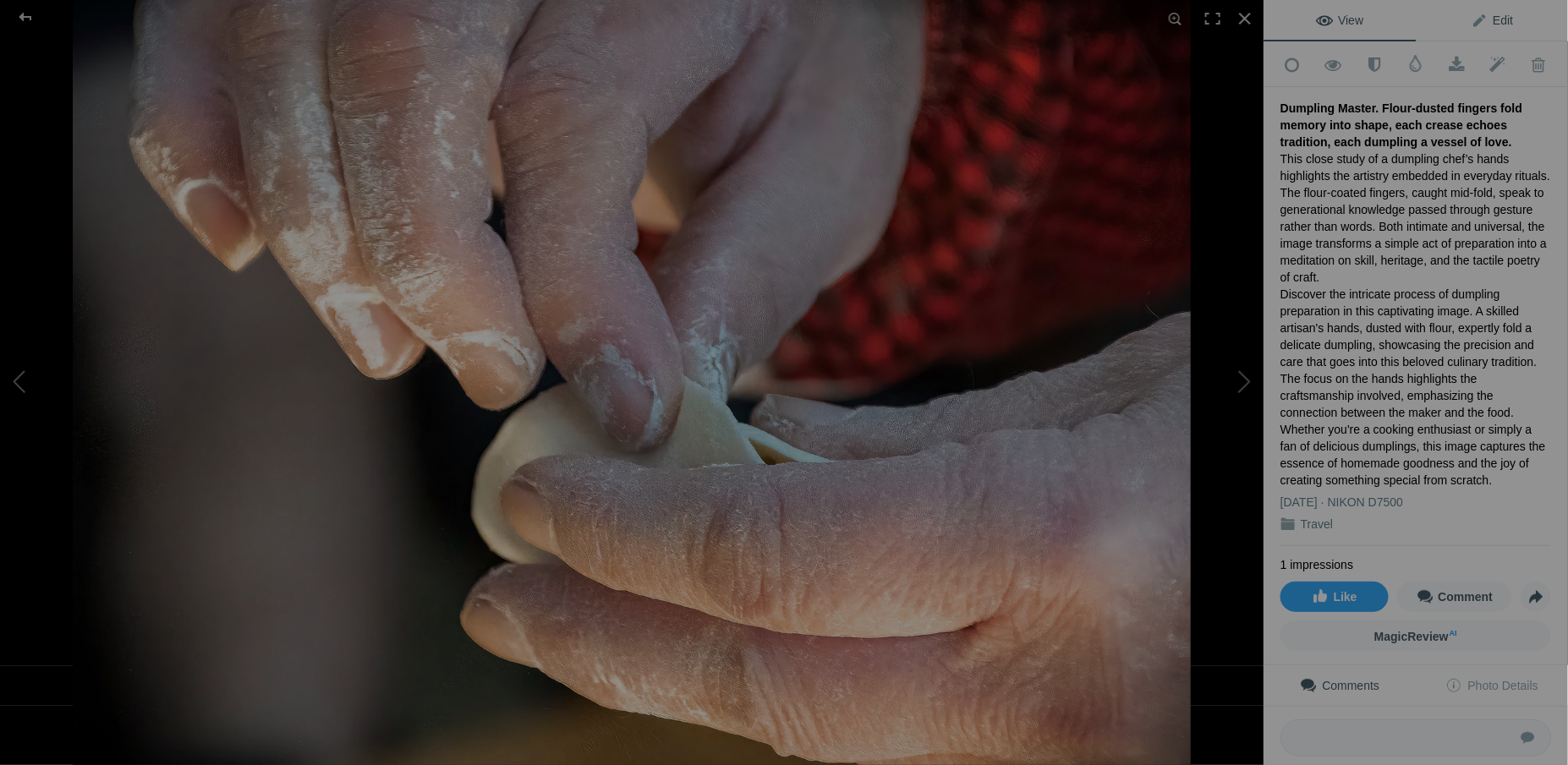
click at [1495, 18] on span "Edit" at bounding box center [1492, 19] width 42 height 13
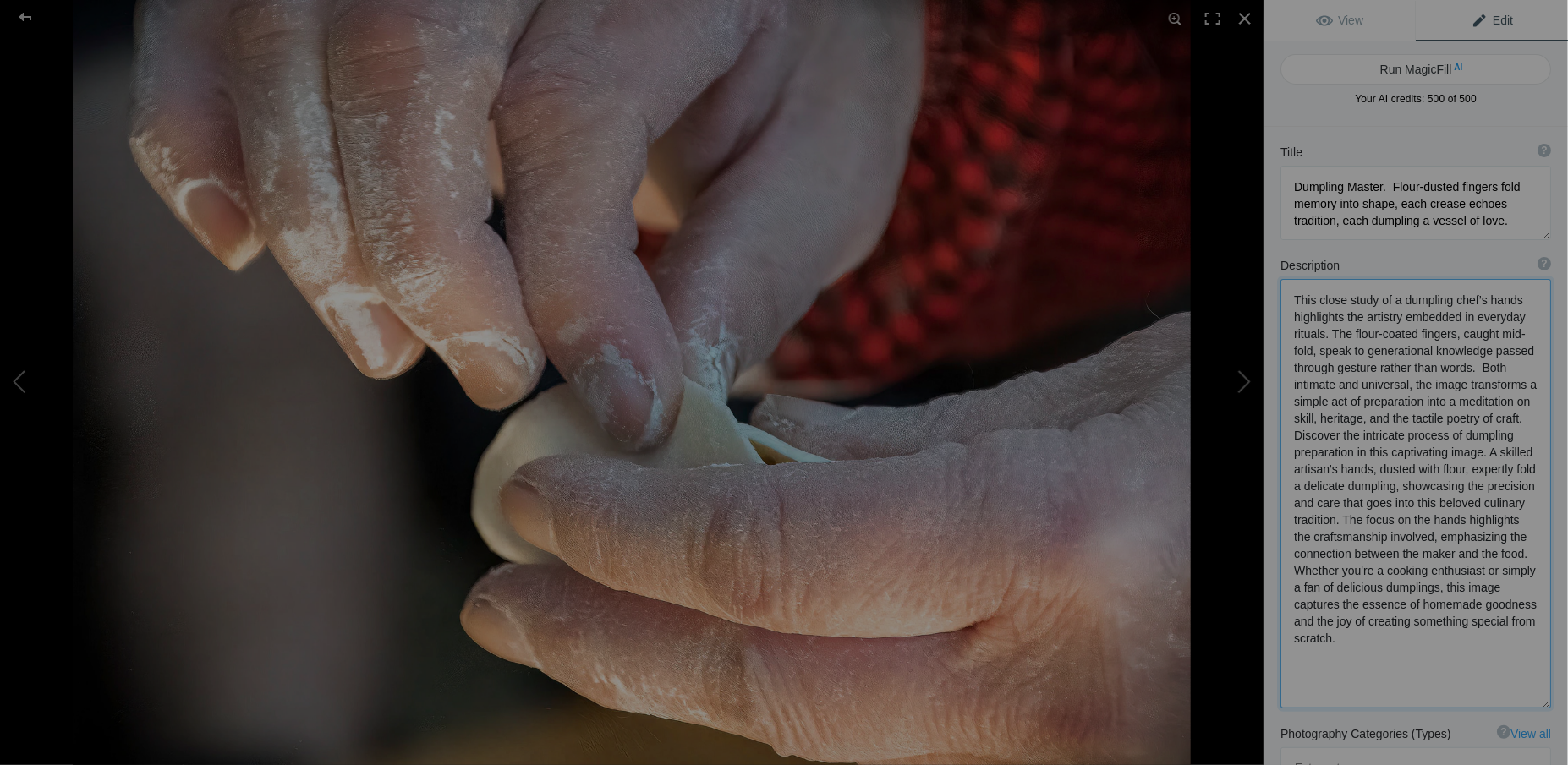
drag, startPoint x: 1293, startPoint y: 454, endPoint x: 1472, endPoint y: 694, distance: 299.4
click at [1472, 694] on textarea at bounding box center [1416, 494] width 271 height 429
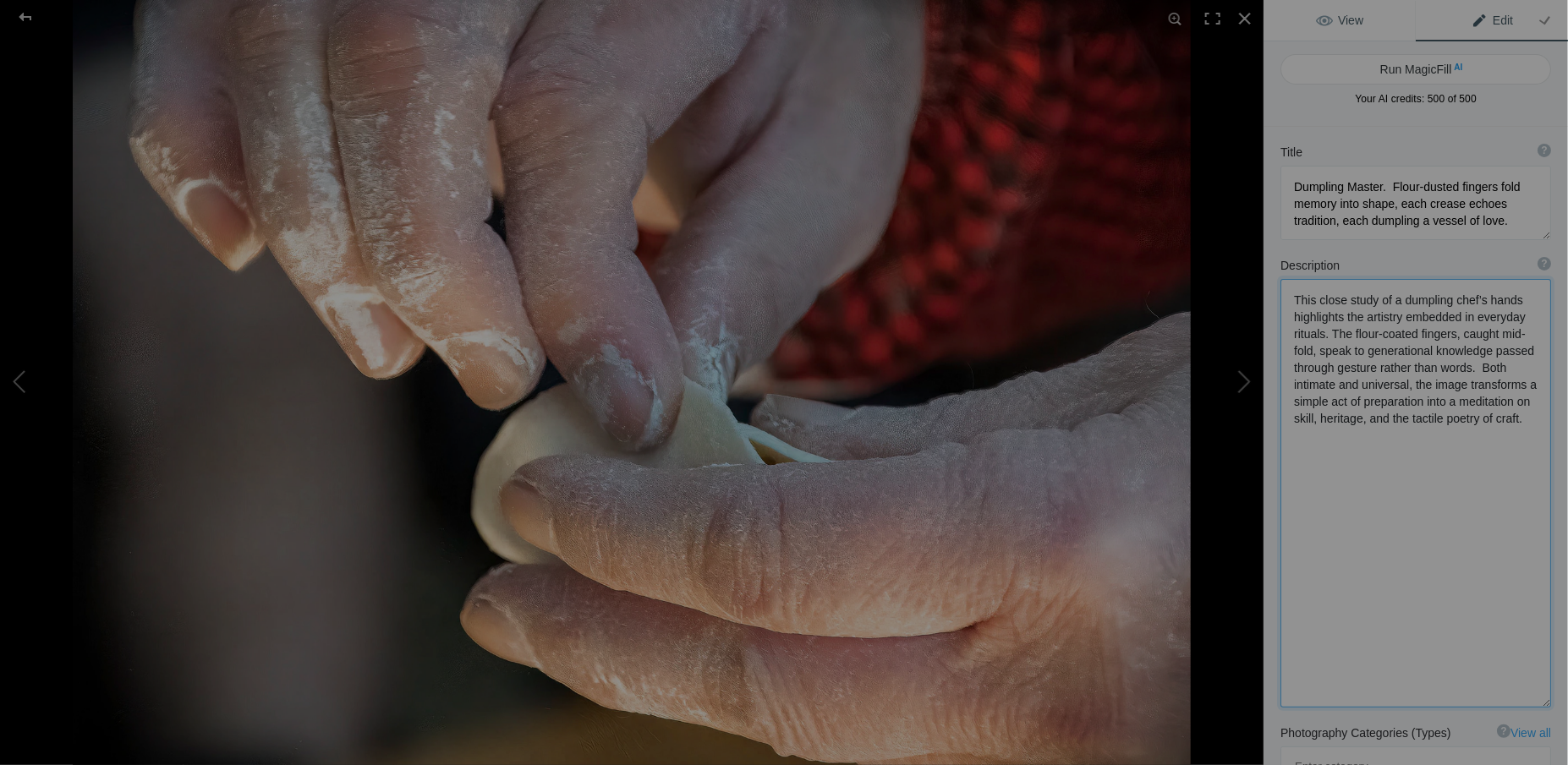
type textarea "This close study of a dumpling chef’s hands highlights the artistry embedded in…"
click at [1342, 20] on span "View" at bounding box center [1340, 19] width 47 height 13
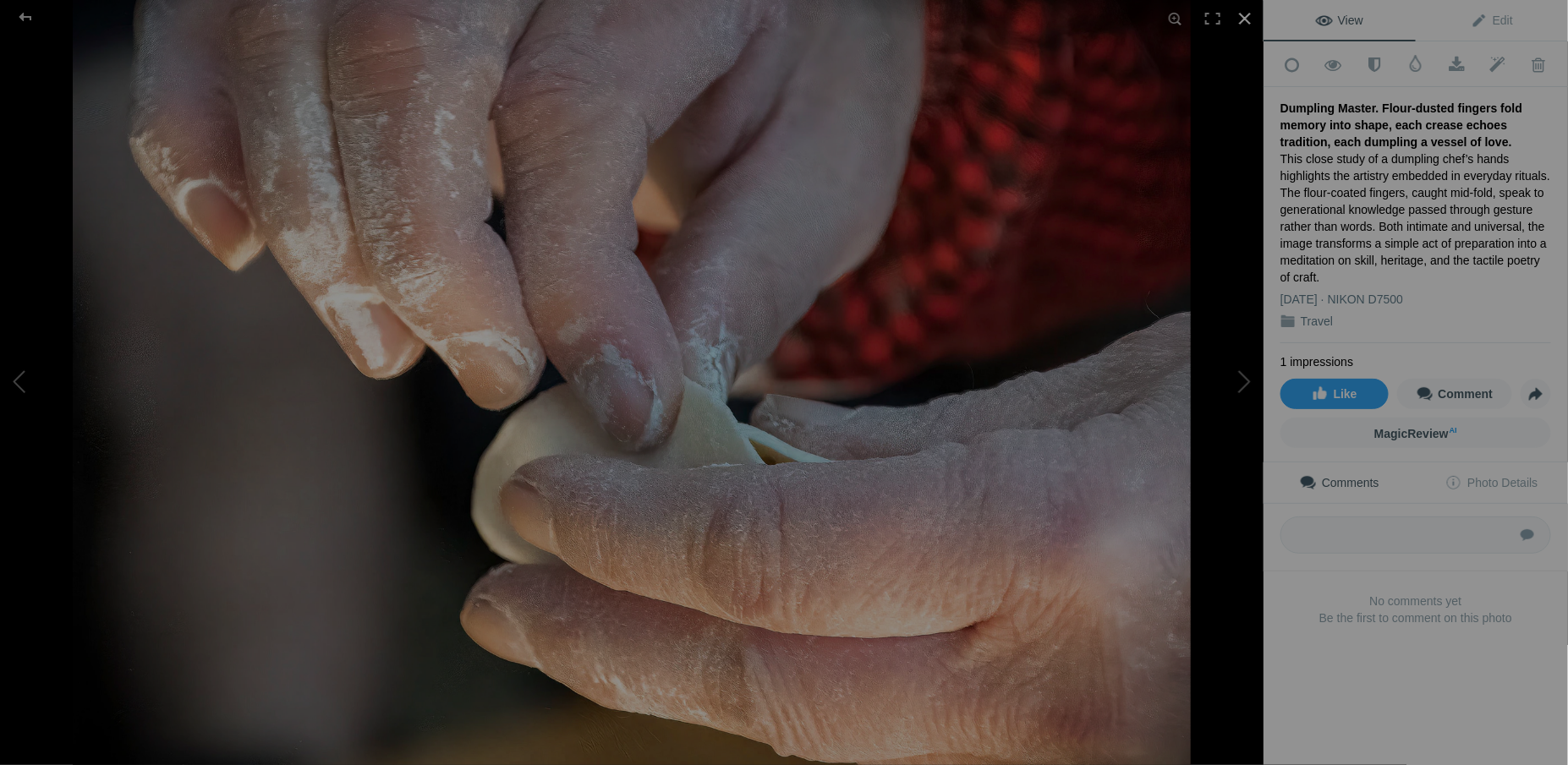
click at [1245, 18] on div at bounding box center [1245, 18] width 37 height 37
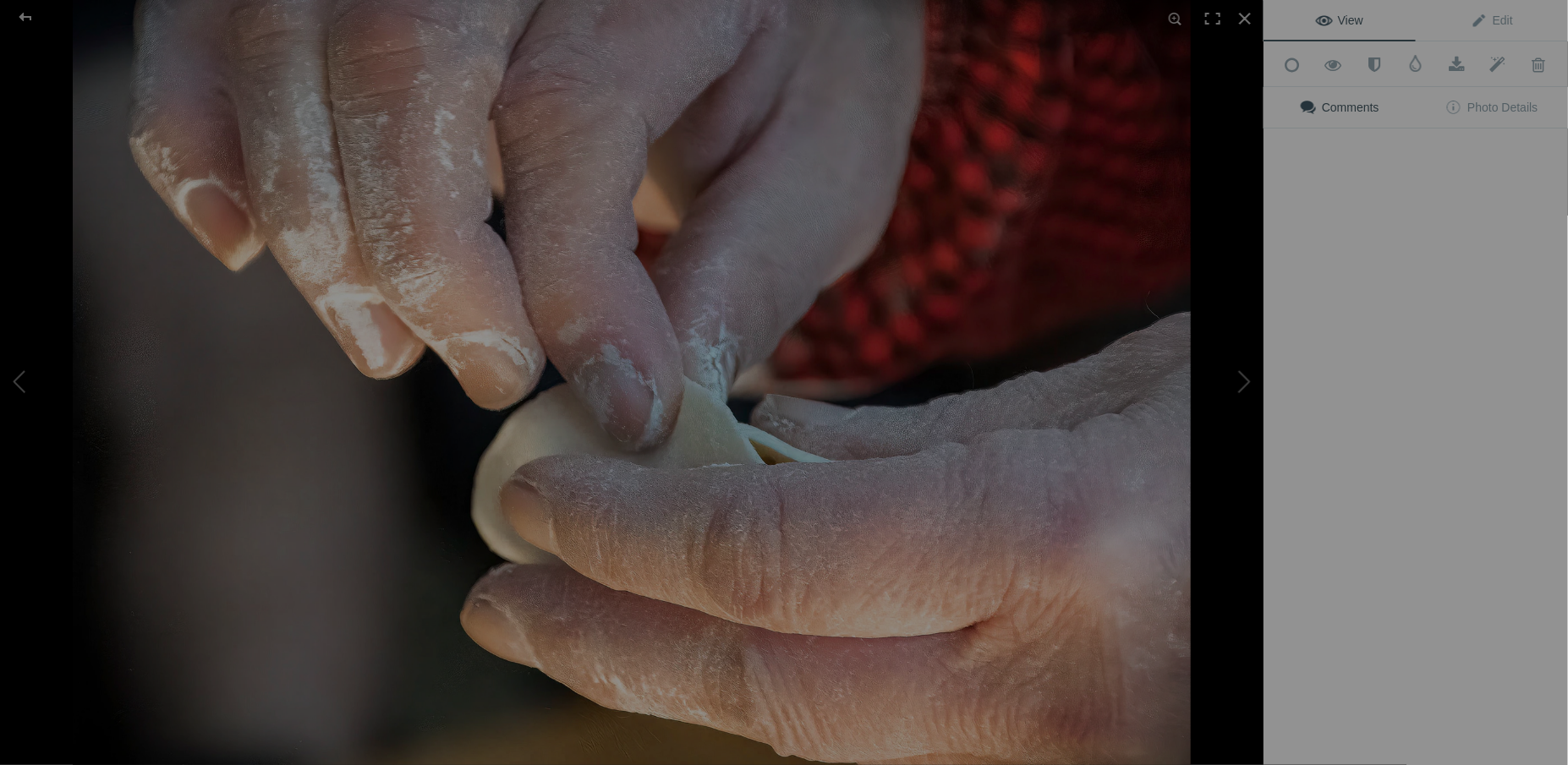
click at [1208, 265] on button at bounding box center [1200, 383] width 126 height 276
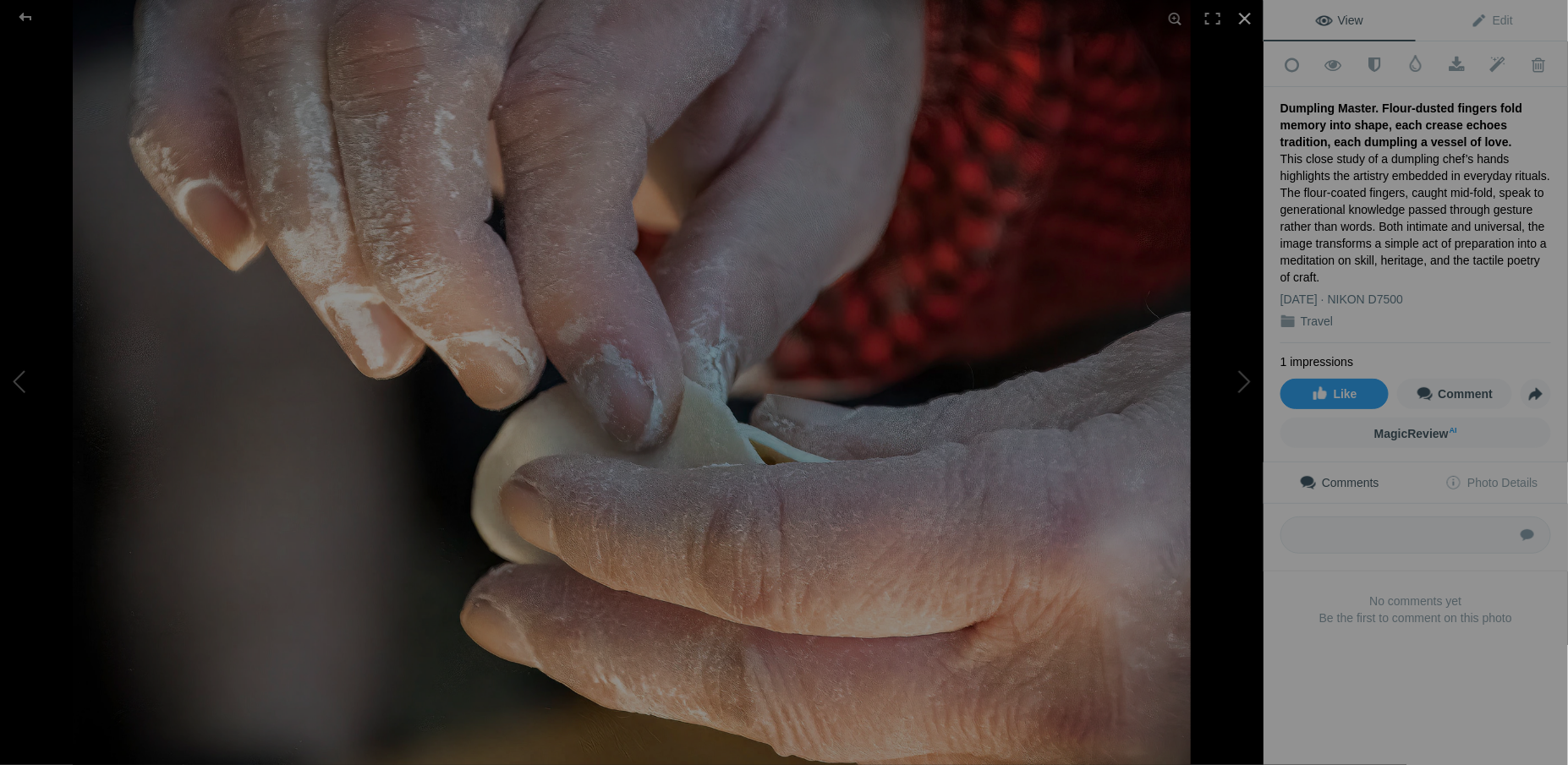
click at [1244, 15] on div at bounding box center [1245, 18] width 37 height 37
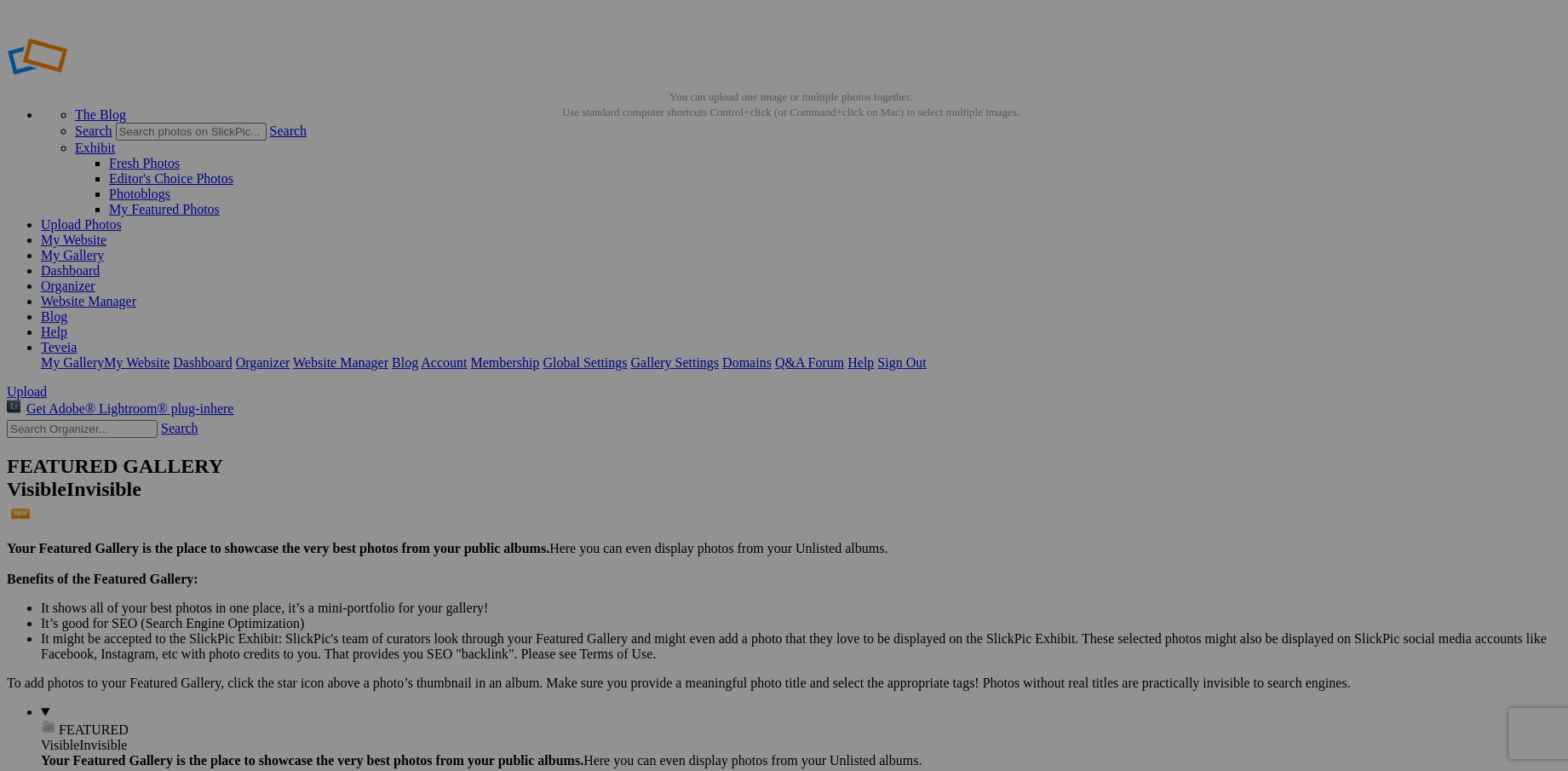
click at [106, 233] on link "My Website" at bounding box center [73, 240] width 65 height 14
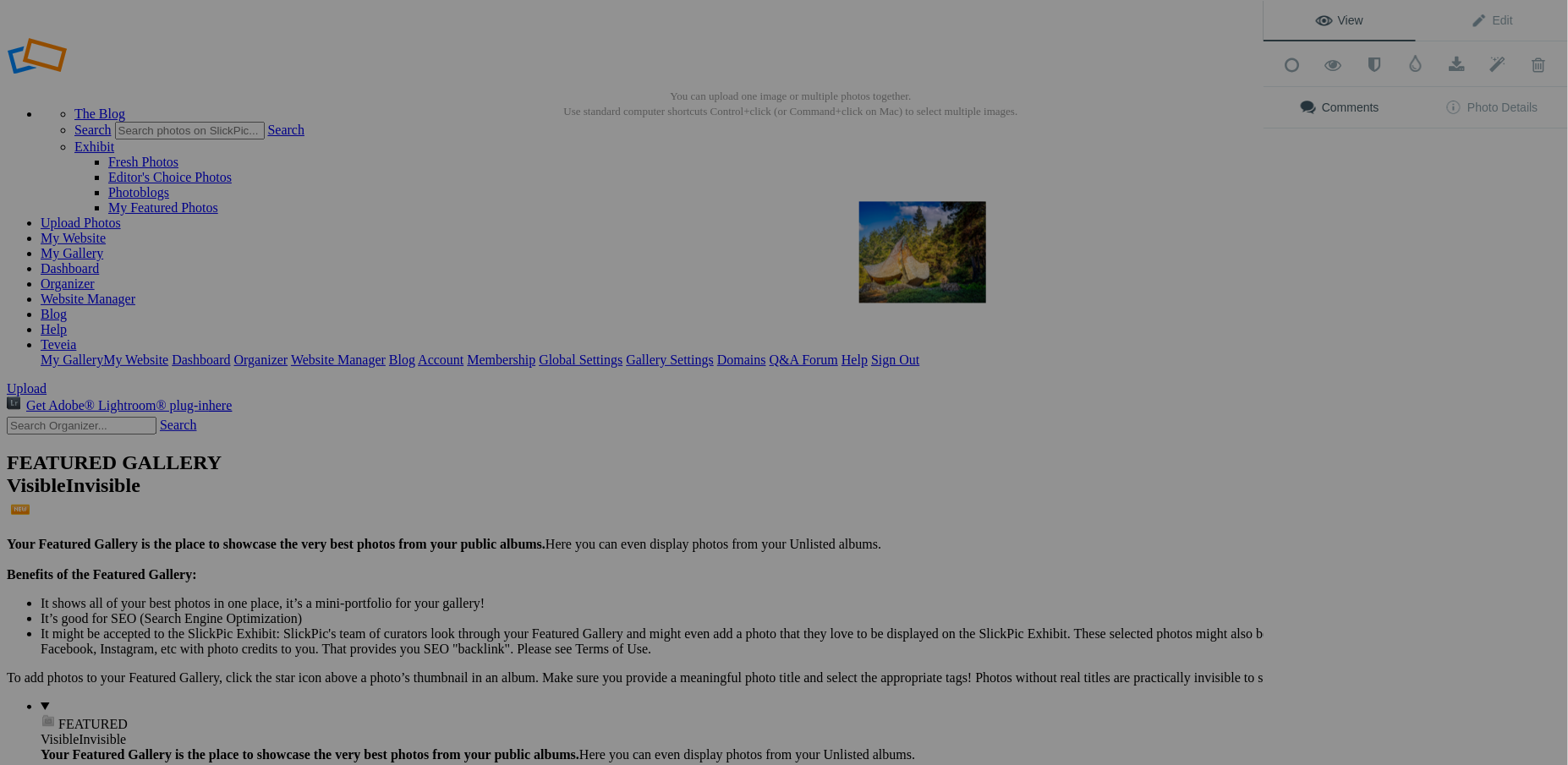
click at [934, 265] on img at bounding box center [922, 252] width 126 height 102
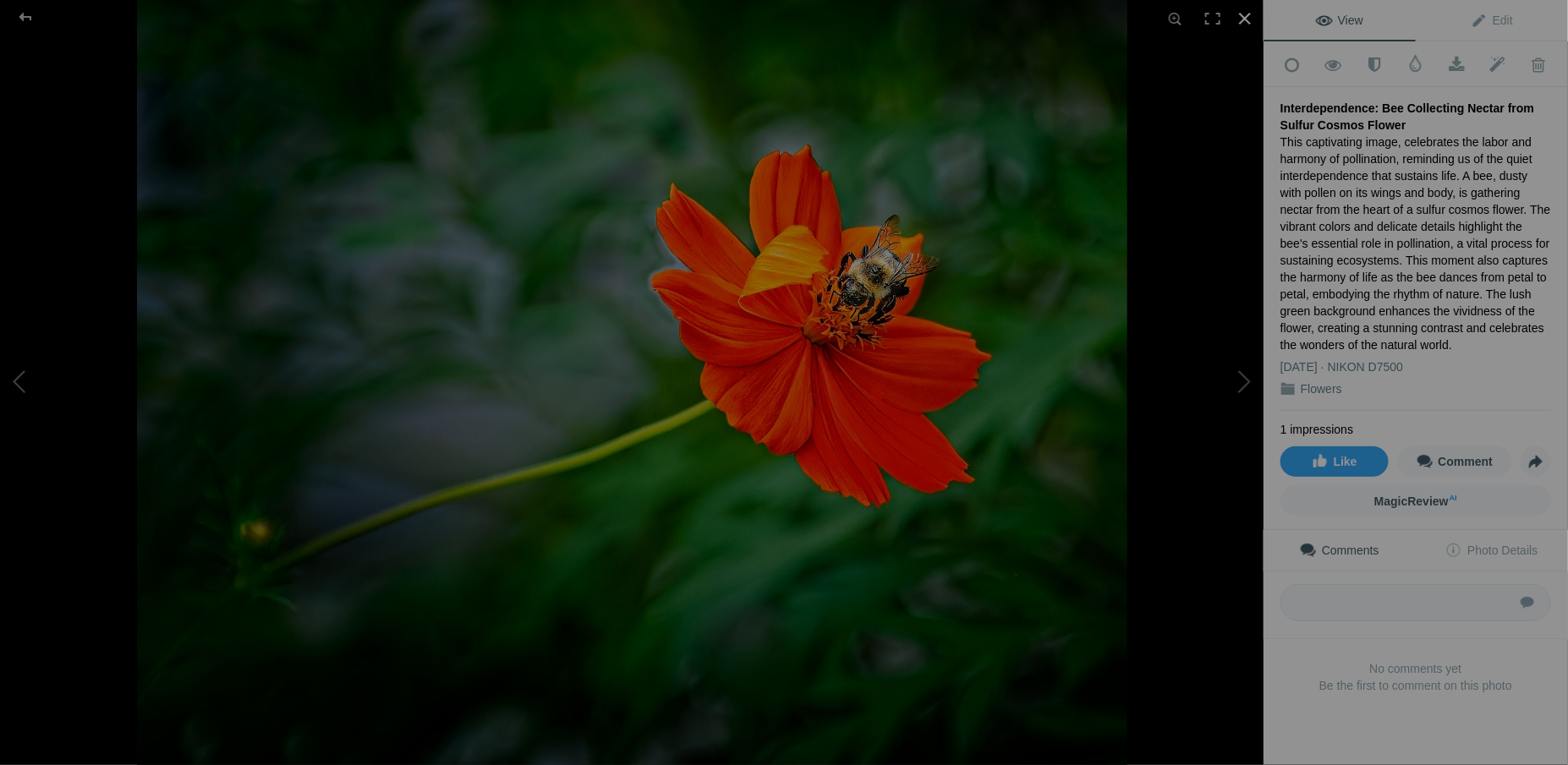
click at [1244, 16] on div at bounding box center [1245, 18] width 37 height 37
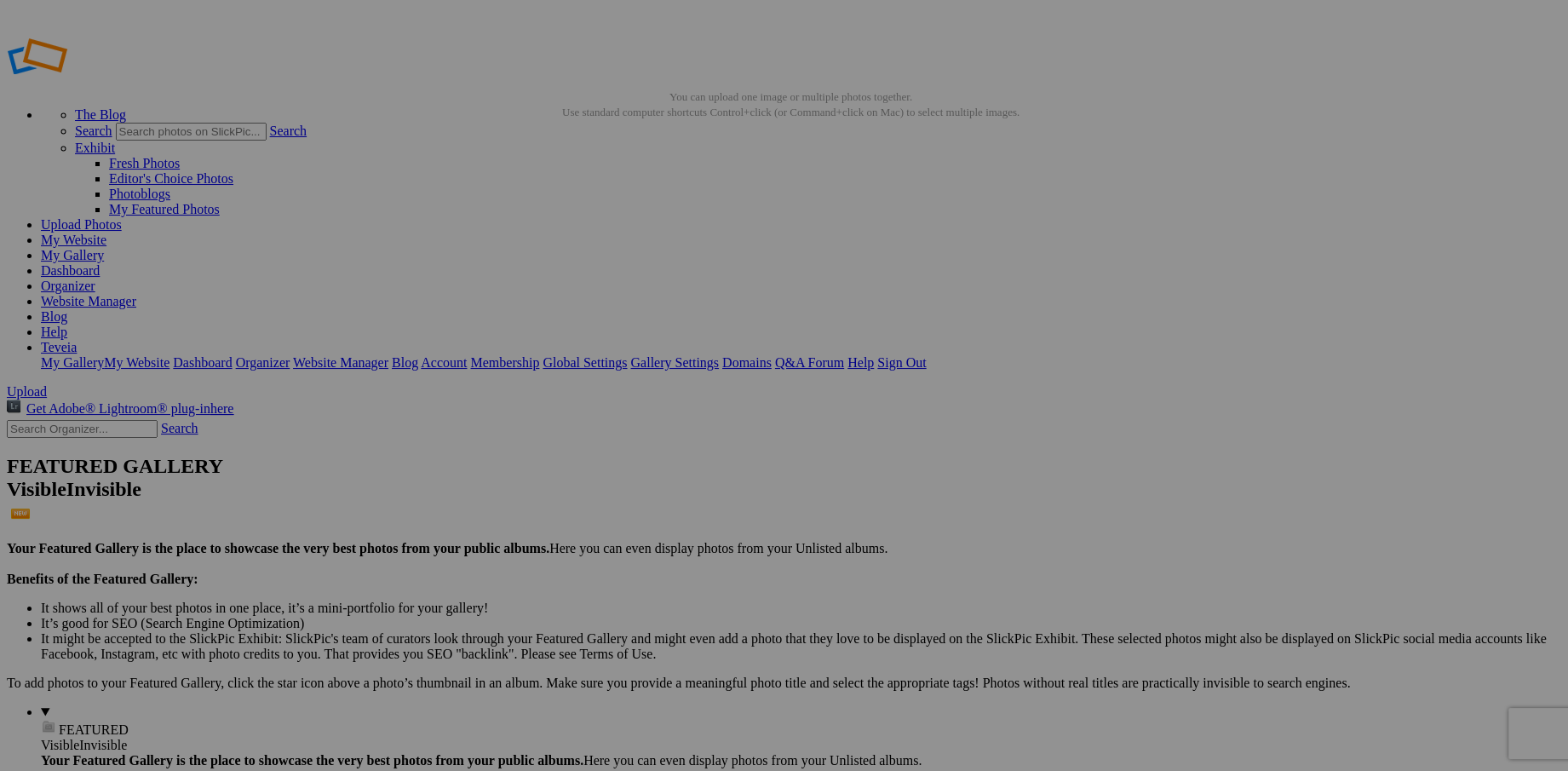
click at [106, 233] on link "My Website" at bounding box center [73, 240] width 65 height 14
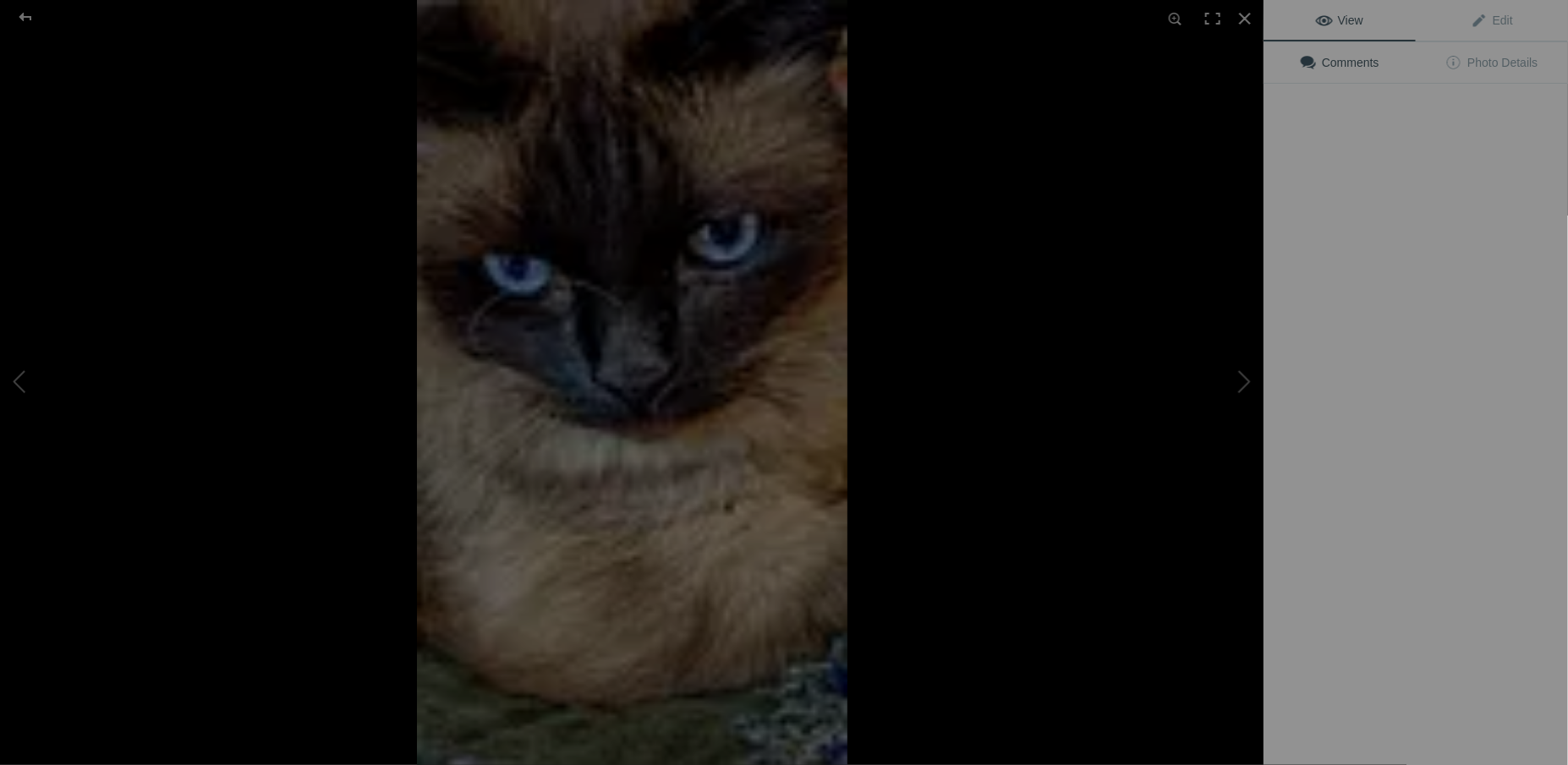
click at [624, 671] on img at bounding box center [632, 382] width 430 height 765
